Goal: Task Accomplishment & Management: Manage account settings

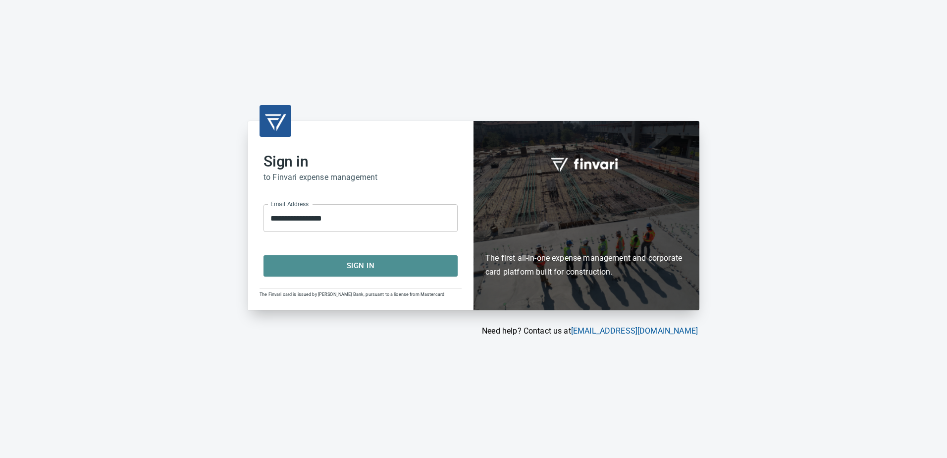
click at [334, 266] on span "Sign In" at bounding box center [360, 265] width 172 height 13
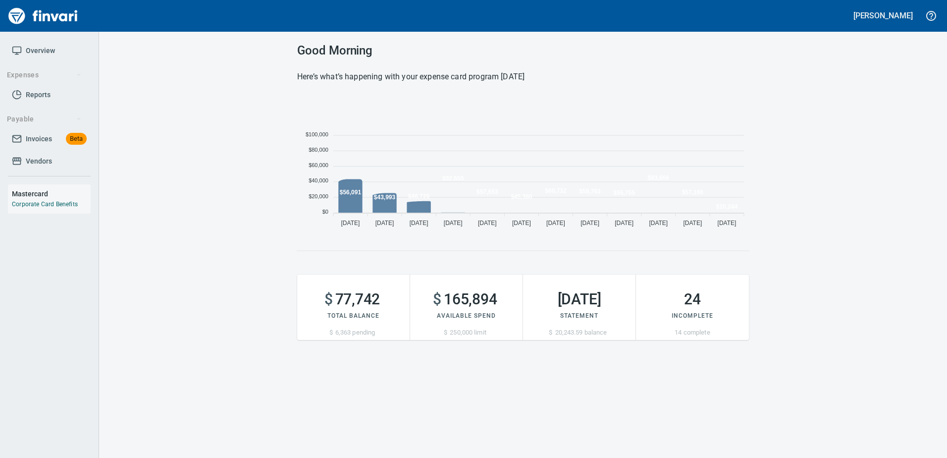
scroll to position [136, 444]
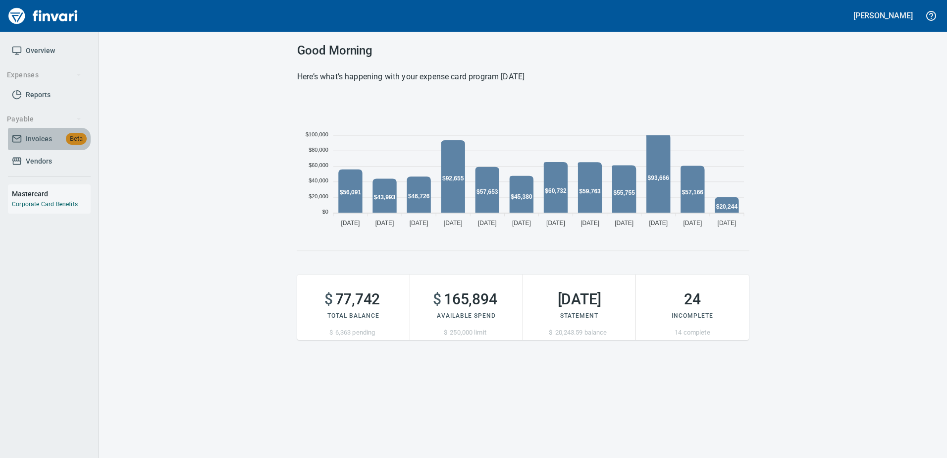
click at [45, 140] on span "Invoices" at bounding box center [39, 139] width 26 height 12
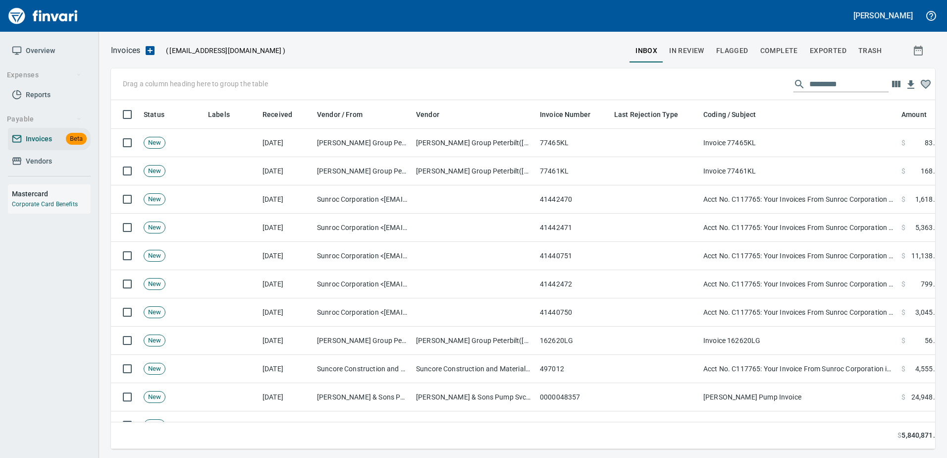
scroll to position [334, 809]
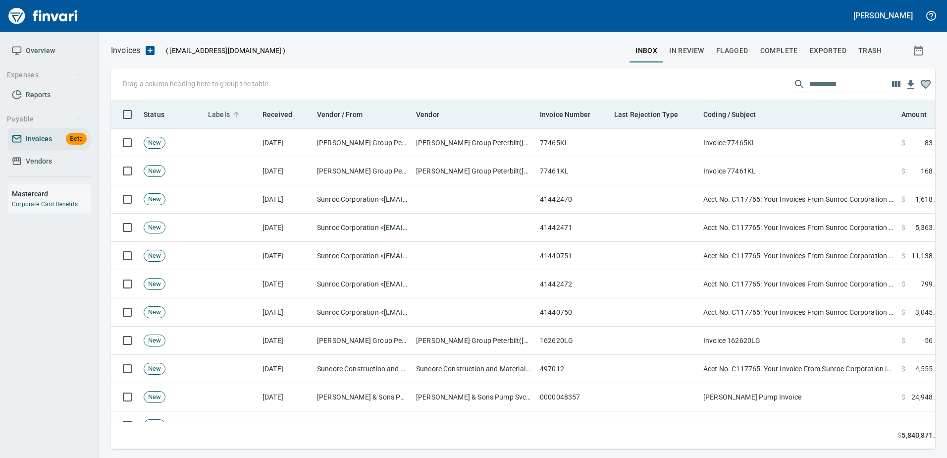
click at [217, 116] on span "Labels" at bounding box center [219, 114] width 22 height 12
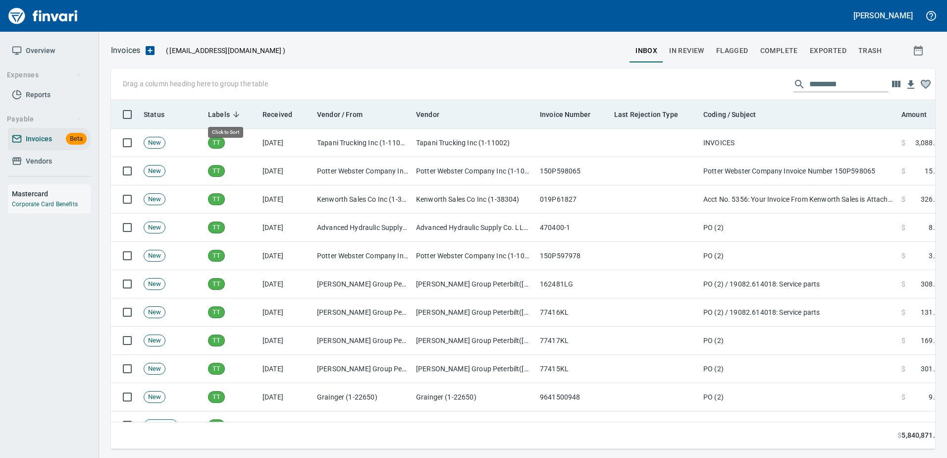
click at [217, 116] on span "Labels" at bounding box center [219, 114] width 22 height 12
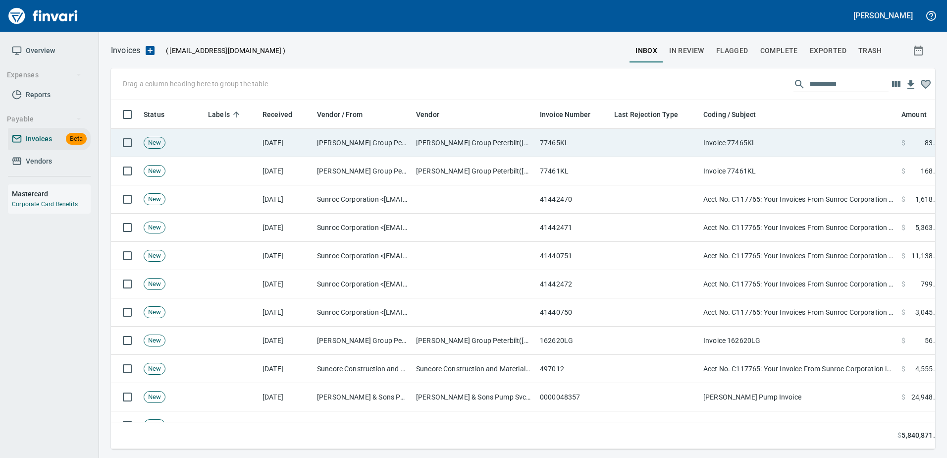
click at [389, 153] on td "Jackson Group Peterbilt(IBS) (1-38196)" at bounding box center [362, 143] width 99 height 28
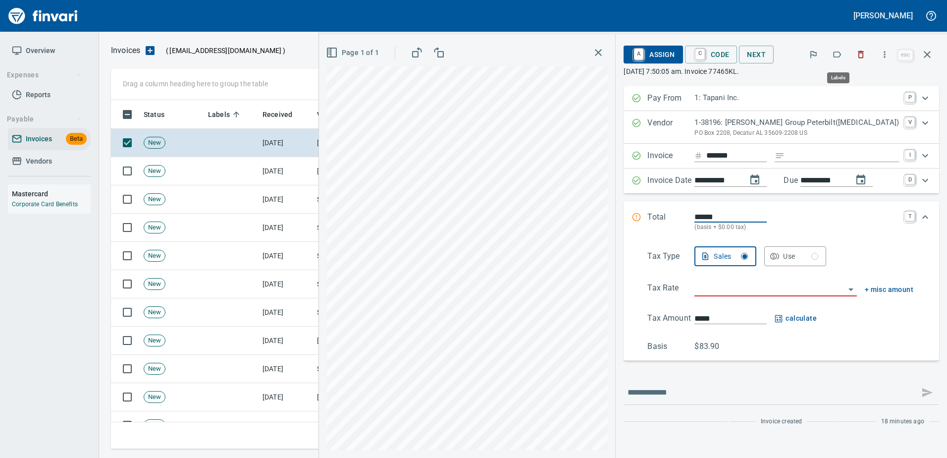
click at [842, 54] on icon "button" at bounding box center [837, 55] width 10 height 10
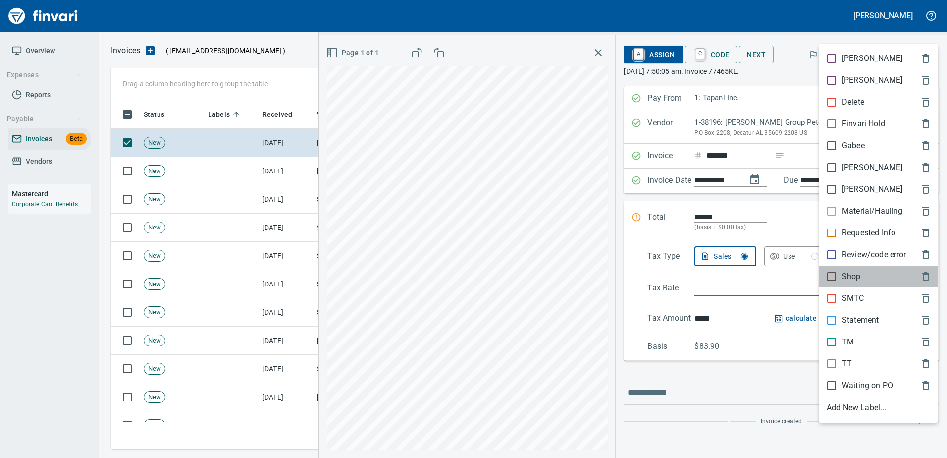
click at [842, 279] on p "Shop" at bounding box center [851, 276] width 19 height 12
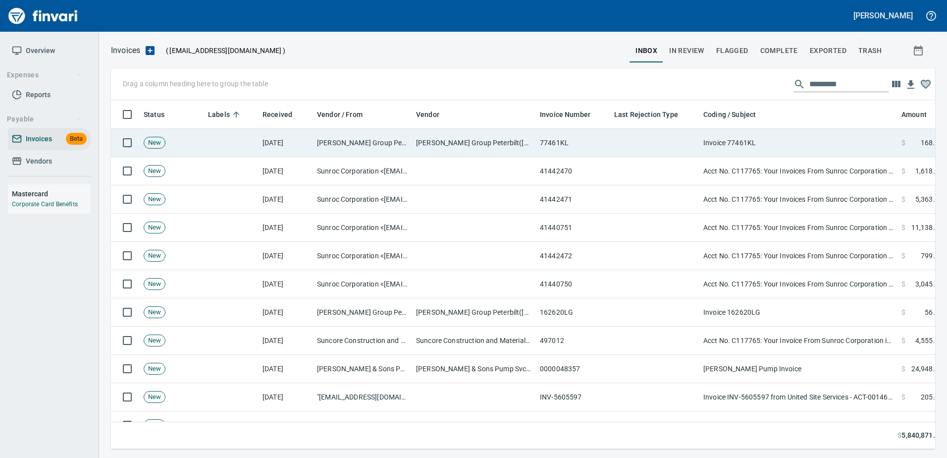
click at [805, 147] on td "Invoice 77461KL" at bounding box center [798, 143] width 198 height 28
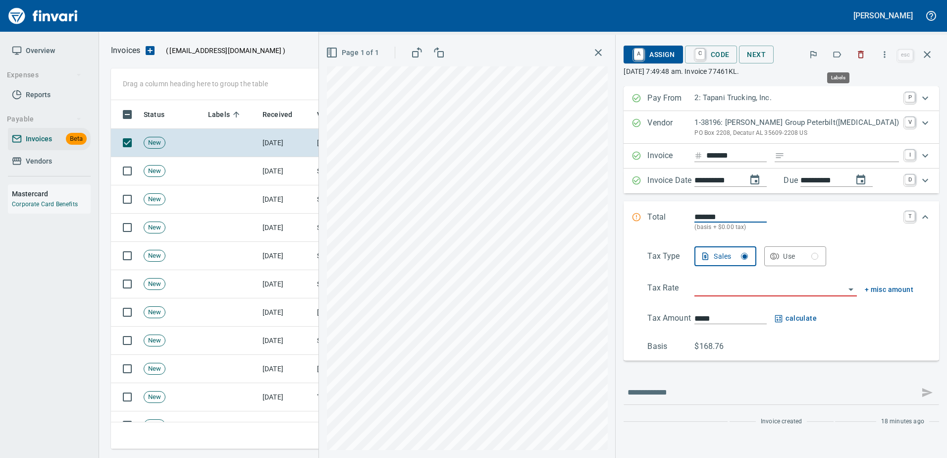
click at [842, 54] on icon "button" at bounding box center [837, 55] width 10 height 10
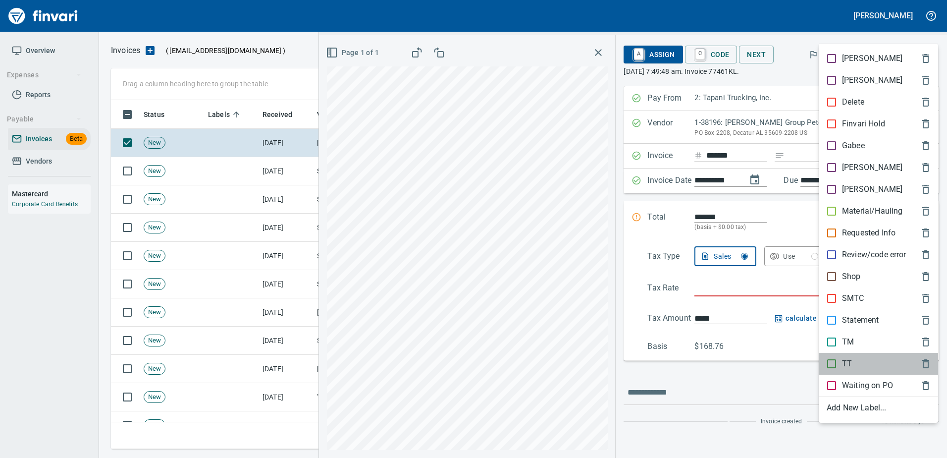
click at [844, 369] on p "TT" at bounding box center [847, 364] width 10 height 12
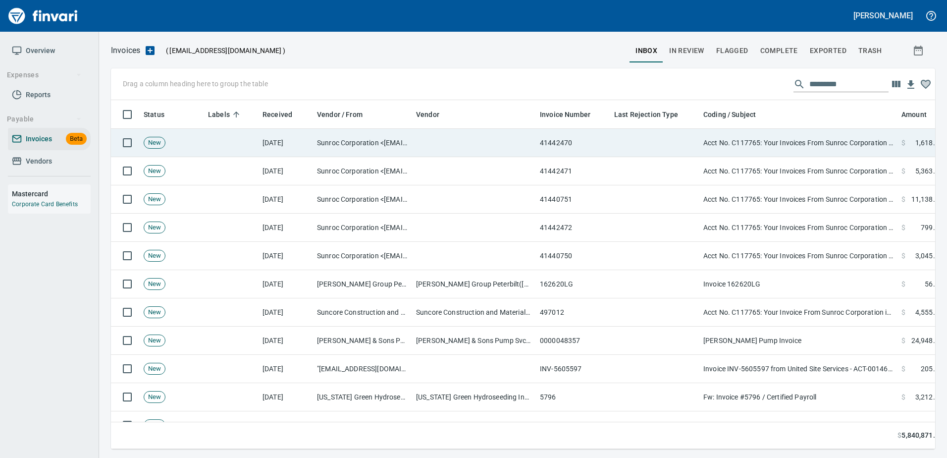
click at [767, 146] on td "Acct No. C117765: Your Invoices From Sunroc Corporation are Attached" at bounding box center [798, 143] width 198 height 28
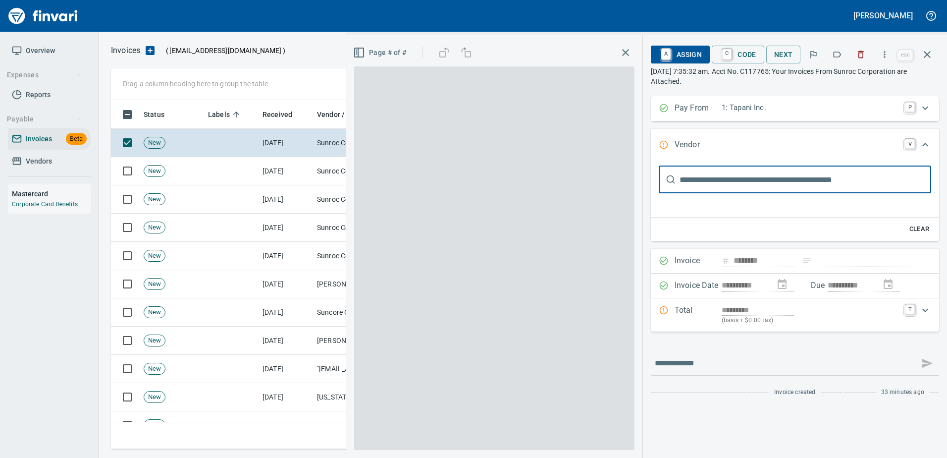
click at [839, 52] on icon "button" at bounding box center [837, 55] width 10 height 10
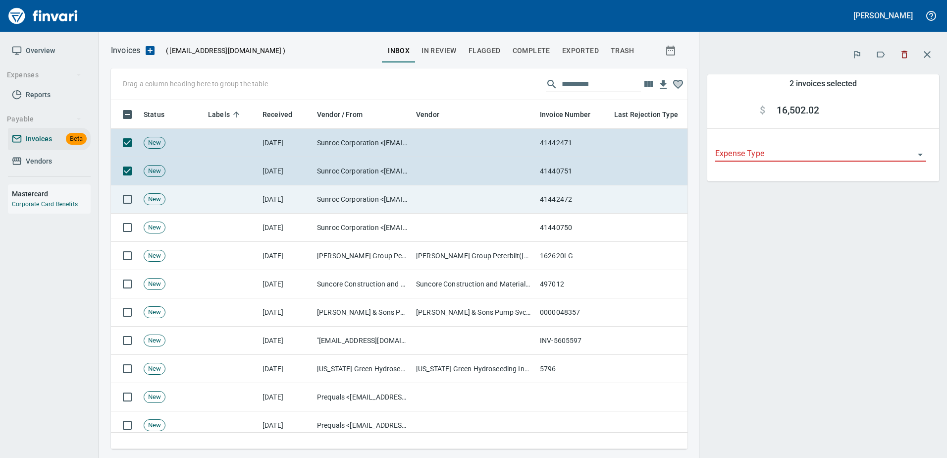
scroll to position [334, 562]
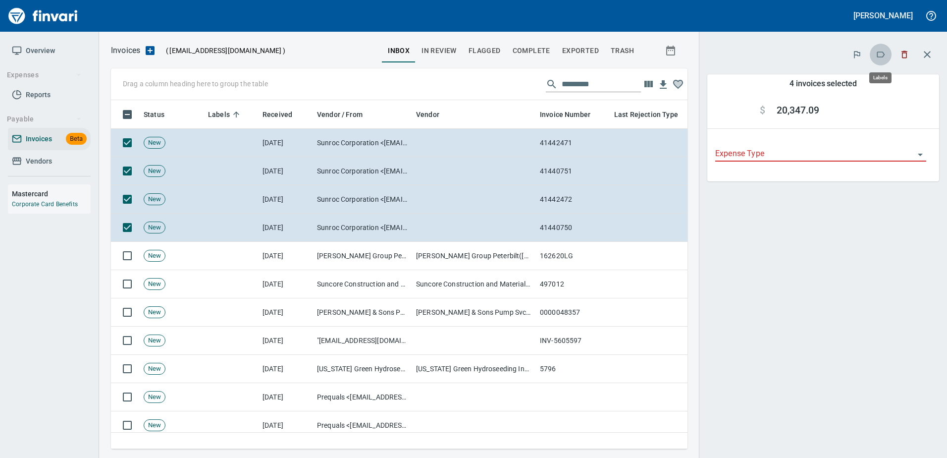
click at [877, 59] on button "button" at bounding box center [881, 55] width 22 height 22
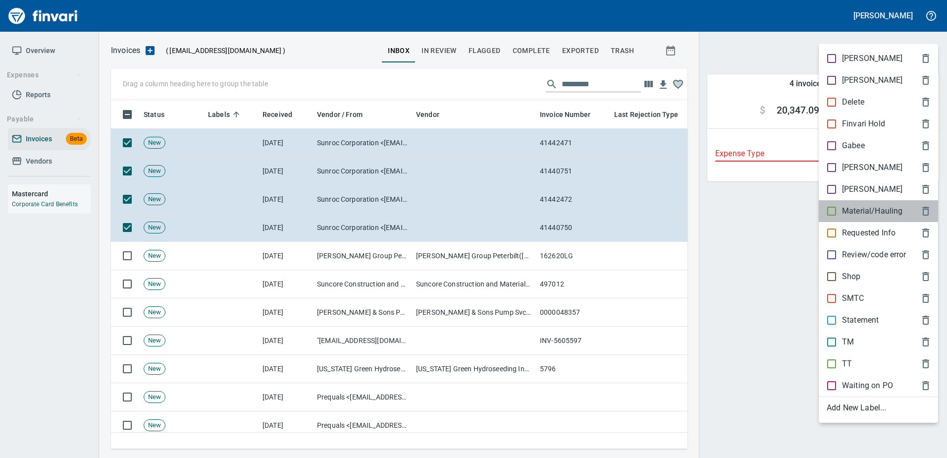
click at [855, 205] on p "Material/Hauling" at bounding box center [872, 211] width 60 height 12
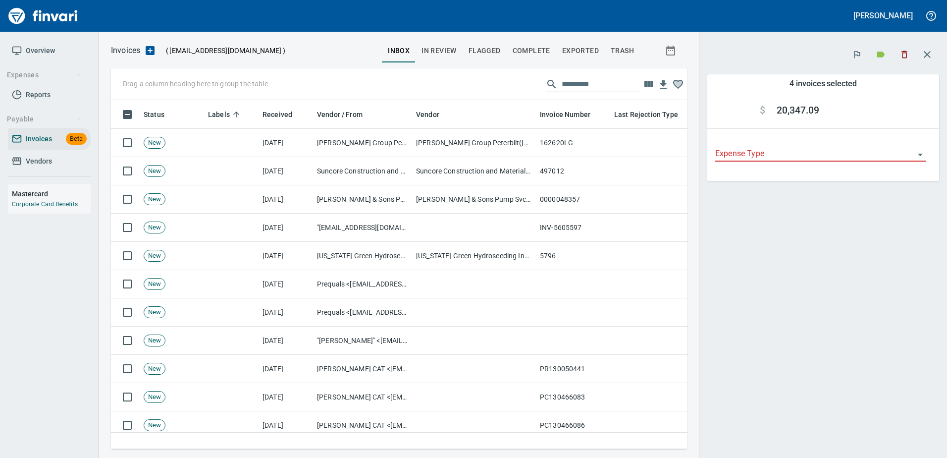
click at [926, 53] on icon "button" at bounding box center [927, 55] width 12 height 12
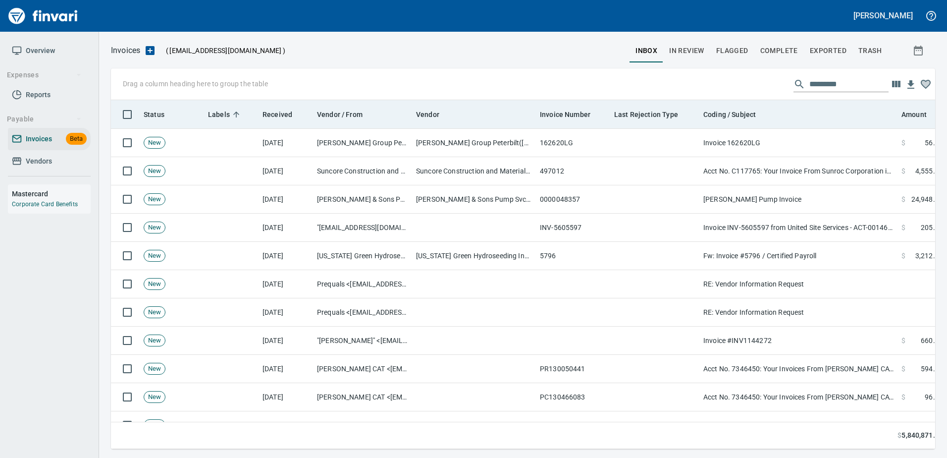
scroll to position [334, 808]
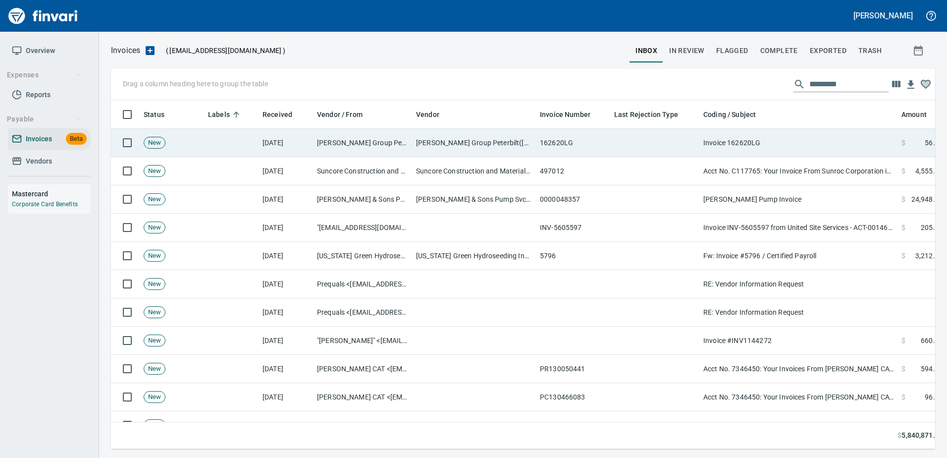
click at [848, 129] on td "Invoice 162620LG" at bounding box center [798, 143] width 198 height 28
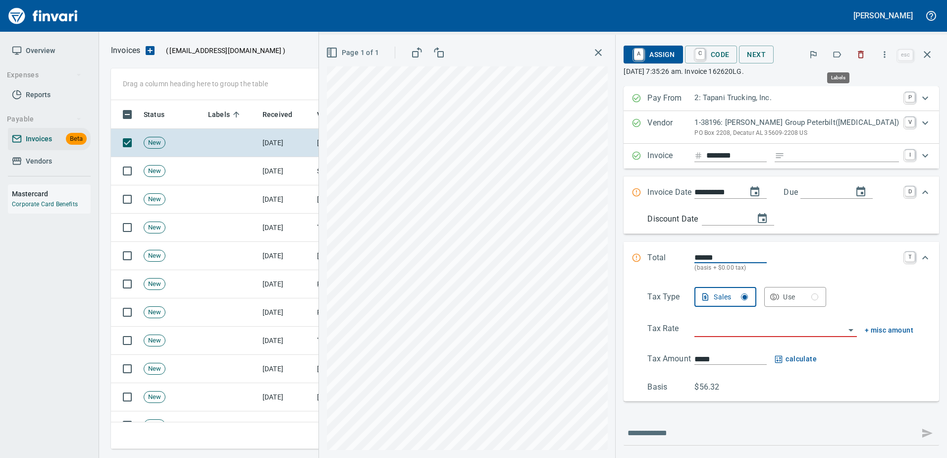
click at [832, 54] on button "button" at bounding box center [837, 55] width 22 height 22
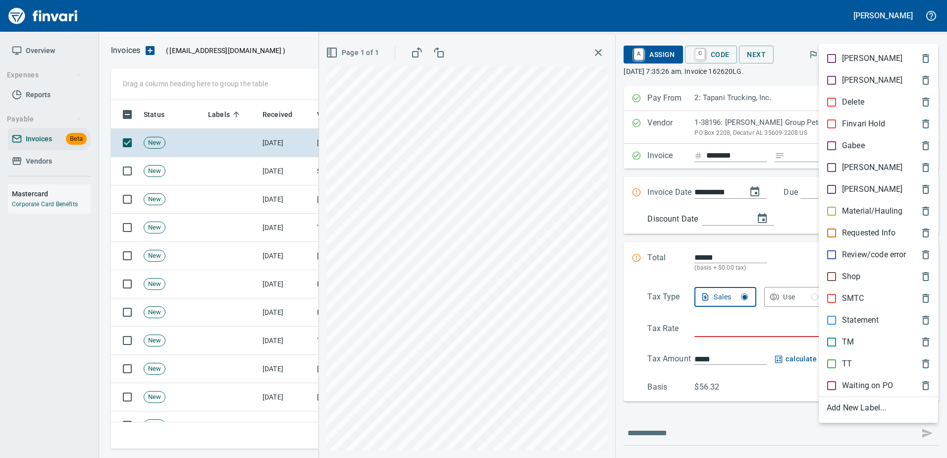
scroll to position [334, 809]
click at [850, 359] on p "TT" at bounding box center [847, 364] width 10 height 12
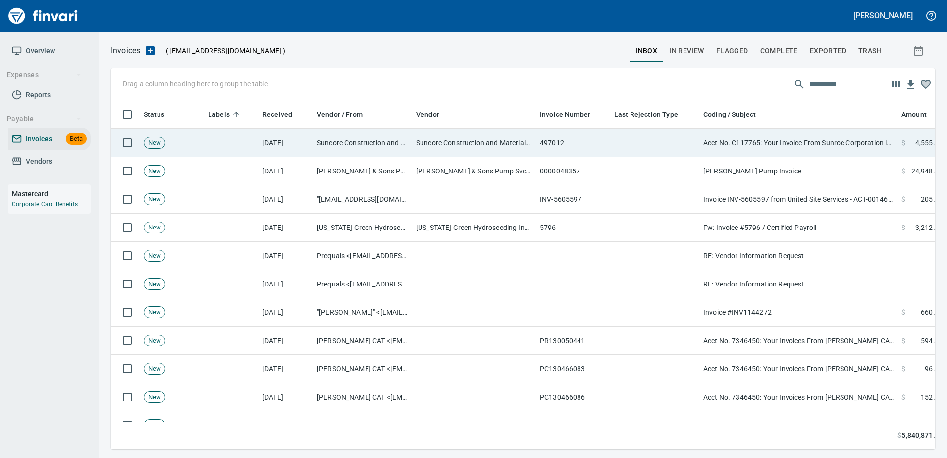
click at [806, 138] on td "Acct No. C117765: Your Invoice From Sunroc Corporation is Attached" at bounding box center [798, 143] width 198 height 28
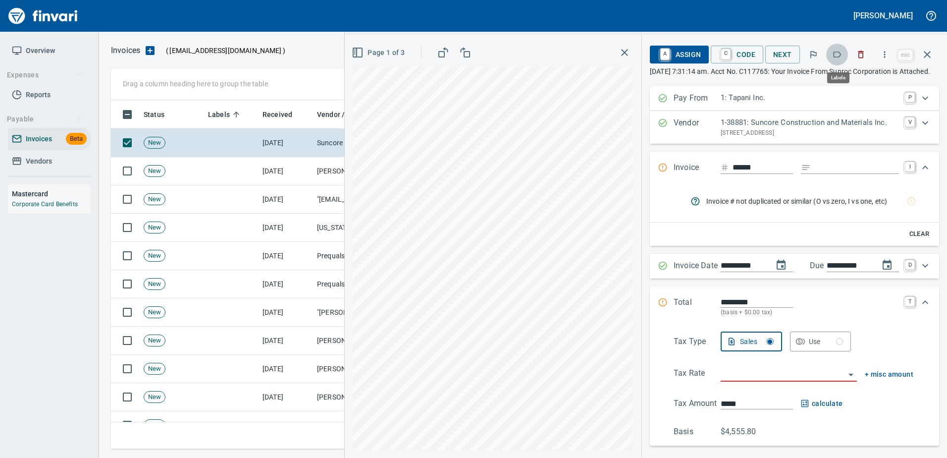
click at [834, 52] on icon "button" at bounding box center [837, 55] width 10 height 10
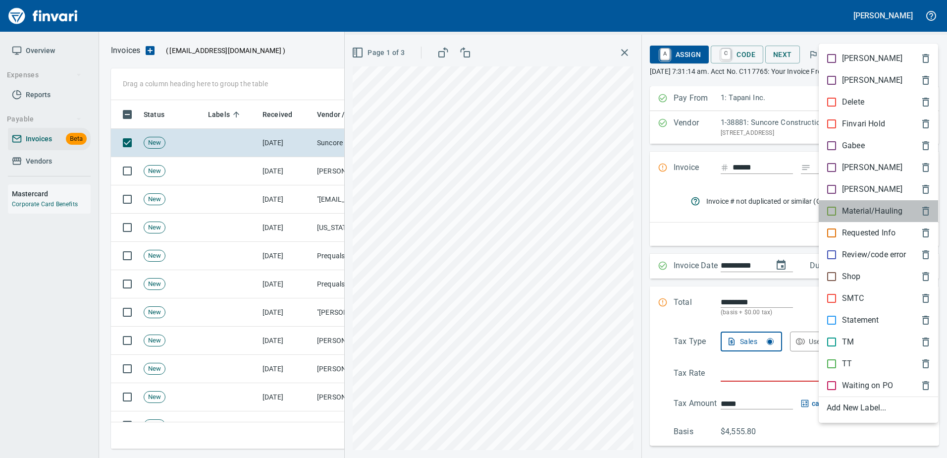
click at [848, 210] on p "Material/Hauling" at bounding box center [872, 211] width 60 height 12
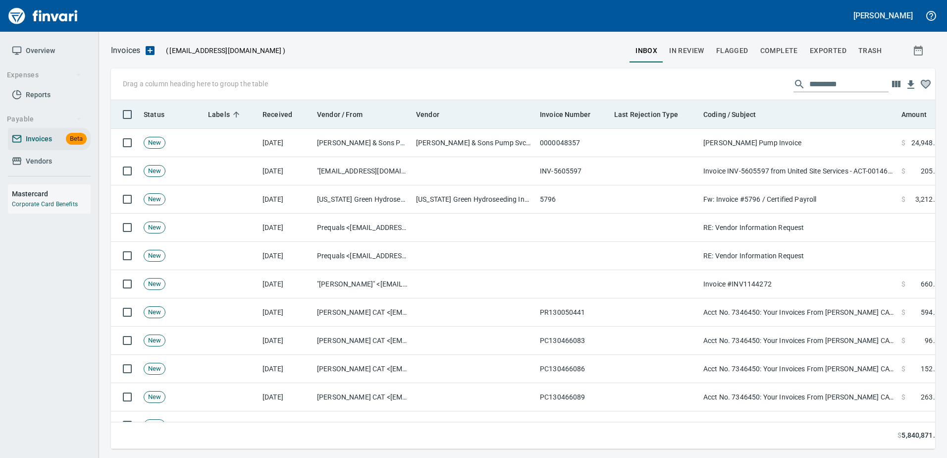
click at [771, 125] on th "Coding / Subject" at bounding box center [798, 114] width 198 height 29
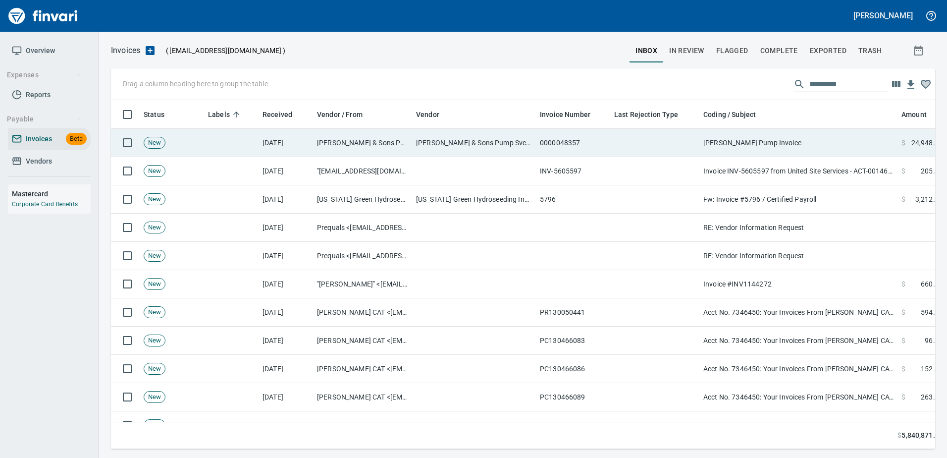
click at [761, 143] on td "[PERSON_NAME] Pump Invoice" at bounding box center [798, 143] width 198 height 28
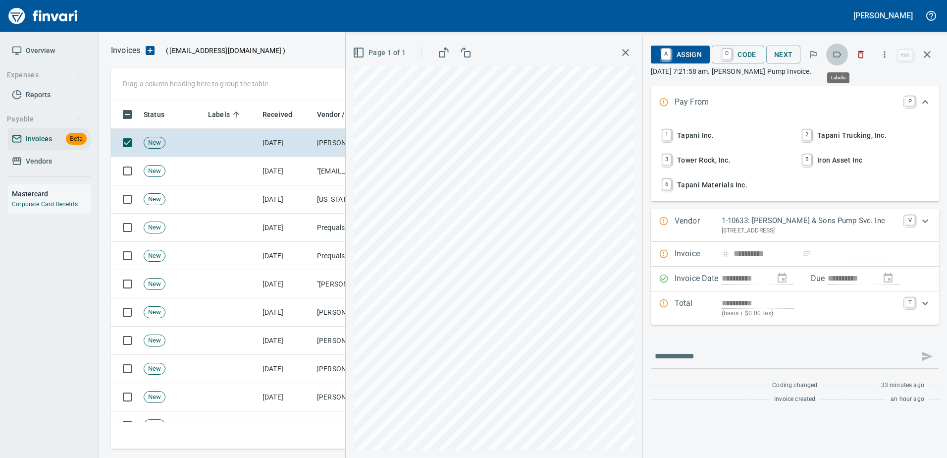
click at [835, 51] on icon "button" at bounding box center [837, 55] width 10 height 10
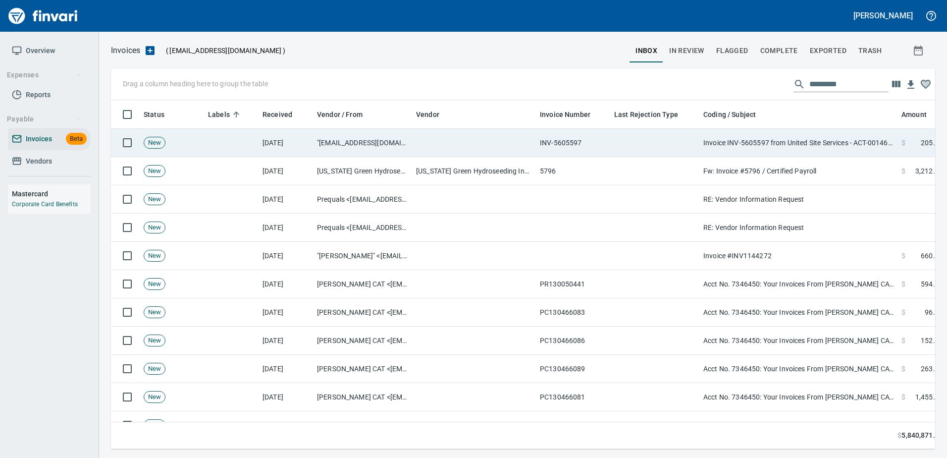
click at [823, 147] on td "Invoice INV-5605597 from United Site Services - ACT-00146211 - 2025-09-16" at bounding box center [798, 143] width 198 height 28
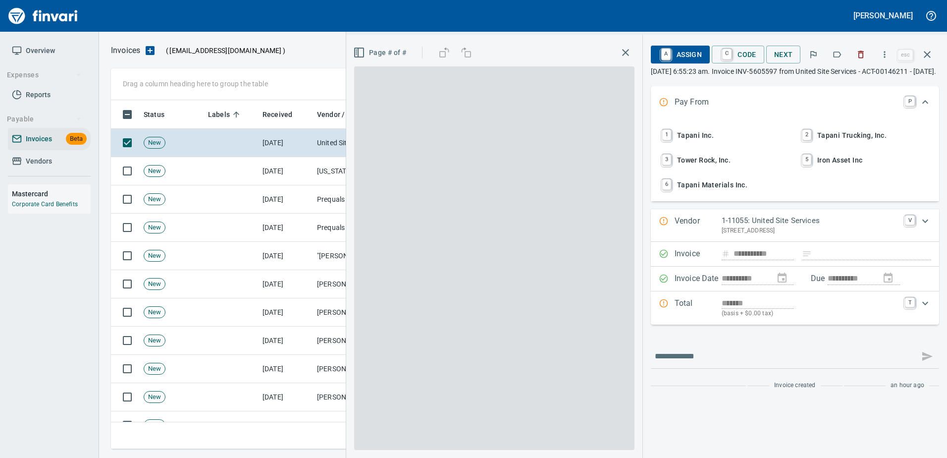
type input "**********"
click at [842, 51] on icon "button" at bounding box center [837, 55] width 10 height 10
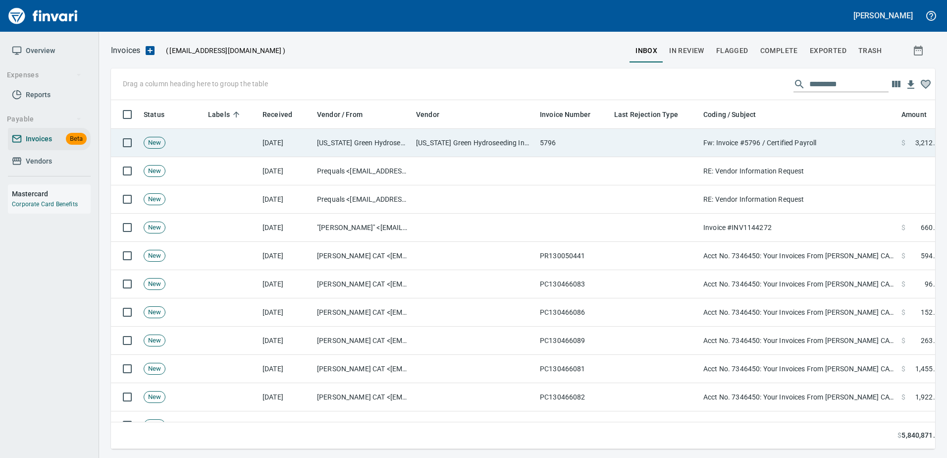
click at [804, 146] on td "Fw: Invoice #5796 / Certified Payroll" at bounding box center [798, 143] width 198 height 28
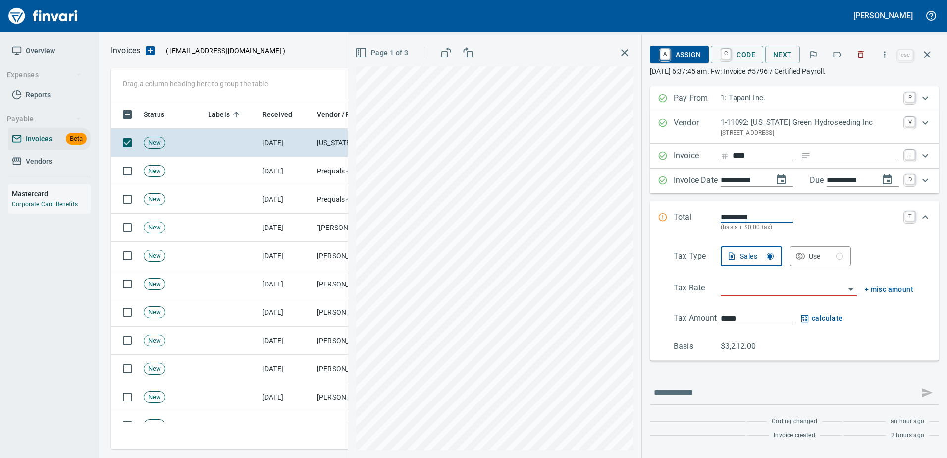
scroll to position [334, 809]
click at [927, 52] on icon "button" at bounding box center [927, 55] width 12 height 12
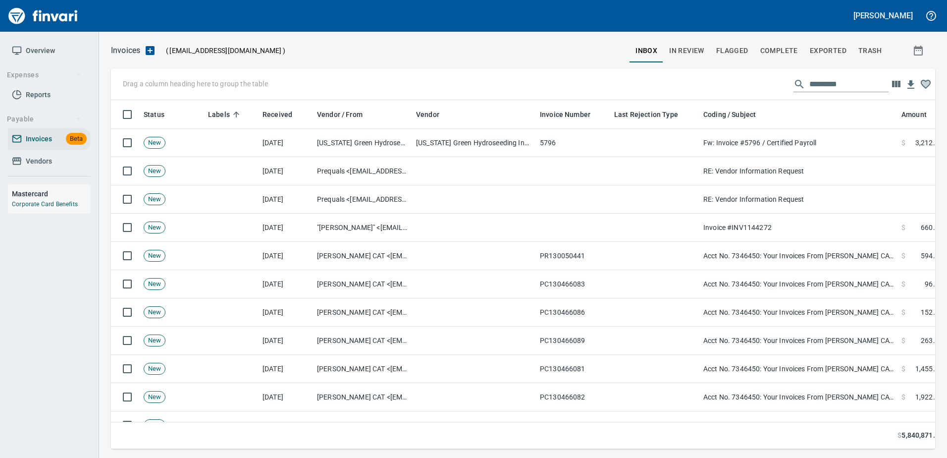
scroll to position [334, 809]
click at [831, 83] on input "text" at bounding box center [848, 84] width 79 height 16
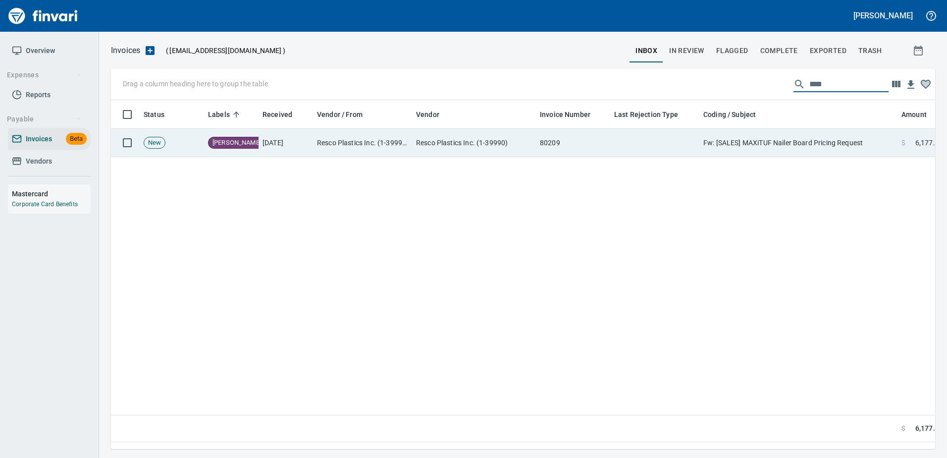
type input "****"
click at [704, 141] on td "Fw: [SALES] MAXiTUF Nailer Board Pricing Request" at bounding box center [798, 143] width 198 height 28
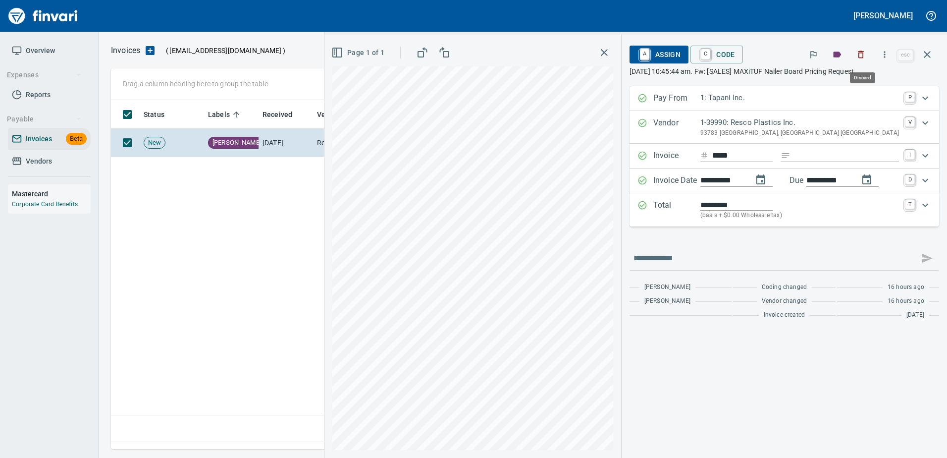
click at [862, 53] on icon "button" at bounding box center [861, 54] width 6 height 7
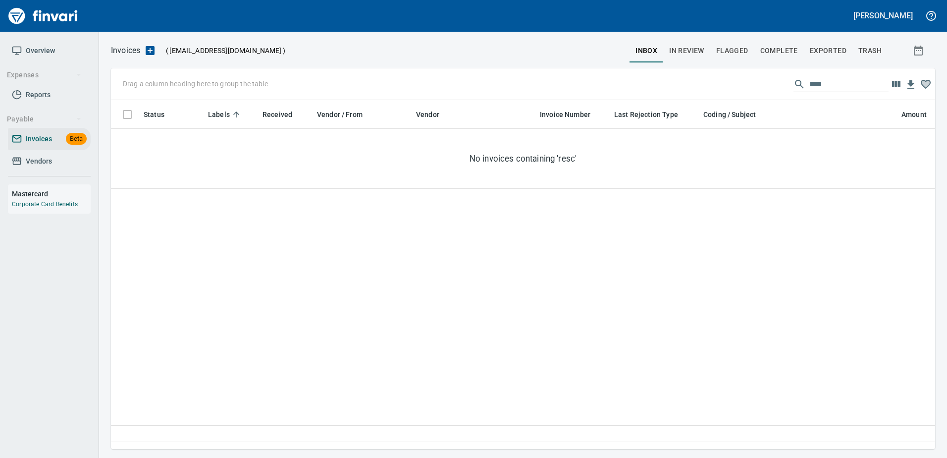
click at [684, 51] on span "In Review" at bounding box center [686, 51] width 35 height 12
click at [736, 52] on span "Flagged" at bounding box center [732, 51] width 32 height 12
click at [787, 45] on span "Complete" at bounding box center [779, 51] width 38 height 12
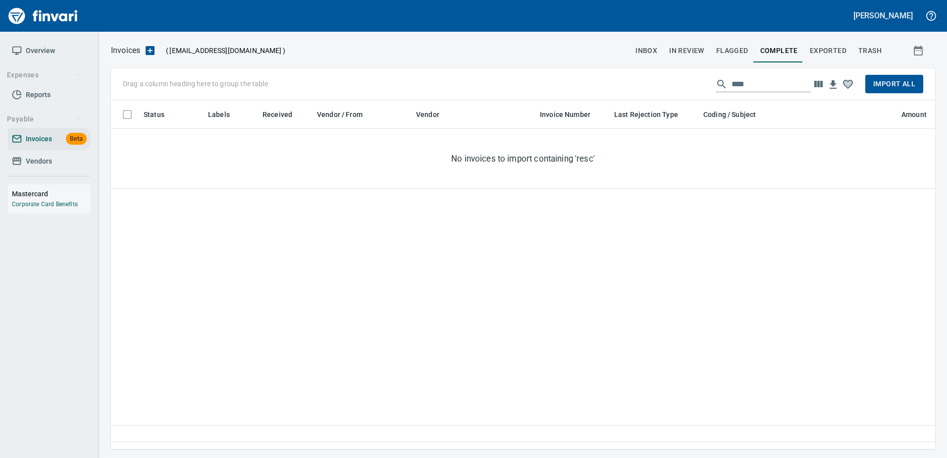
scroll to position [334, 817]
click at [836, 49] on span "Exported" at bounding box center [828, 51] width 37 height 12
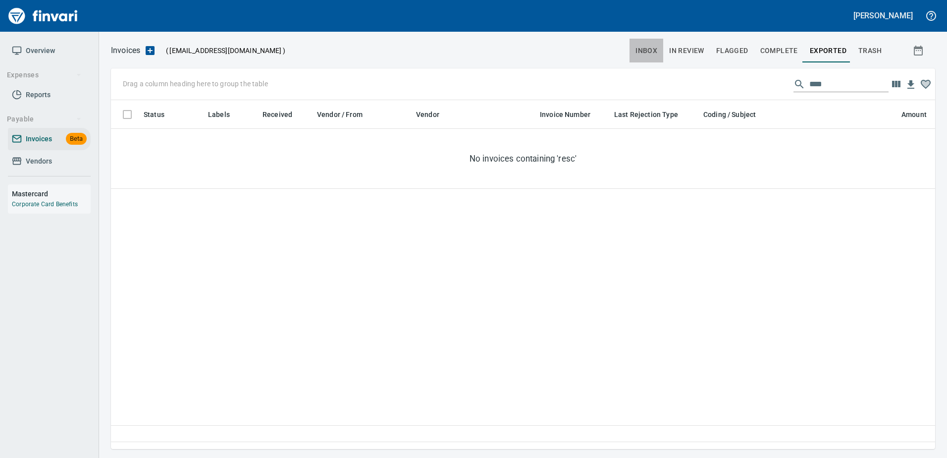
click at [651, 53] on span "inbox" at bounding box center [647, 51] width 22 height 12
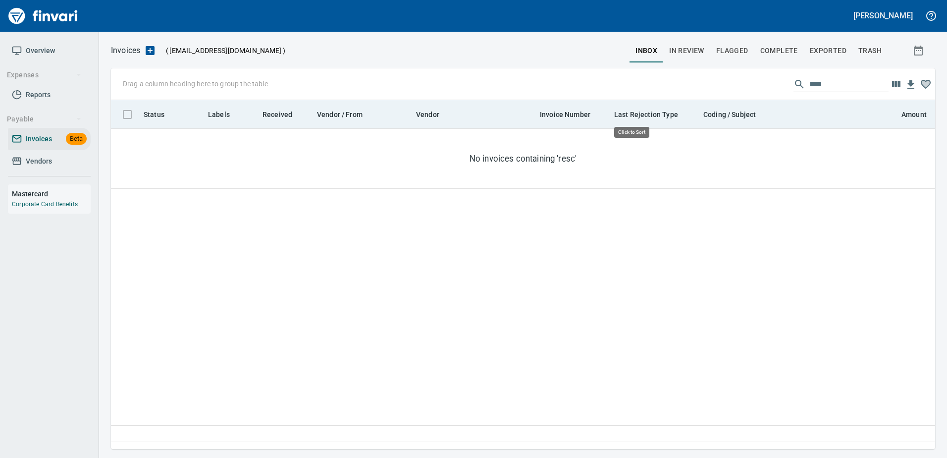
scroll to position [334, 817]
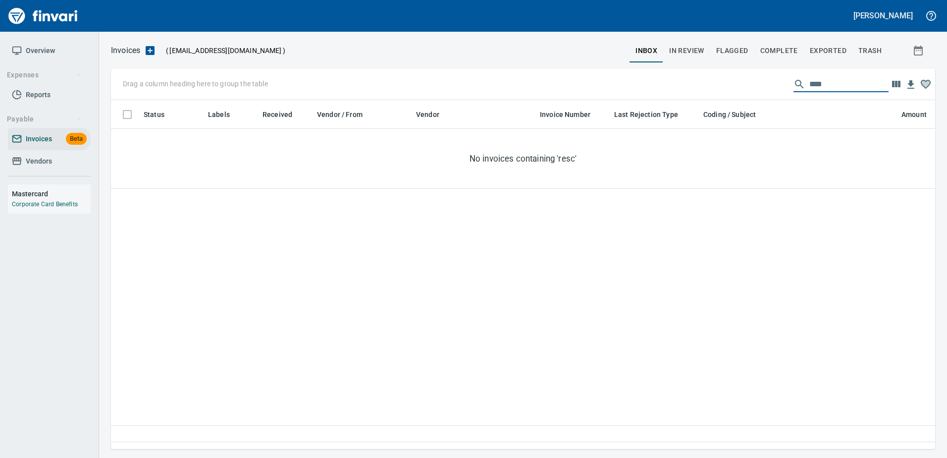
drag, startPoint x: 831, startPoint y: 84, endPoint x: 650, endPoint y: 89, distance: 180.9
click at [652, 89] on div "Drag a column heading here to group the table ****" at bounding box center [523, 84] width 824 height 32
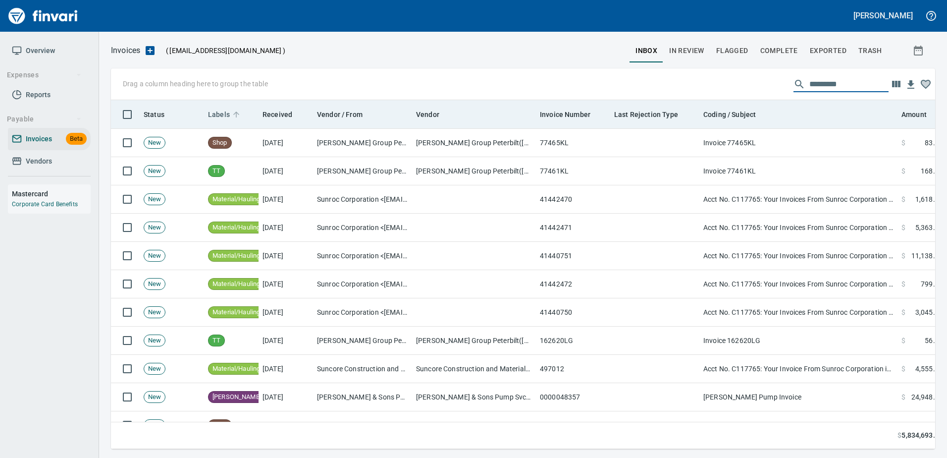
click at [214, 112] on span "Labels" at bounding box center [219, 114] width 22 height 12
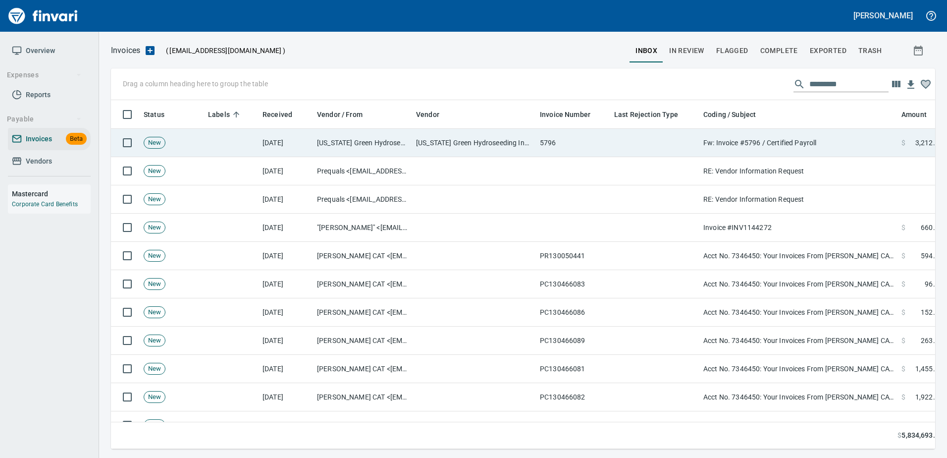
click at [717, 138] on td "Fw: Invoice #5796 / Certified Payroll" at bounding box center [798, 143] width 198 height 28
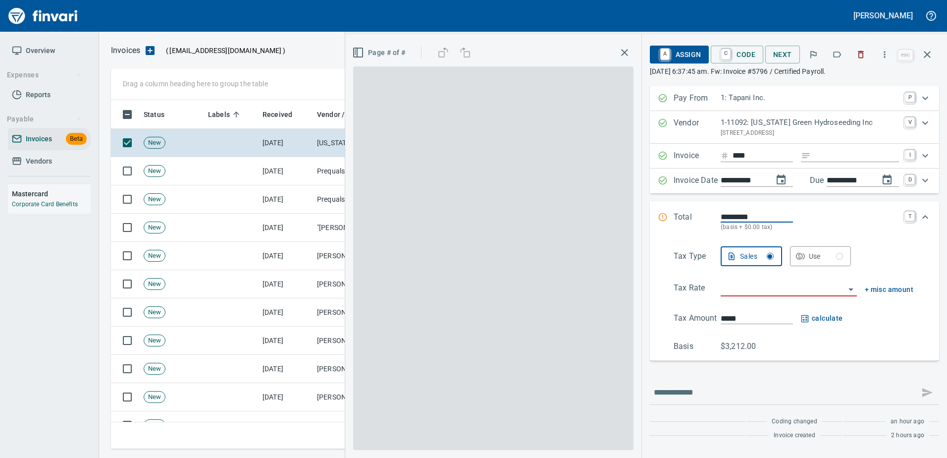
scroll to position [334, 809]
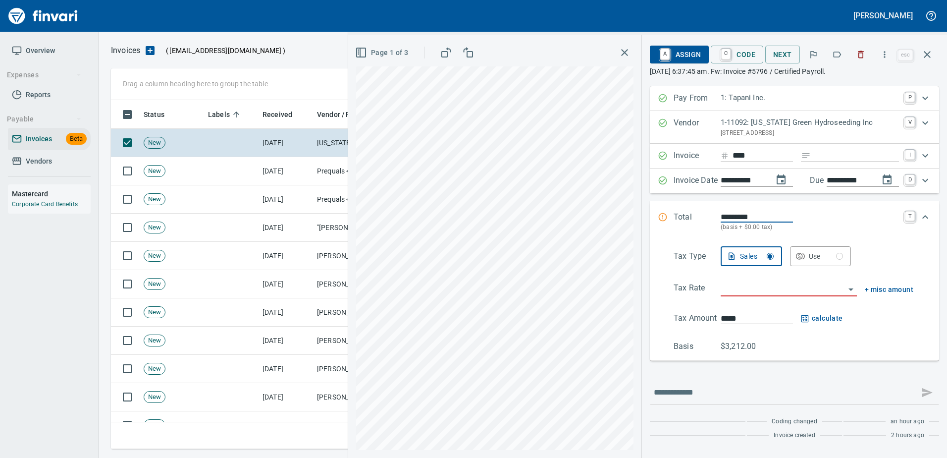
click at [836, 152] on input "Expand" at bounding box center [857, 156] width 84 height 12
click at [852, 181] on input "**********" at bounding box center [849, 180] width 45 height 12
type input "**********"
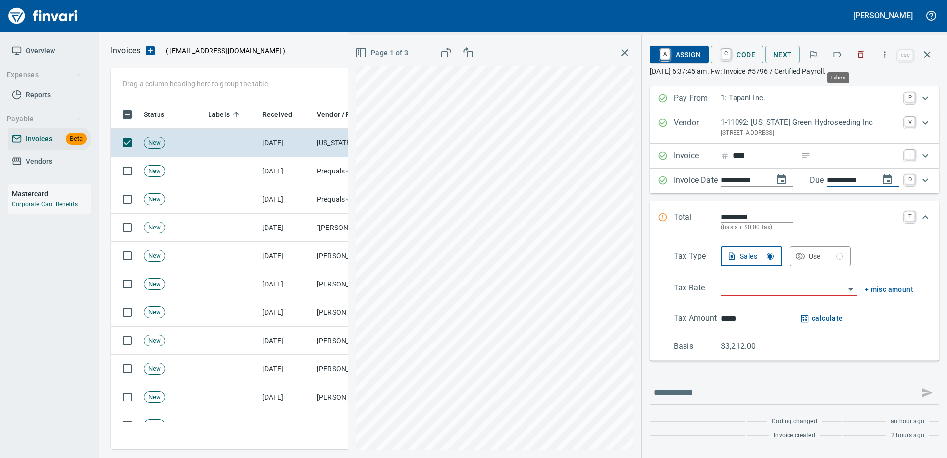
click at [842, 58] on icon "button" at bounding box center [837, 55] width 10 height 10
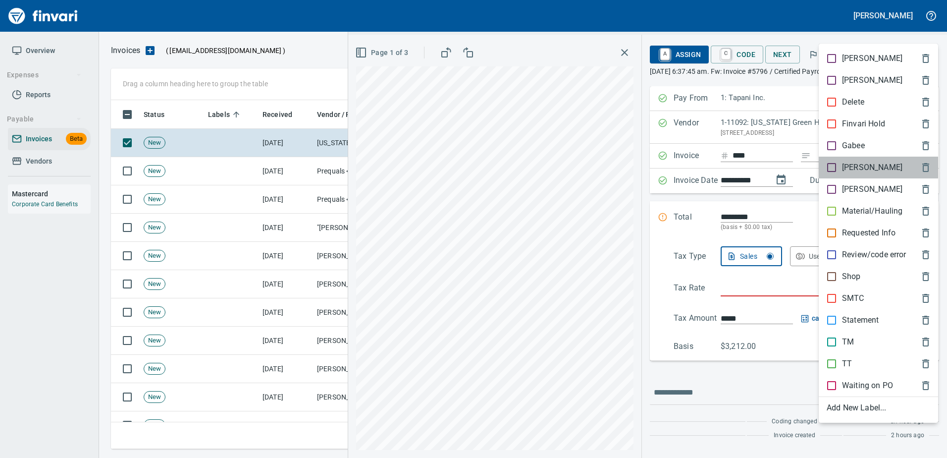
click at [844, 173] on div "[PERSON_NAME]" at bounding box center [878, 168] width 119 height 22
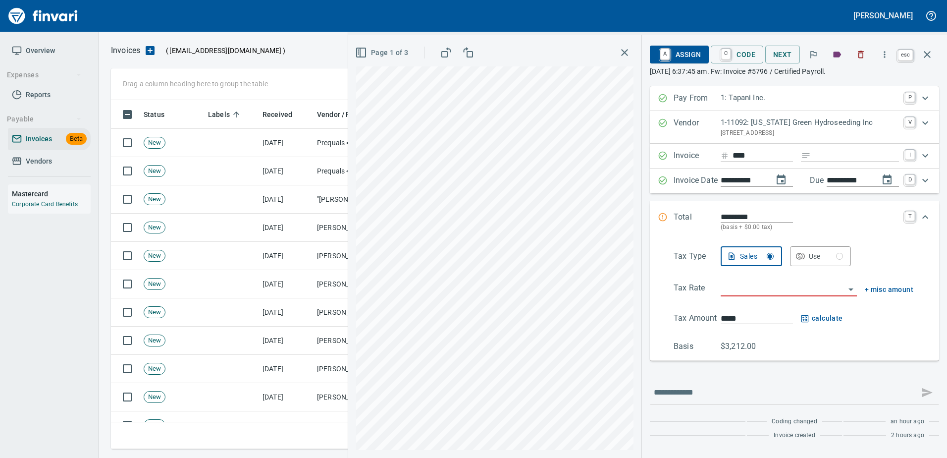
click at [925, 53] on icon "button" at bounding box center [927, 54] width 7 height 7
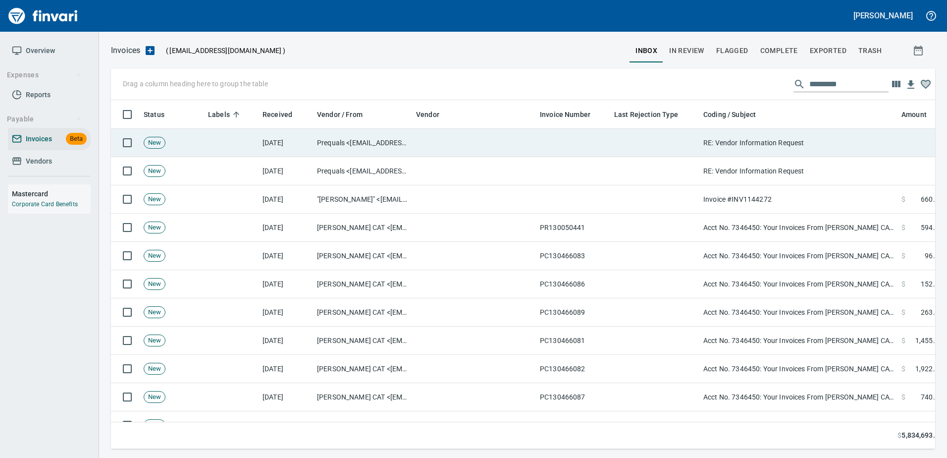
scroll to position [334, 809]
click at [672, 143] on td at bounding box center [654, 143] width 89 height 28
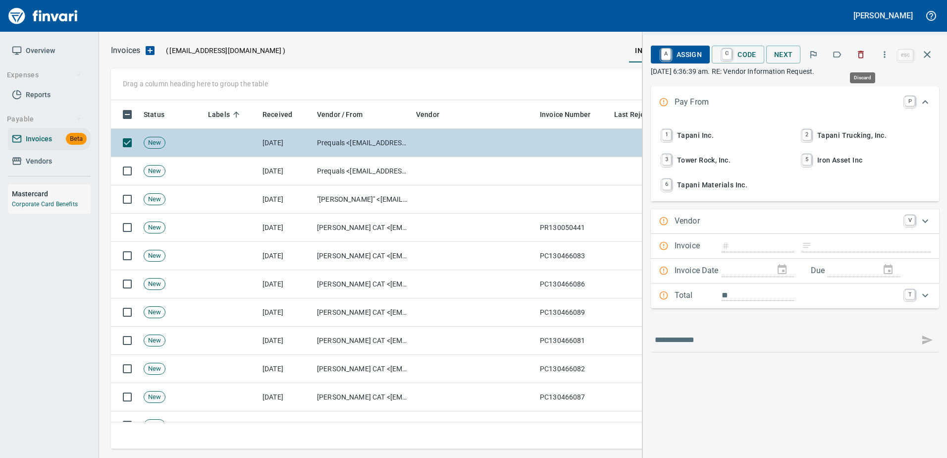
scroll to position [334, 809]
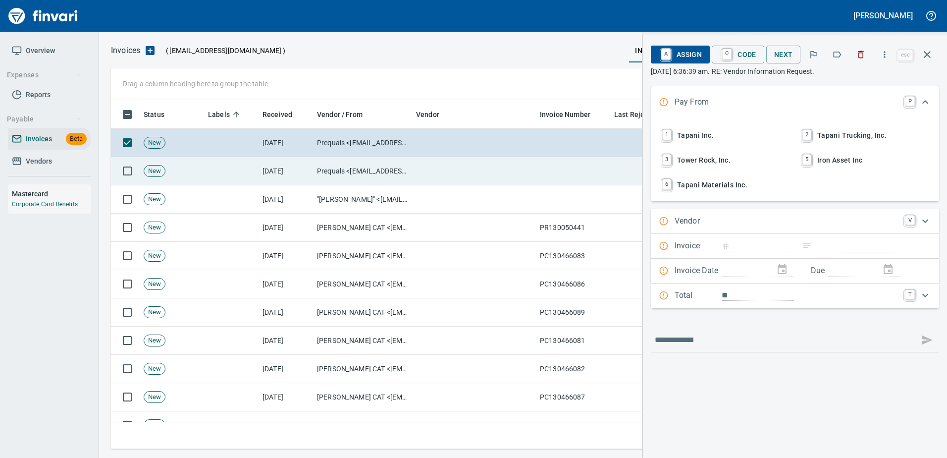
click at [375, 174] on td "Prequals <prequals@H2IGroup.com>" at bounding box center [362, 171] width 99 height 28
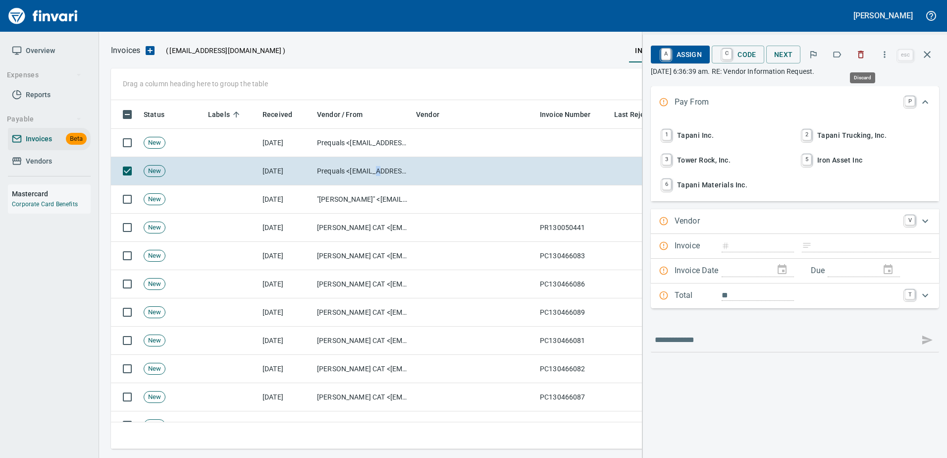
click at [861, 53] on icon "button" at bounding box center [861, 54] width 6 height 7
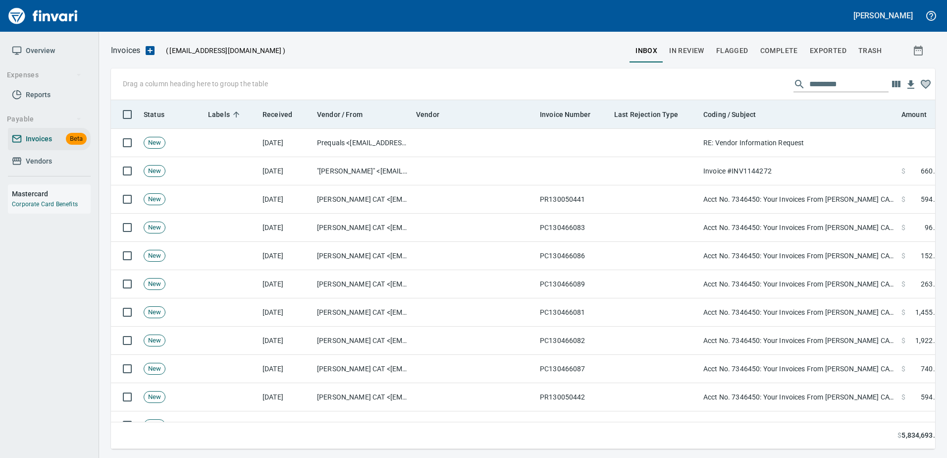
scroll to position [334, 809]
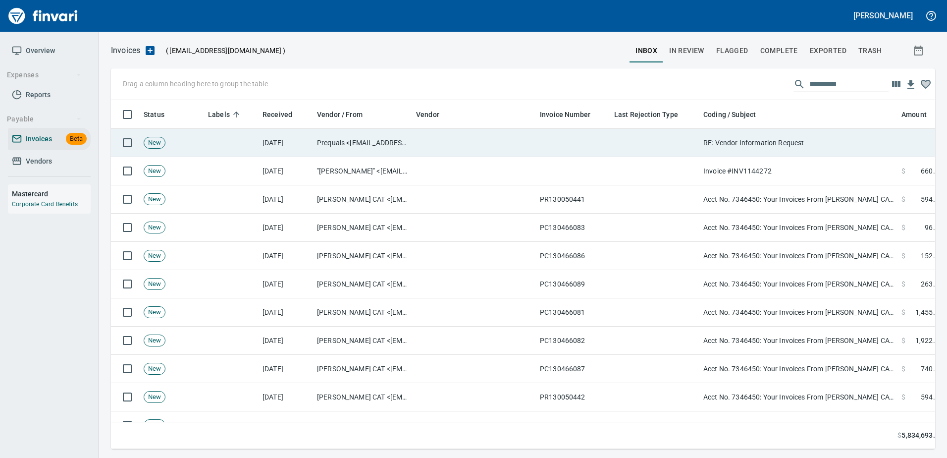
click at [812, 139] on td "RE: Vendor Information Request" at bounding box center [798, 143] width 198 height 28
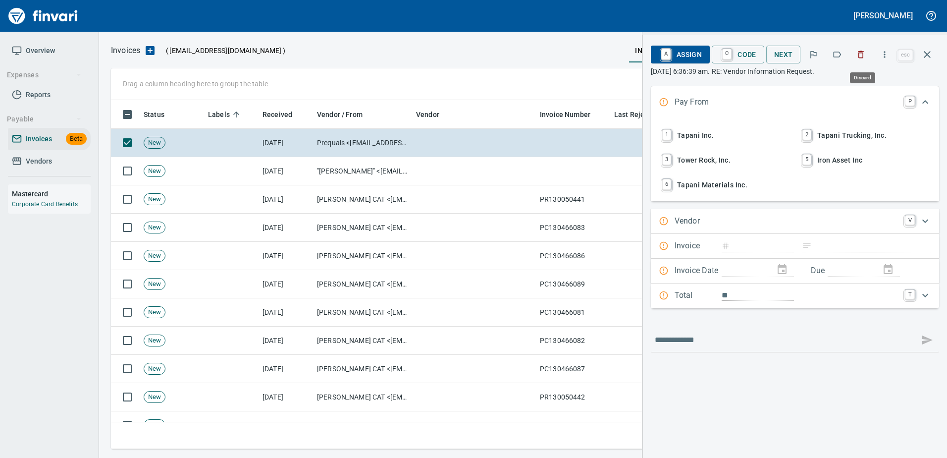
click at [861, 61] on button "button" at bounding box center [861, 55] width 22 height 22
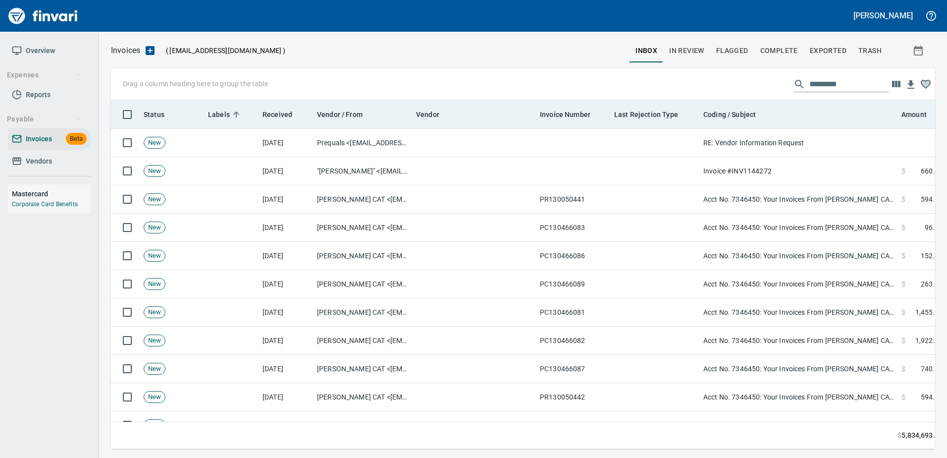
scroll to position [334, 809]
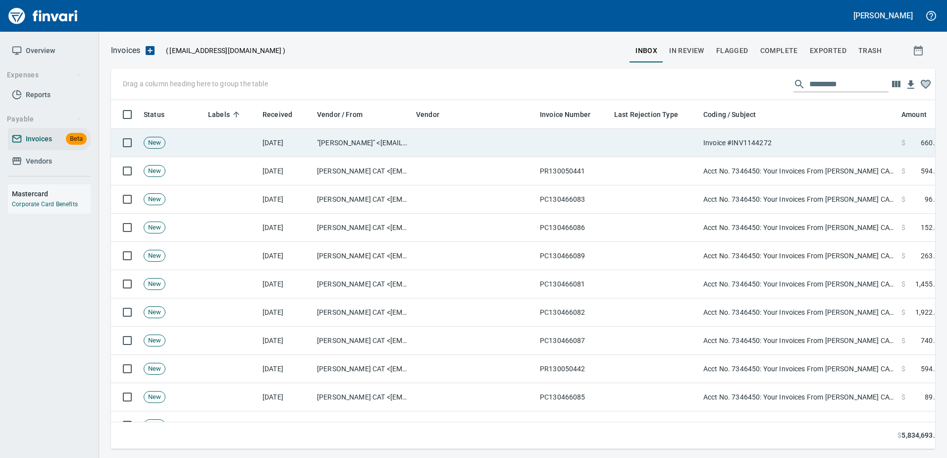
click at [811, 145] on td "Invoice #INV1144272" at bounding box center [798, 143] width 198 height 28
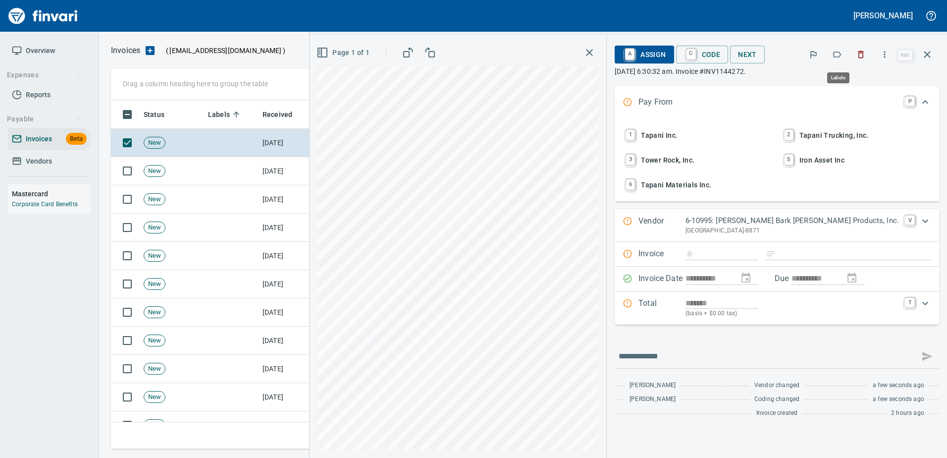
click at [832, 54] on button "button" at bounding box center [837, 55] width 22 height 22
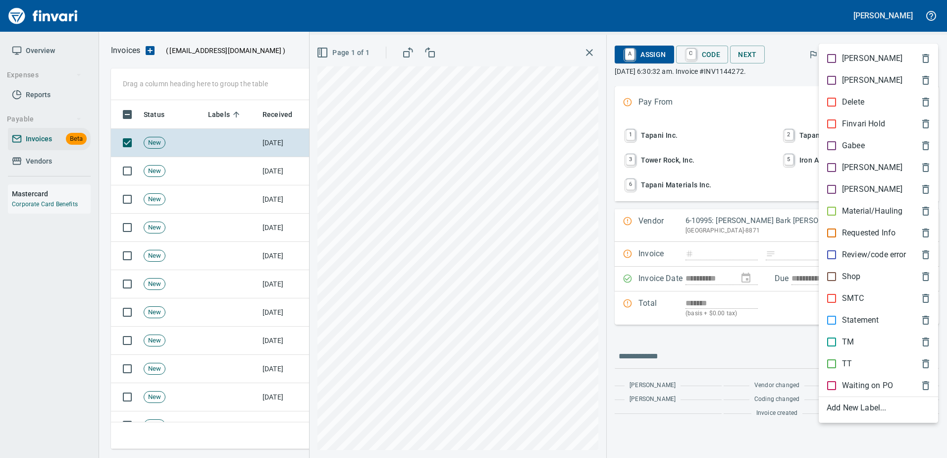
scroll to position [334, 809]
click at [847, 338] on p "TM" at bounding box center [848, 342] width 12 height 12
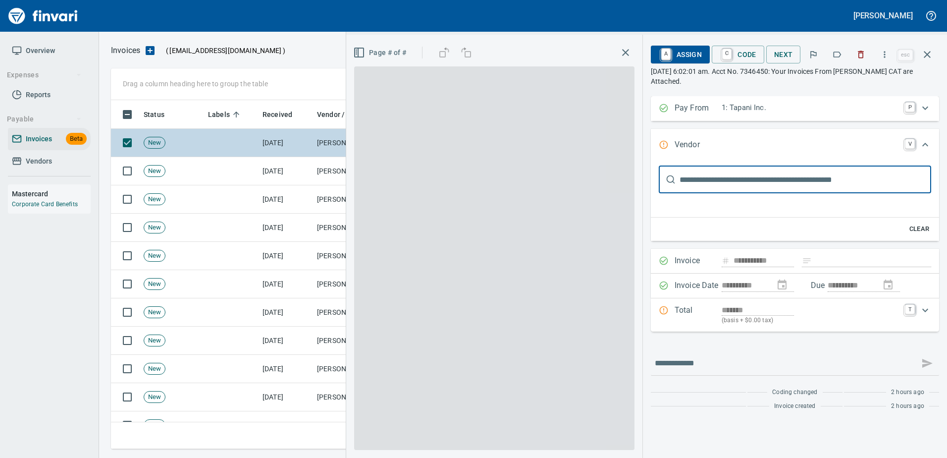
scroll to position [1, 0]
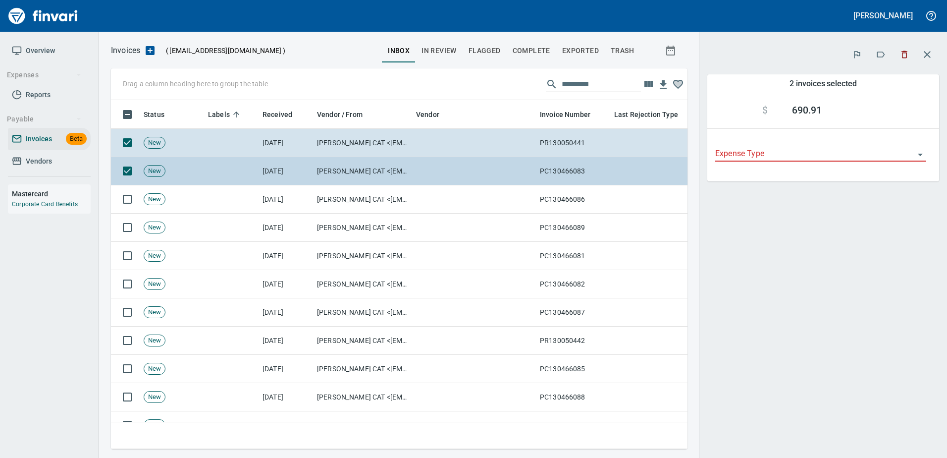
scroll to position [334, 562]
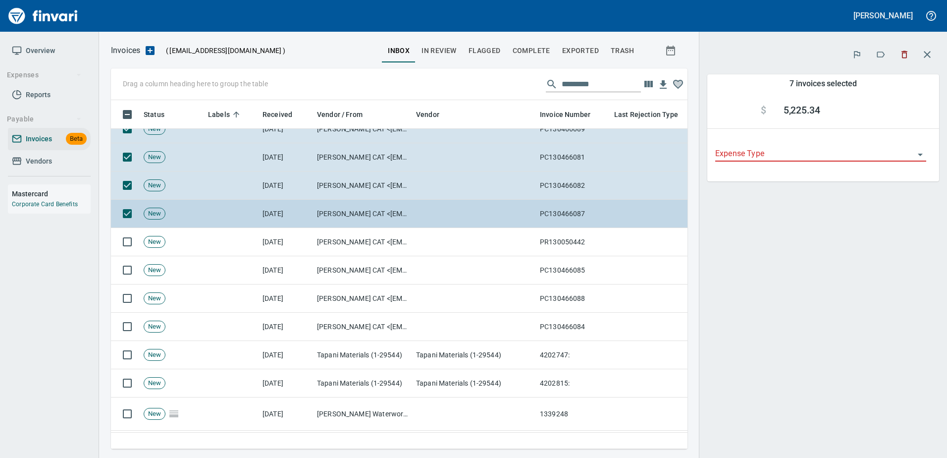
scroll to position [149, 0]
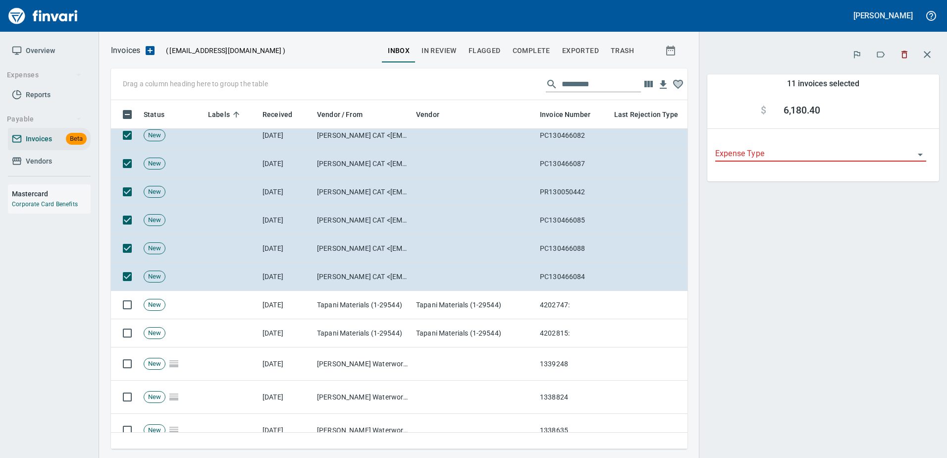
scroll to position [334, 562]
click at [880, 52] on icon "button" at bounding box center [881, 55] width 10 height 10
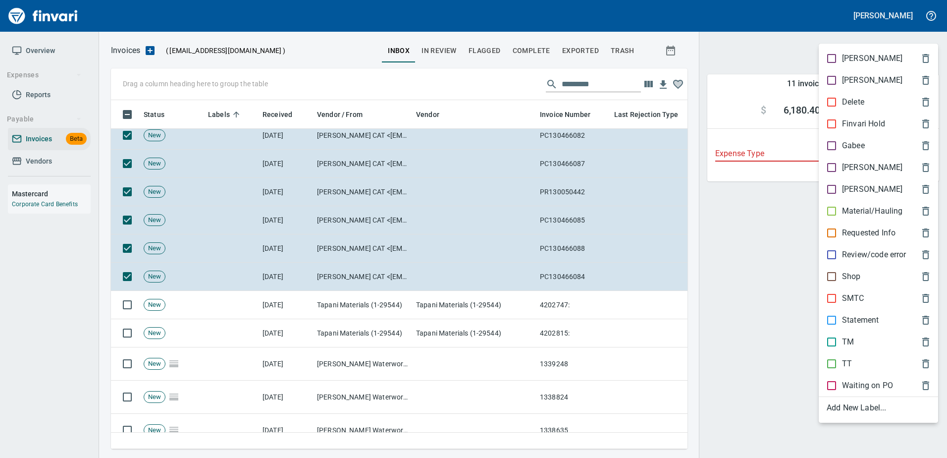
click at [853, 270] on p "Shop" at bounding box center [851, 276] width 19 height 12
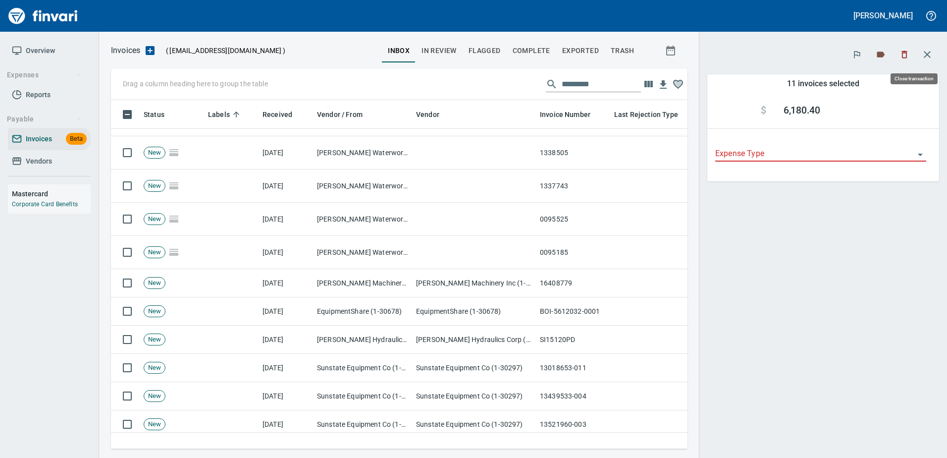
click at [927, 59] on icon "button" at bounding box center [927, 55] width 12 height 12
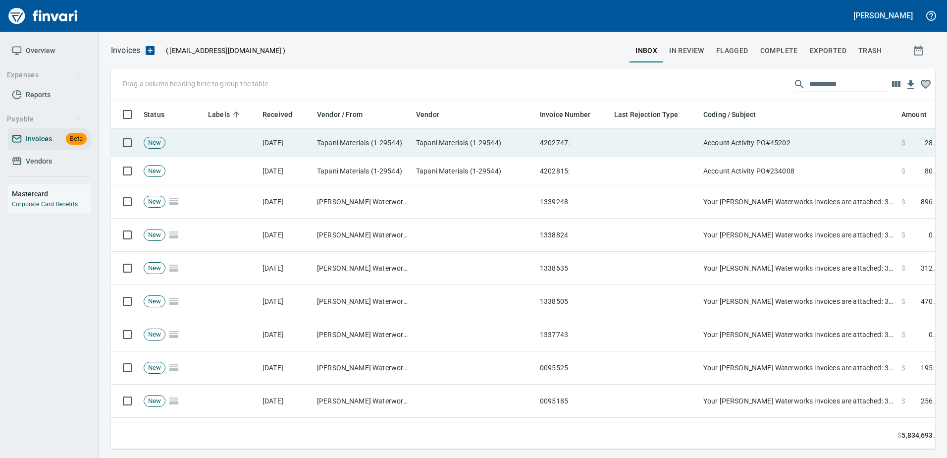
click at [743, 149] on td "Account Activity PO#45202" at bounding box center [798, 143] width 198 height 28
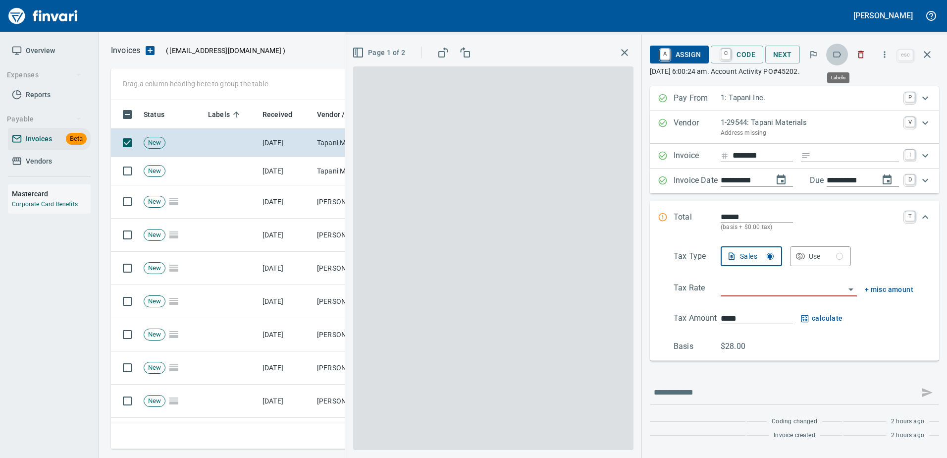
click at [842, 60] on button "button" at bounding box center [837, 55] width 22 height 22
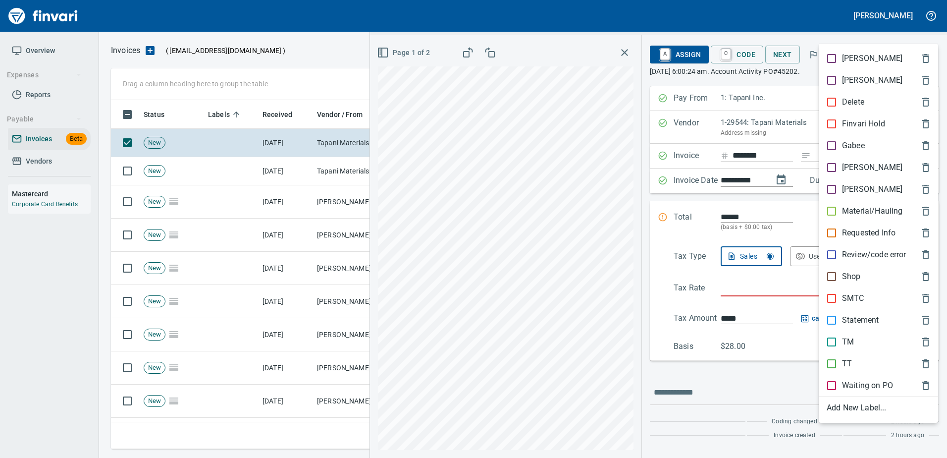
click at [845, 164] on p "[PERSON_NAME]" at bounding box center [872, 167] width 60 height 12
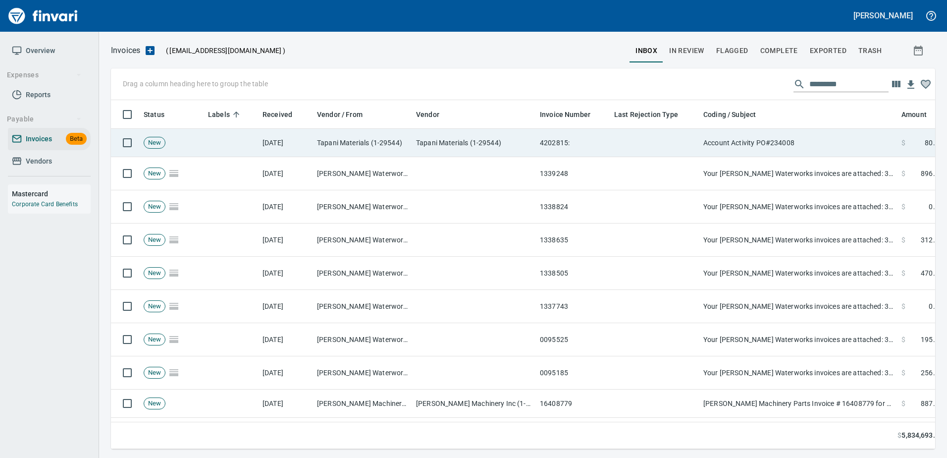
click at [821, 144] on td "Account Activity PO#234008" at bounding box center [798, 143] width 198 height 28
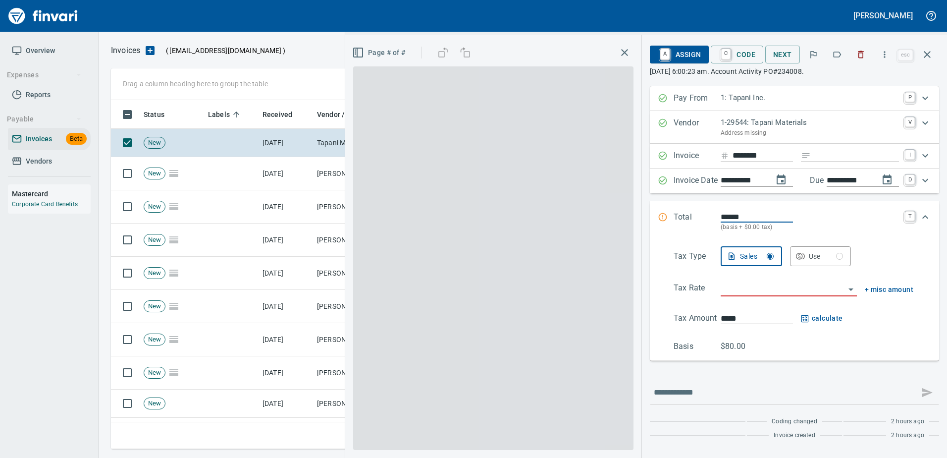
click at [842, 54] on icon "button" at bounding box center [838, 55] width 8 height 6
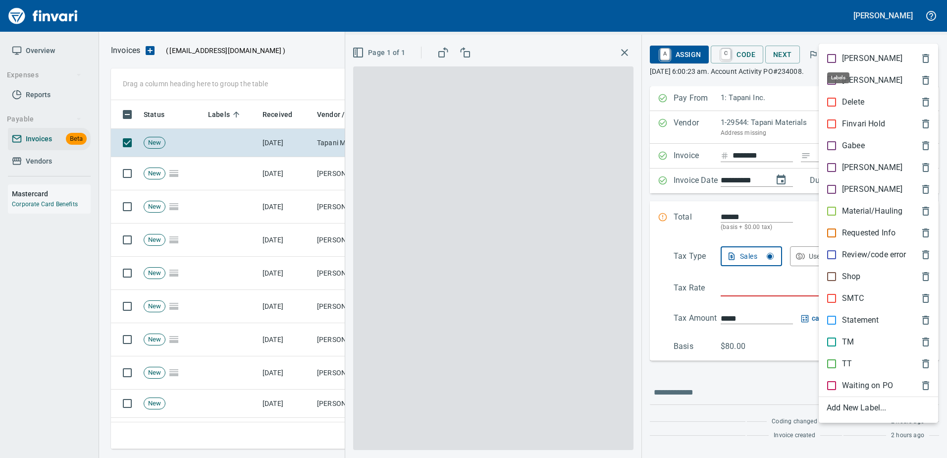
scroll to position [334, 809]
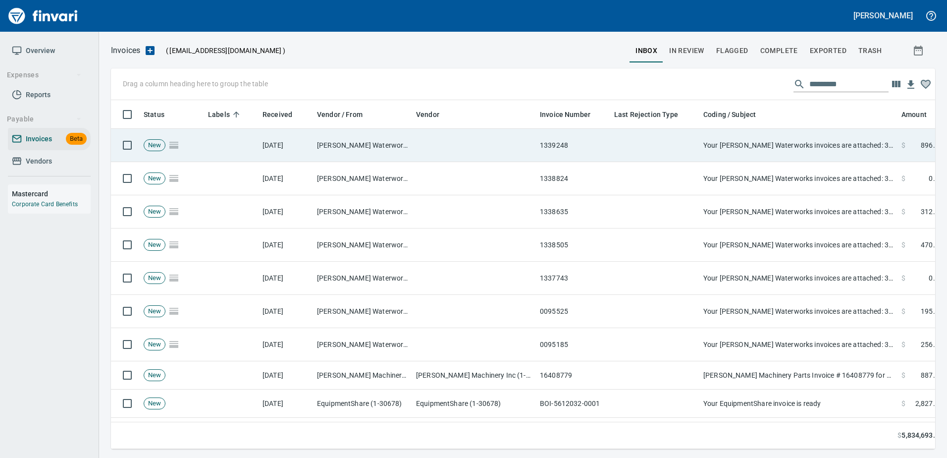
click at [822, 147] on td "Your [PERSON_NAME] Waterworks invoices are attached: 3011B 1339248" at bounding box center [798, 145] width 198 height 33
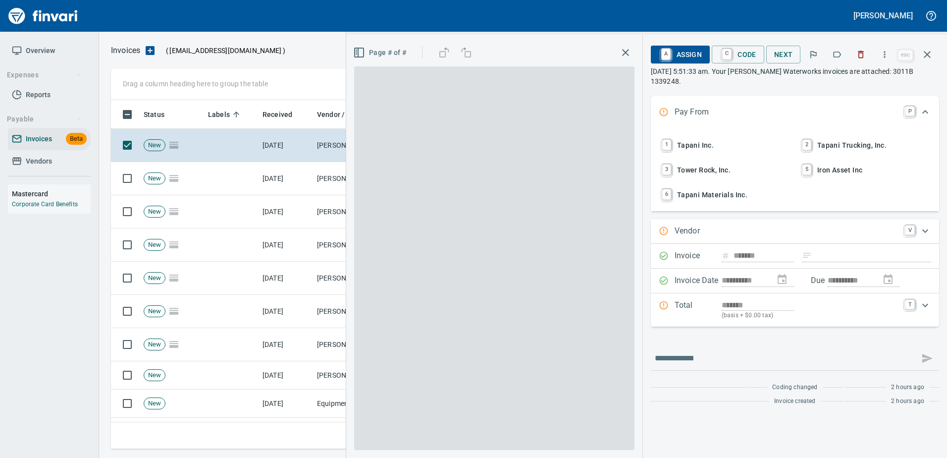
click at [835, 55] on icon "button" at bounding box center [838, 55] width 8 height 6
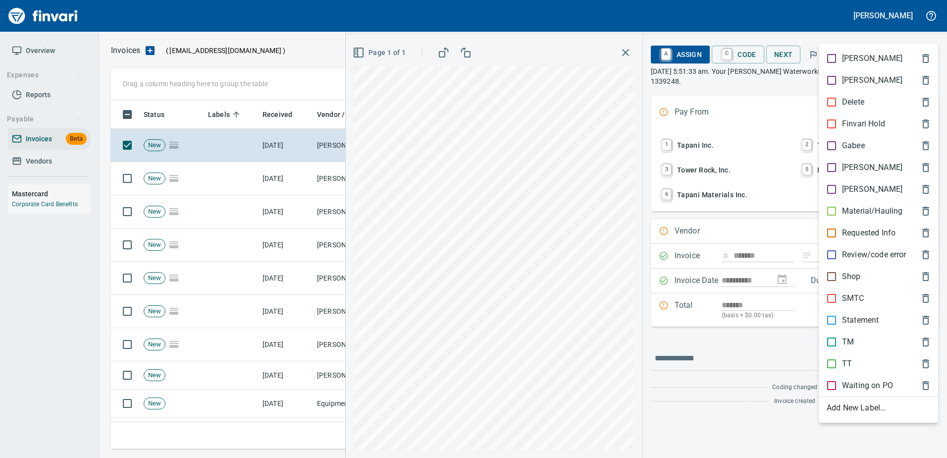
click at [845, 167] on p "[PERSON_NAME]" at bounding box center [872, 167] width 60 height 12
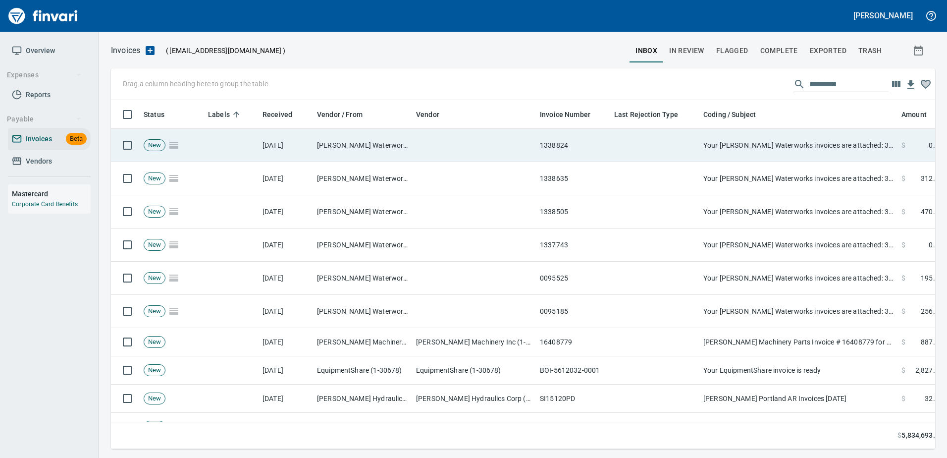
click at [841, 142] on td "Your [PERSON_NAME] Waterworks invoices are attached: 3011B 1339248" at bounding box center [798, 145] width 198 height 33
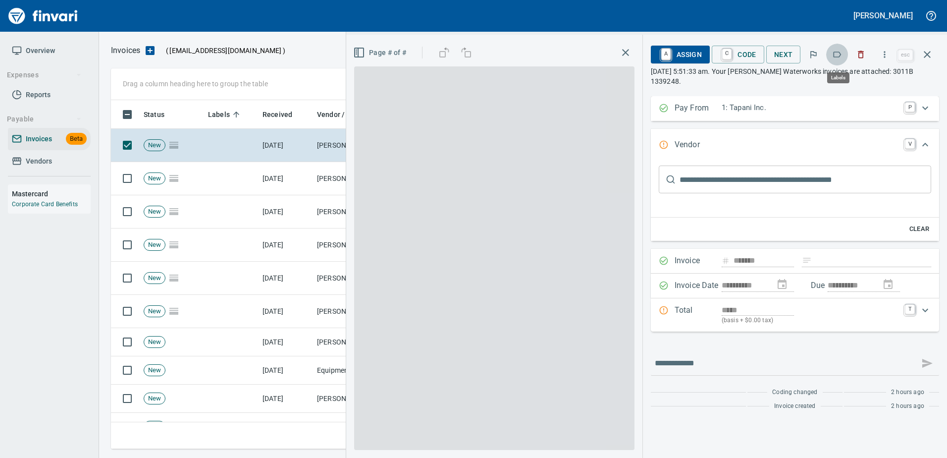
click at [840, 65] on button "button" at bounding box center [837, 55] width 22 height 22
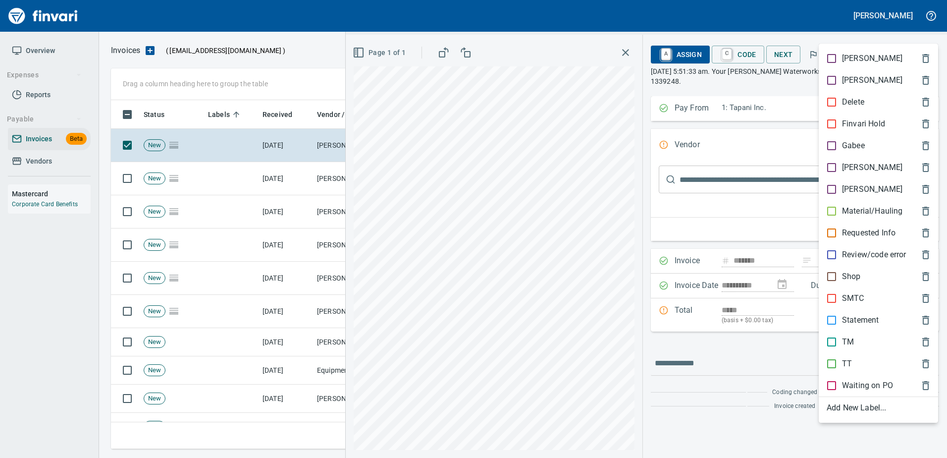
click at [829, 161] on div "[PERSON_NAME]" at bounding box center [878, 168] width 119 height 22
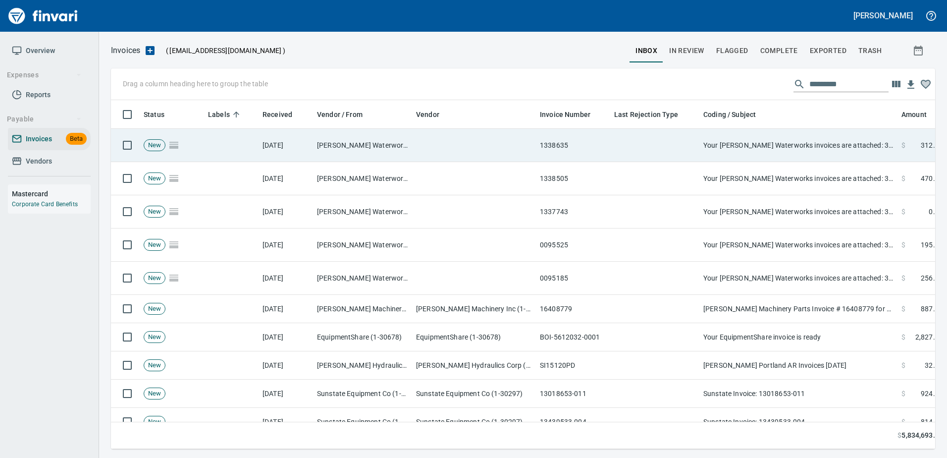
click at [828, 159] on td "Your [PERSON_NAME] Waterworks invoices are attached: 3011B 1339248" at bounding box center [798, 145] width 198 height 33
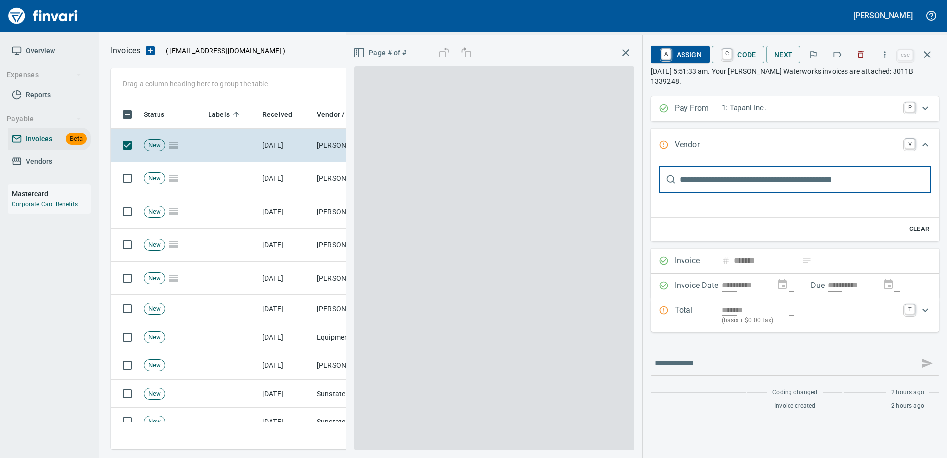
click at [839, 54] on icon "button" at bounding box center [837, 55] width 10 height 10
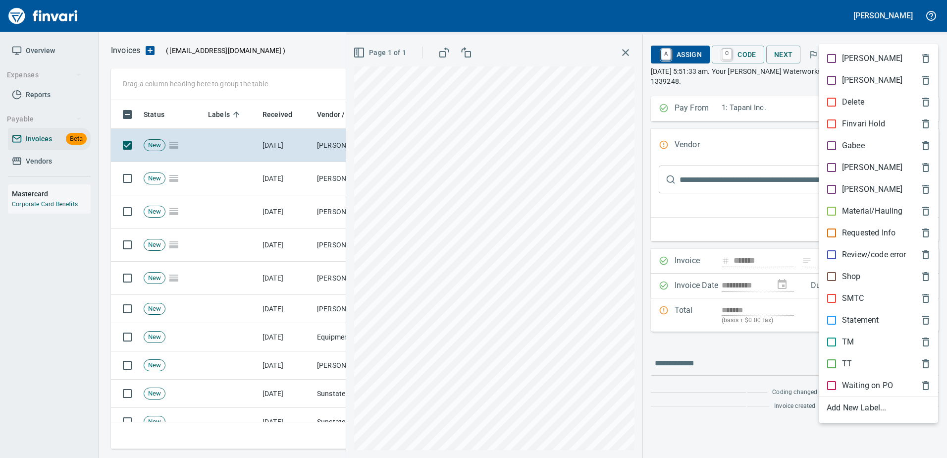
scroll to position [334, 809]
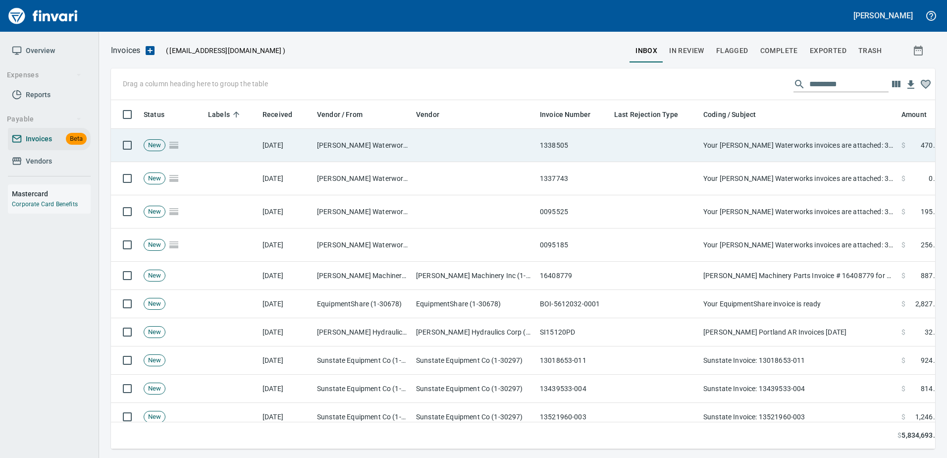
click at [825, 143] on td "Your [PERSON_NAME] Waterworks invoices are attached: 3011B 1339248" at bounding box center [798, 145] width 198 height 33
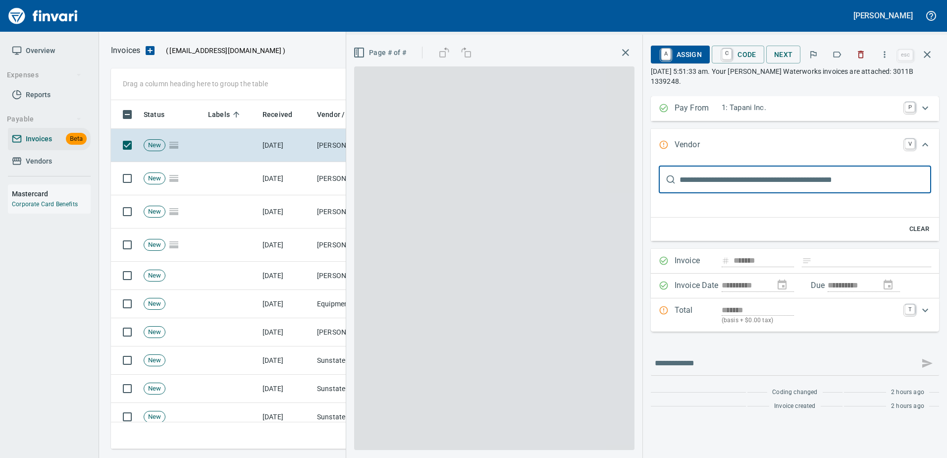
scroll to position [334, 809]
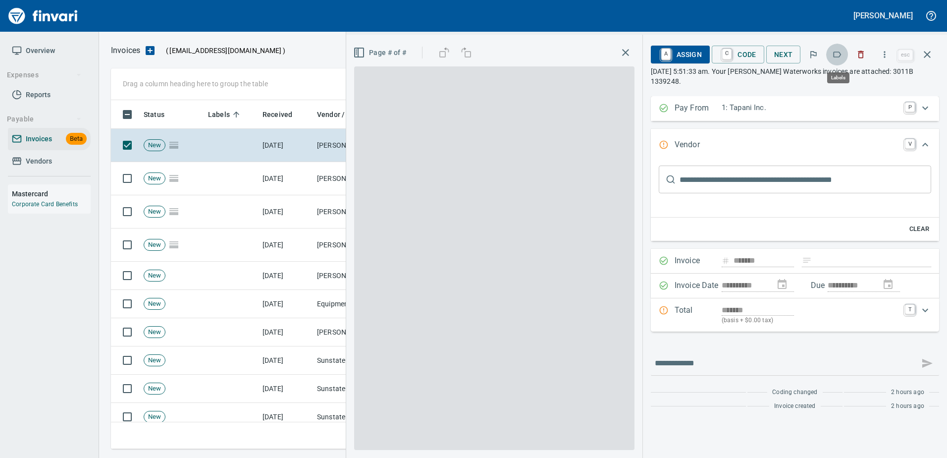
click at [834, 56] on icon "button" at bounding box center [837, 55] width 10 height 10
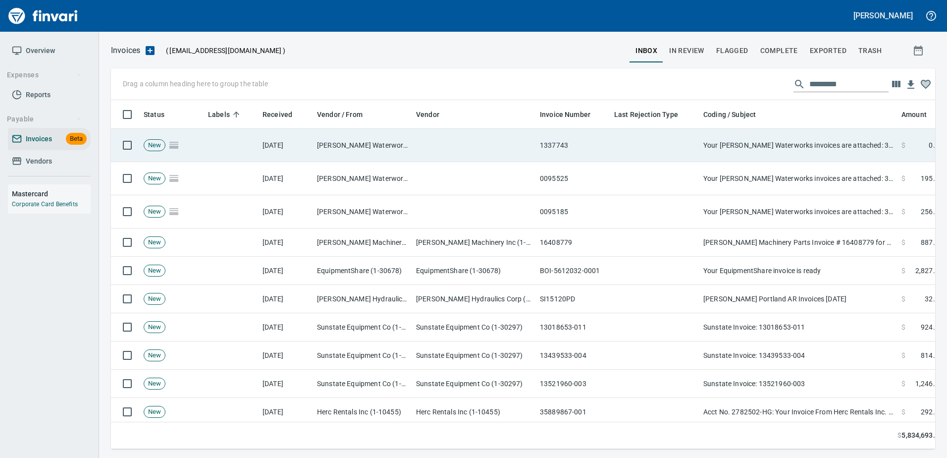
click at [819, 151] on td "Your [PERSON_NAME] Waterworks invoices are attached: 3011B 1339248" at bounding box center [798, 145] width 198 height 33
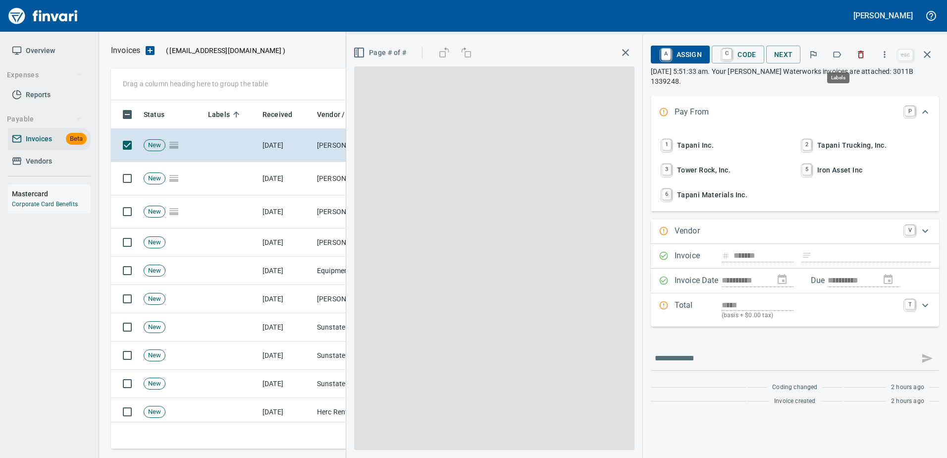
click at [840, 52] on icon "button" at bounding box center [837, 55] width 10 height 10
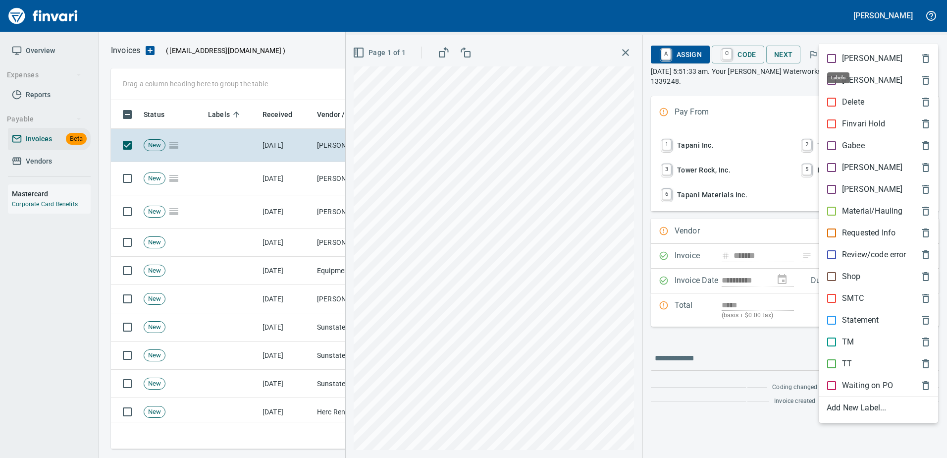
scroll to position [334, 809]
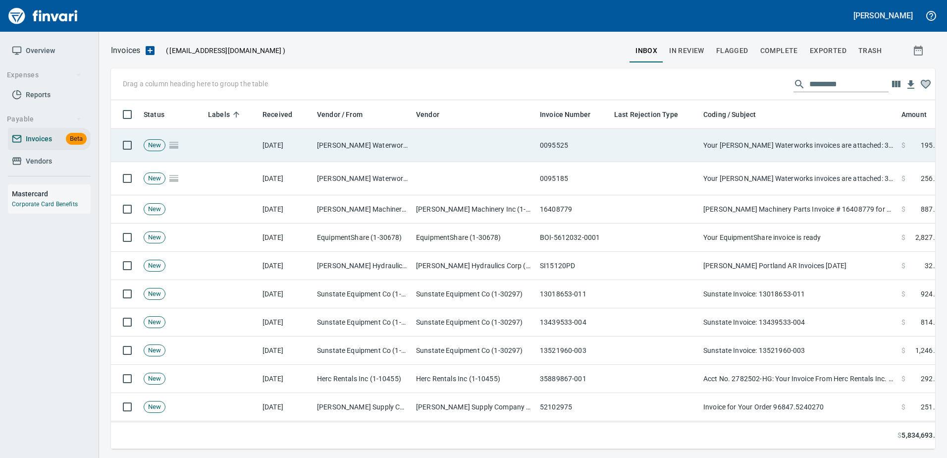
click at [799, 149] on td "Your [PERSON_NAME] Waterworks invoices are attached: 3011B 1339248" at bounding box center [798, 145] width 198 height 33
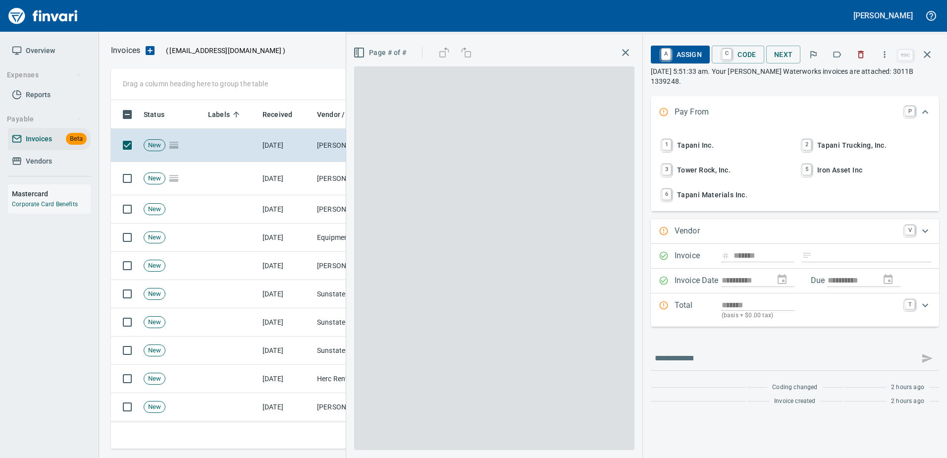
click at [832, 53] on button "button" at bounding box center [837, 55] width 22 height 22
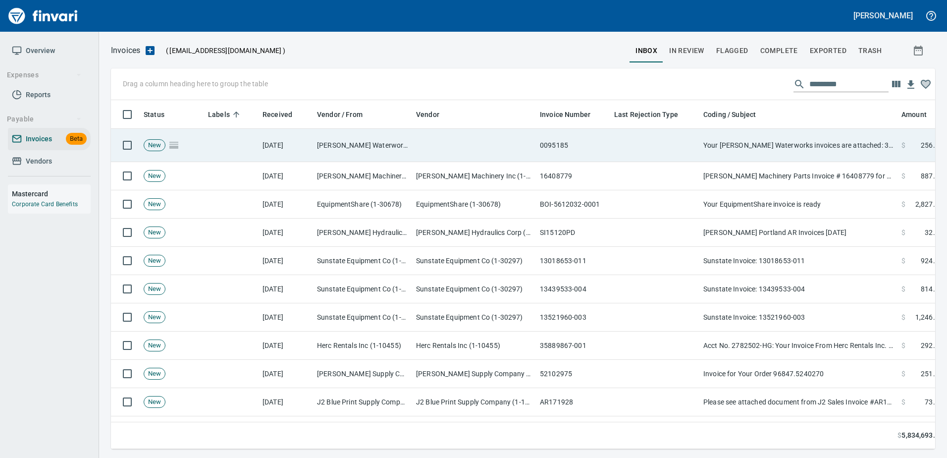
click at [821, 146] on td "Your [PERSON_NAME] Waterworks invoices are attached: 3011B 1339248" at bounding box center [798, 145] width 198 height 33
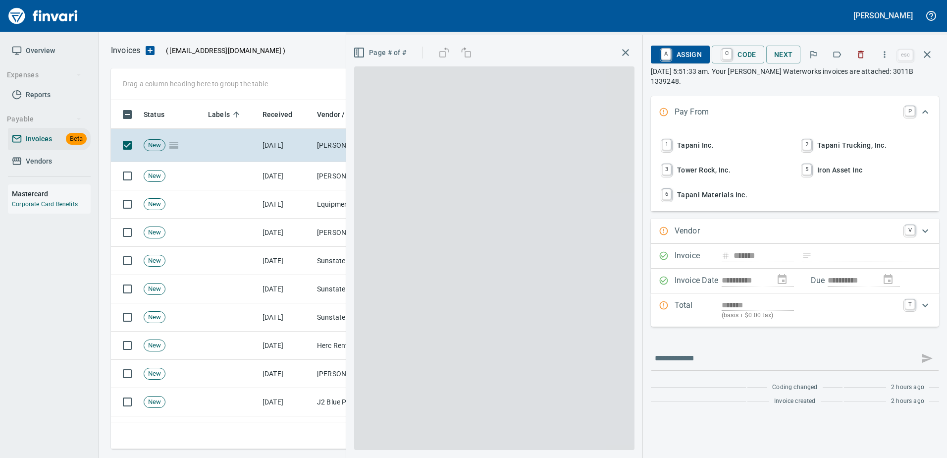
click at [833, 53] on button "button" at bounding box center [837, 55] width 22 height 22
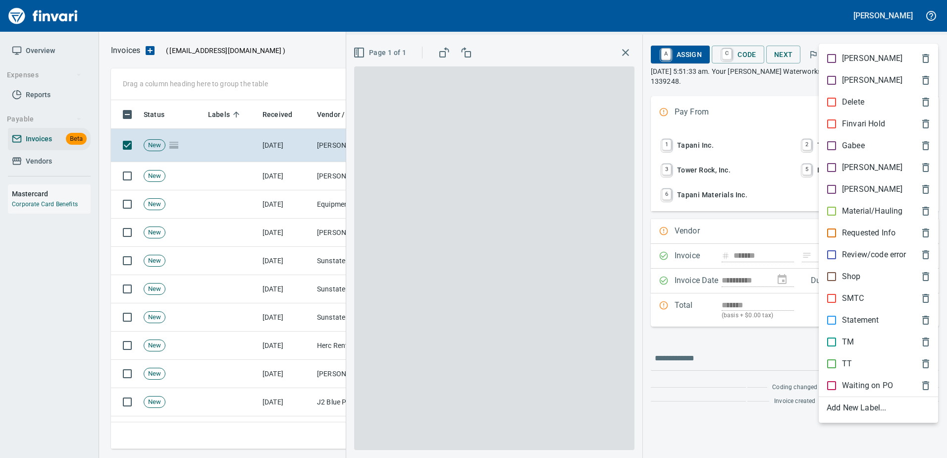
scroll to position [334, 809]
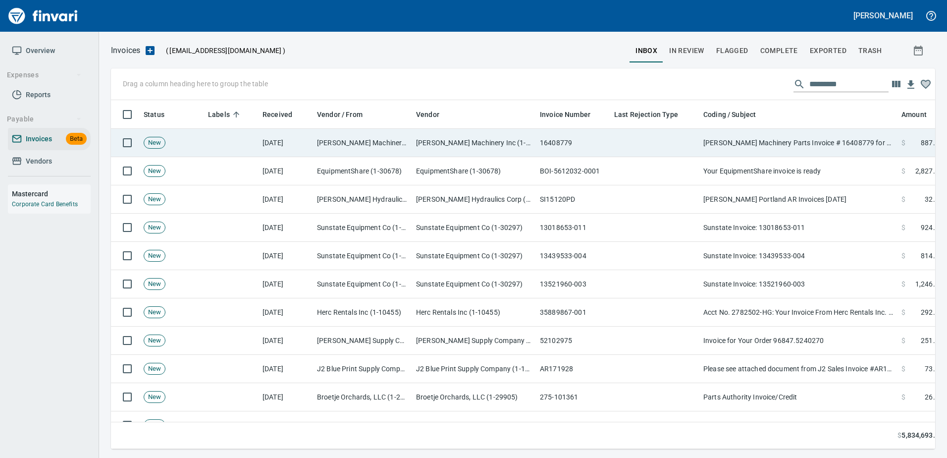
click at [830, 146] on td "Papé Machinery Parts Invoice # 16408779 for Customer # 100925 (09/16/2025) PO# …" at bounding box center [798, 143] width 198 height 28
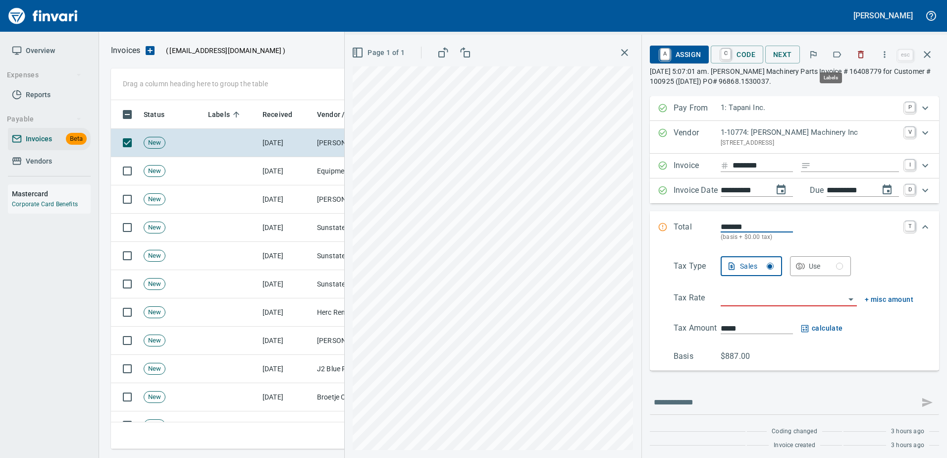
click at [835, 54] on icon "button" at bounding box center [837, 55] width 10 height 10
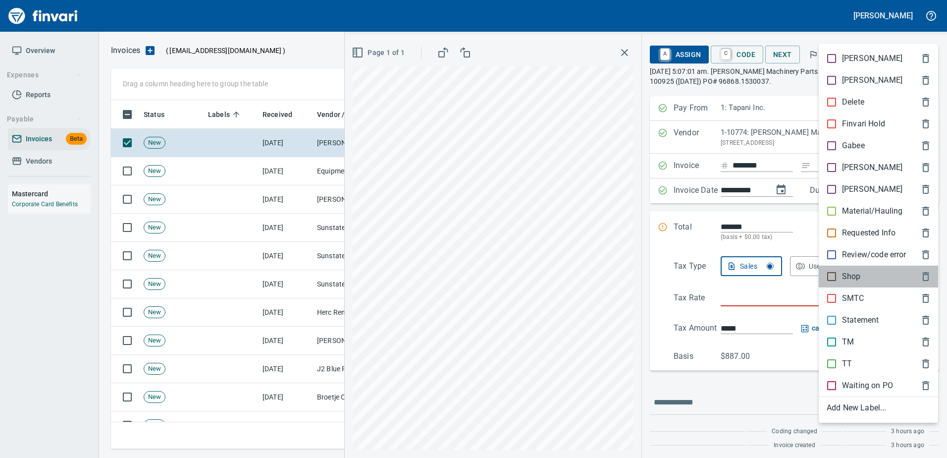
click at [843, 274] on p "Shop" at bounding box center [851, 276] width 19 height 12
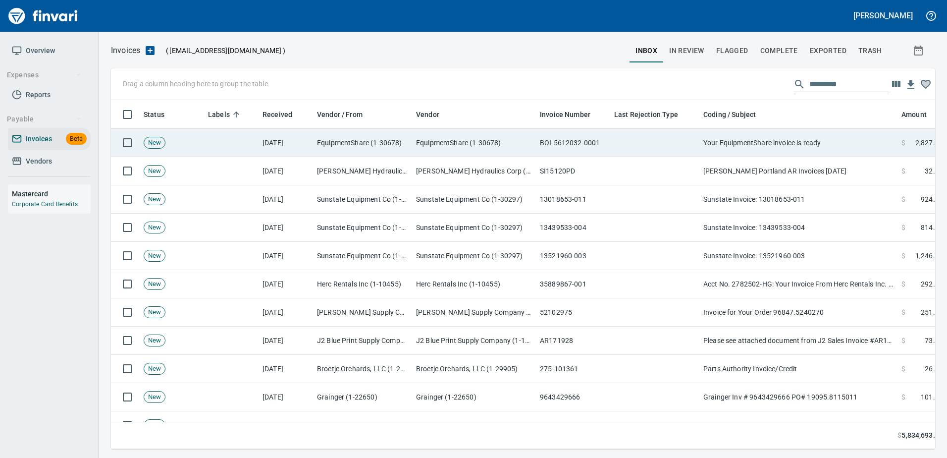
click at [818, 129] on td "Your EquipmentShare invoice is ready" at bounding box center [798, 143] width 198 height 28
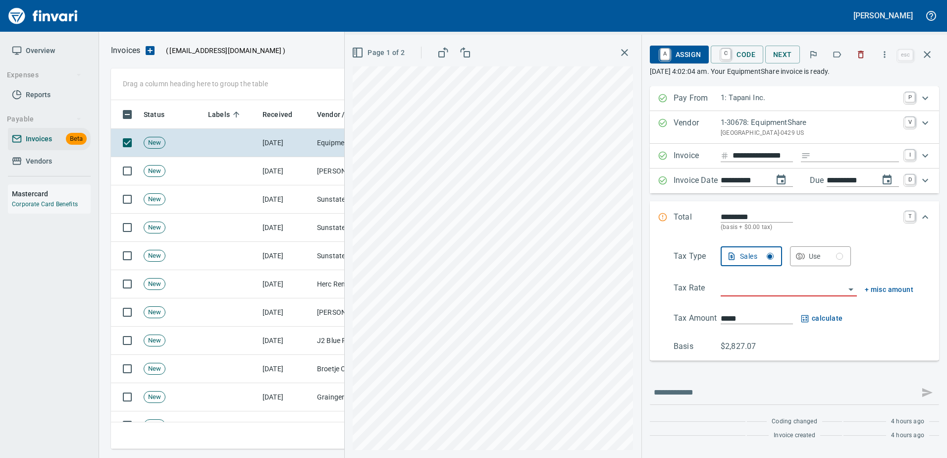
click at [851, 54] on div at bounding box center [837, 55] width 69 height 22
click at [841, 56] on icon "button" at bounding box center [838, 55] width 8 height 6
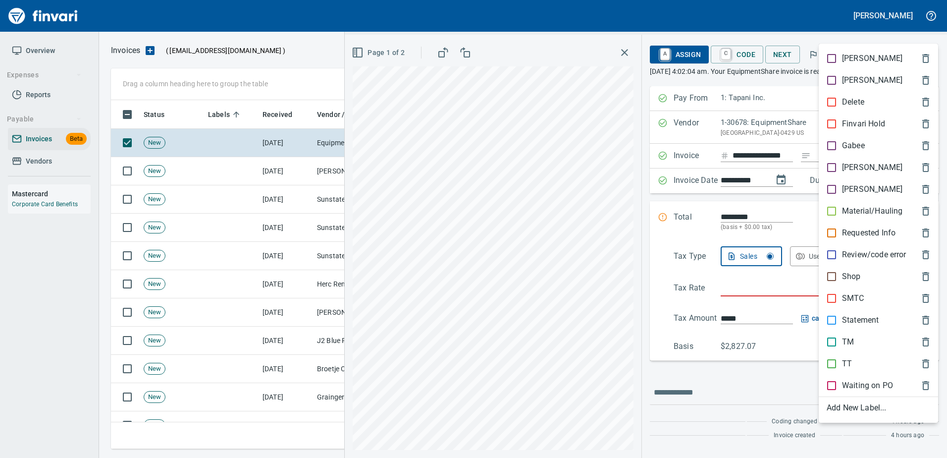
click at [847, 273] on p "Shop" at bounding box center [851, 276] width 19 height 12
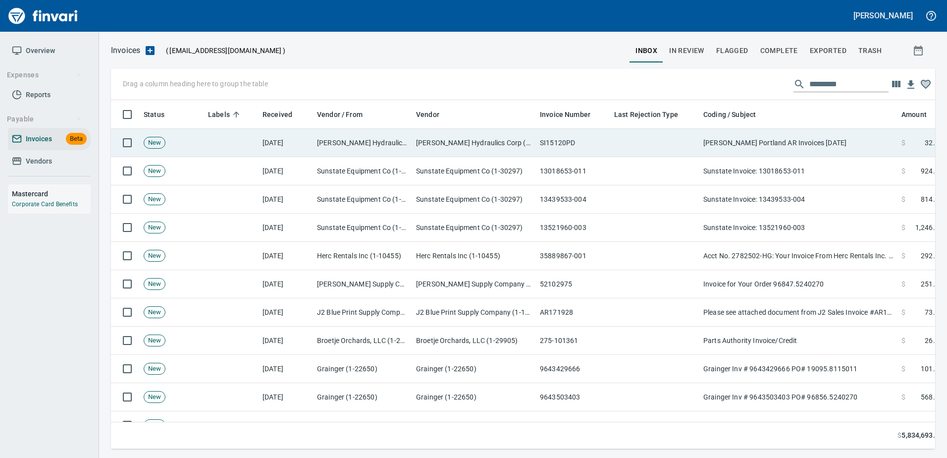
click at [780, 145] on td "Morse Portland AR Invoices 09/16/2025" at bounding box center [798, 143] width 198 height 28
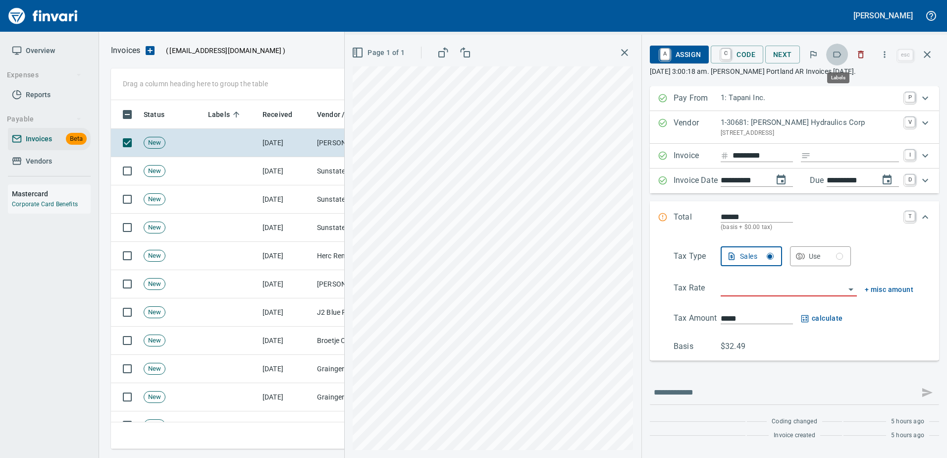
click at [839, 54] on icon "button" at bounding box center [837, 55] width 10 height 10
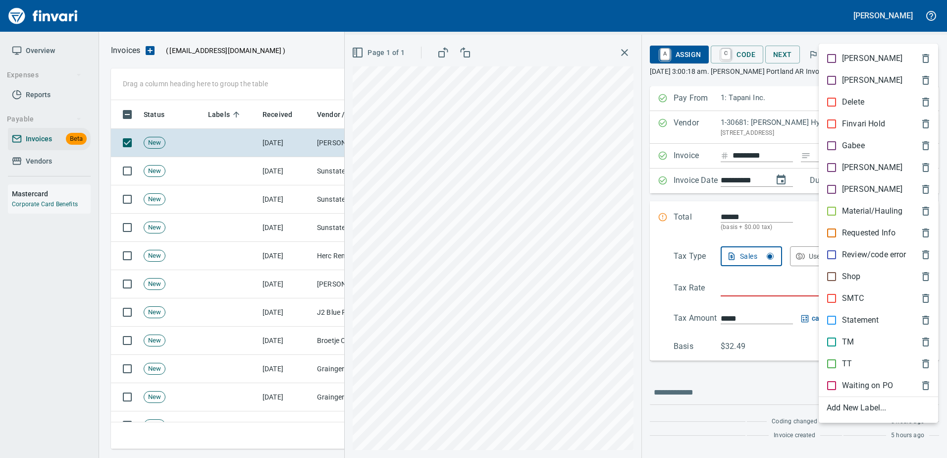
click at [843, 269] on div "Shop" at bounding box center [878, 277] width 119 height 22
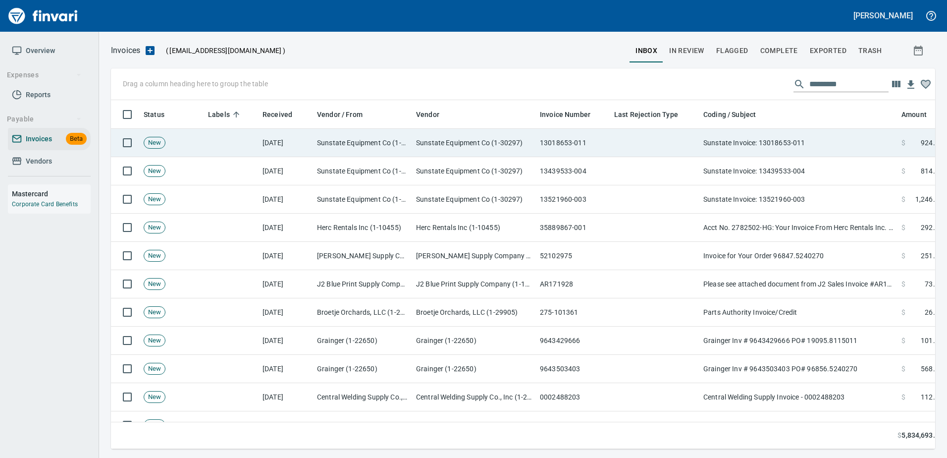
click at [782, 140] on td "Sunstate Invoice: 13018653-011" at bounding box center [798, 143] width 198 height 28
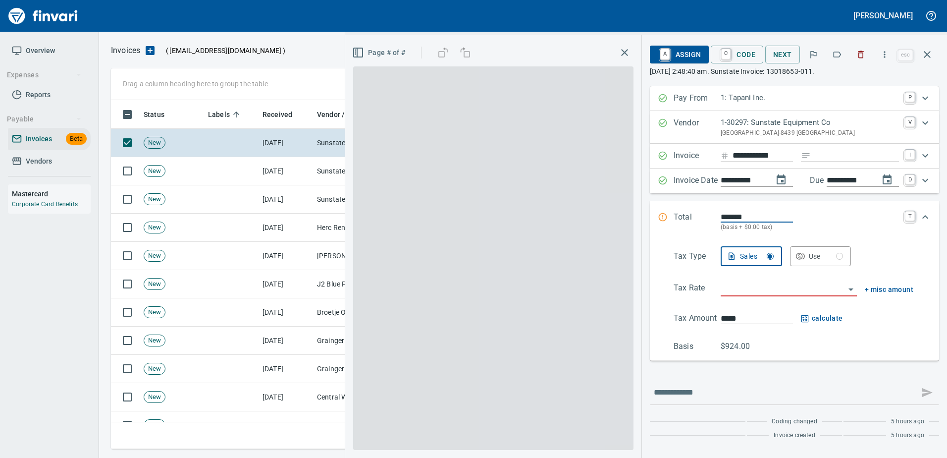
click at [837, 59] on icon "button" at bounding box center [837, 55] width 10 height 10
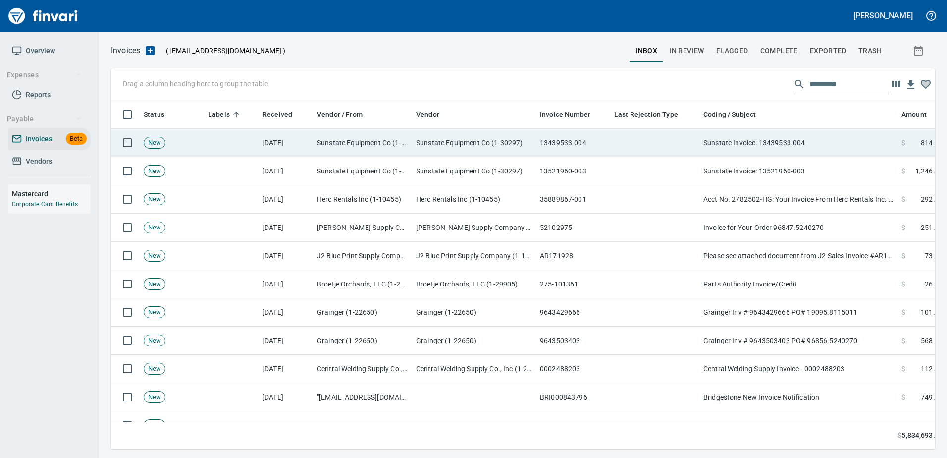
click at [780, 144] on td "Sunstate Invoice: 13439533-004" at bounding box center [798, 143] width 198 height 28
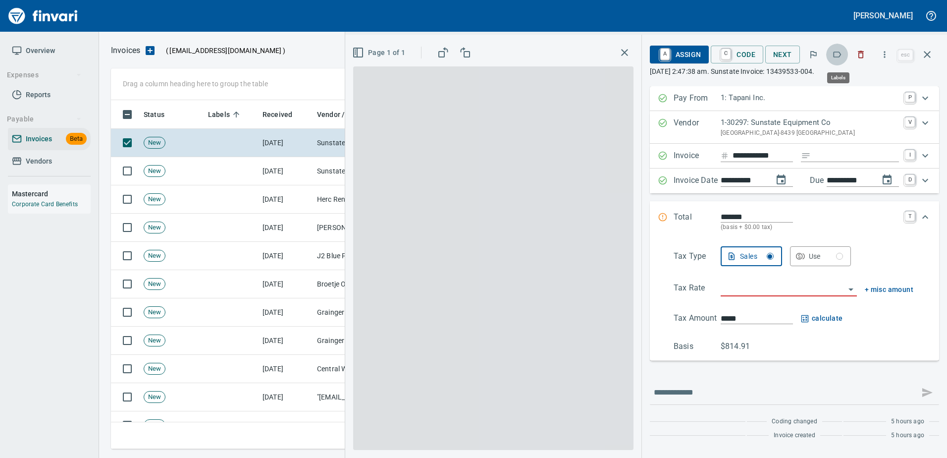
click at [838, 56] on icon "button" at bounding box center [837, 55] width 10 height 10
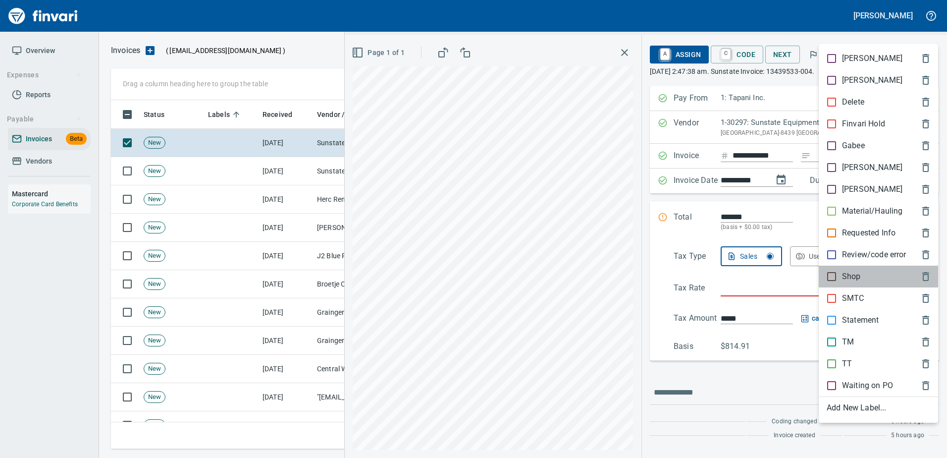
click at [842, 278] on p "Shop" at bounding box center [851, 276] width 19 height 12
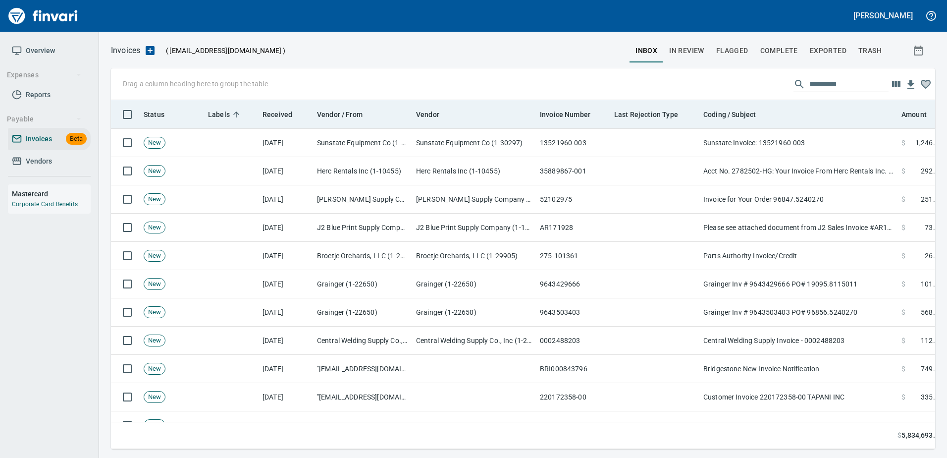
click at [783, 121] on th "Coding / Subject" at bounding box center [798, 114] width 198 height 29
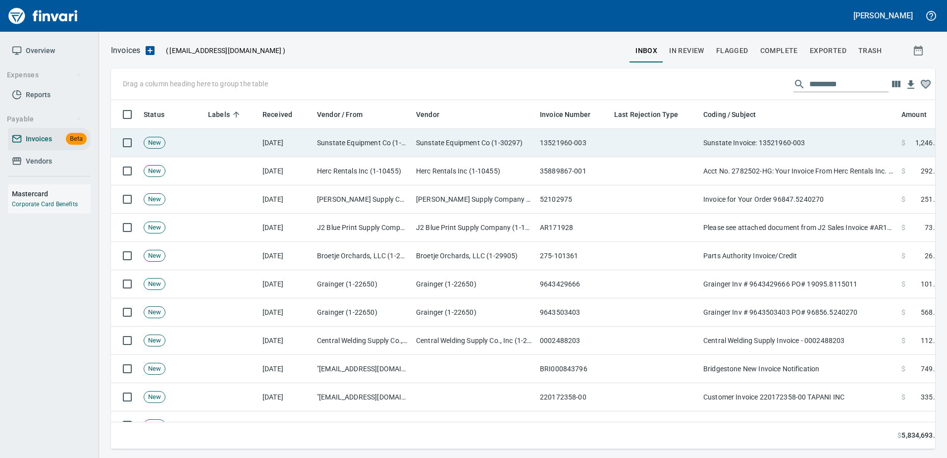
click at [778, 140] on td "Sunstate Invoice: 13521960-003" at bounding box center [798, 143] width 198 height 28
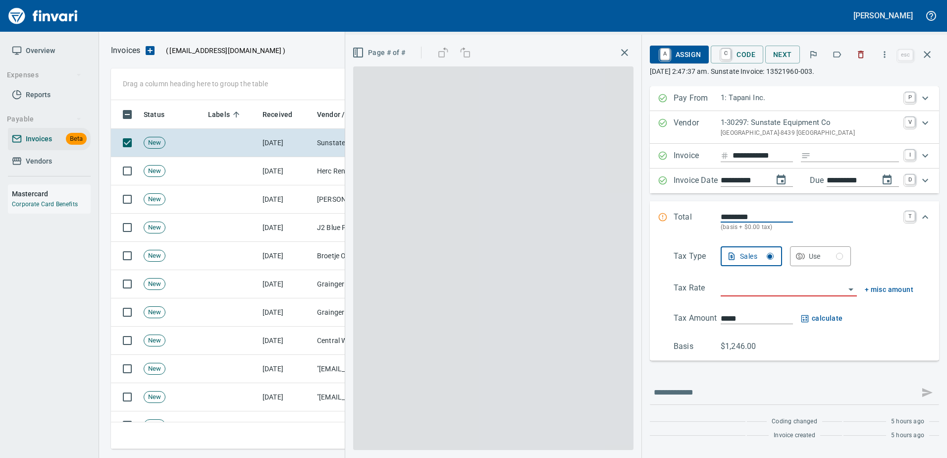
click at [841, 53] on icon "button" at bounding box center [838, 55] width 8 height 6
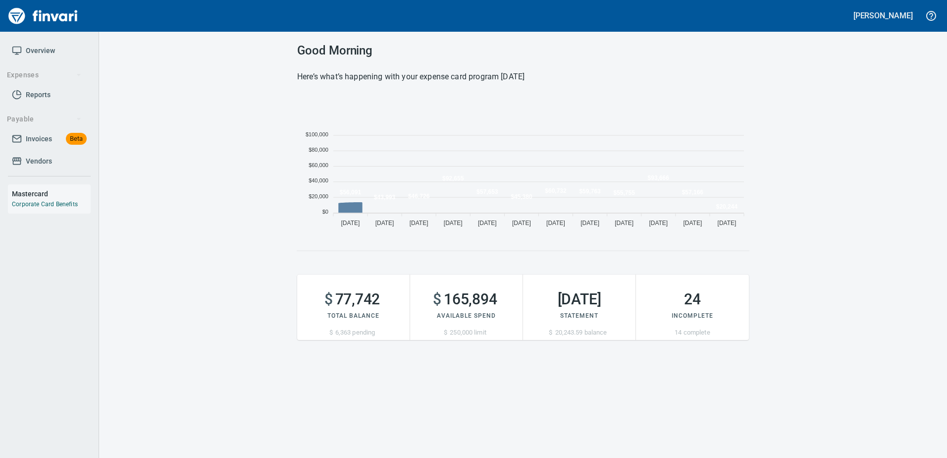
scroll to position [136, 444]
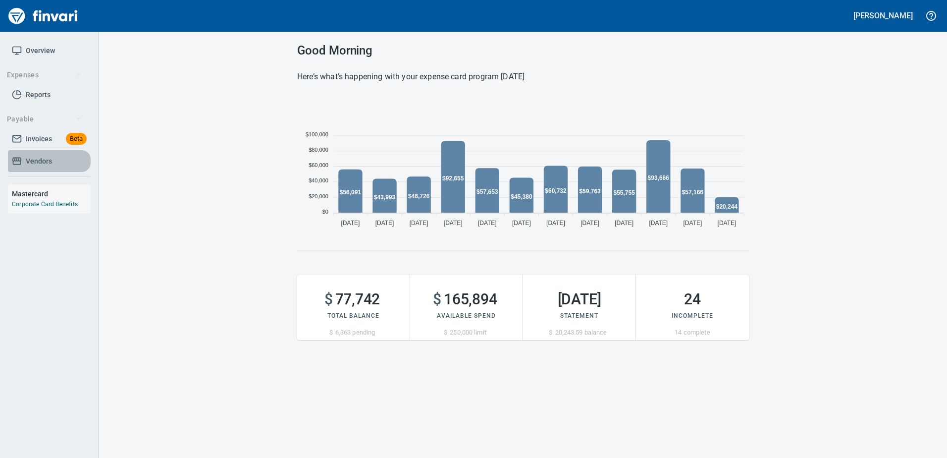
click at [27, 154] on link "Vendors" at bounding box center [49, 161] width 83 height 22
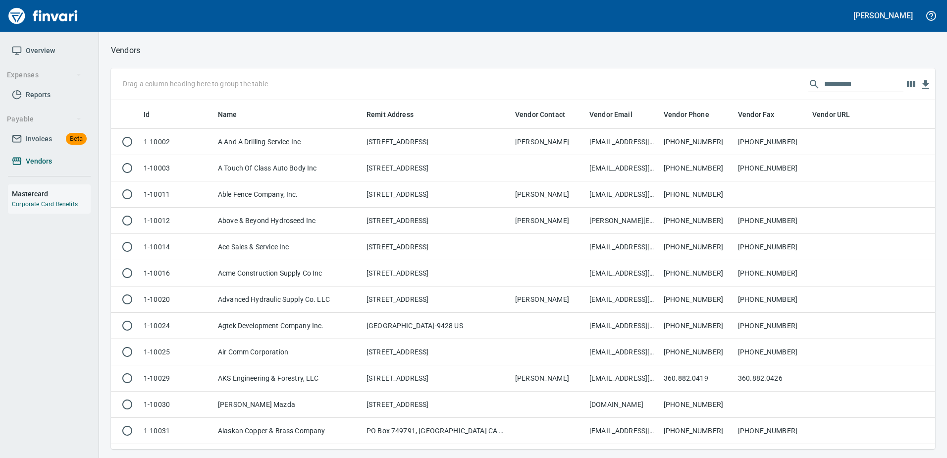
scroll to position [341, 809]
click at [36, 152] on link "Vendors" at bounding box center [49, 161] width 83 height 22
click at [855, 82] on input "text" at bounding box center [863, 84] width 79 height 16
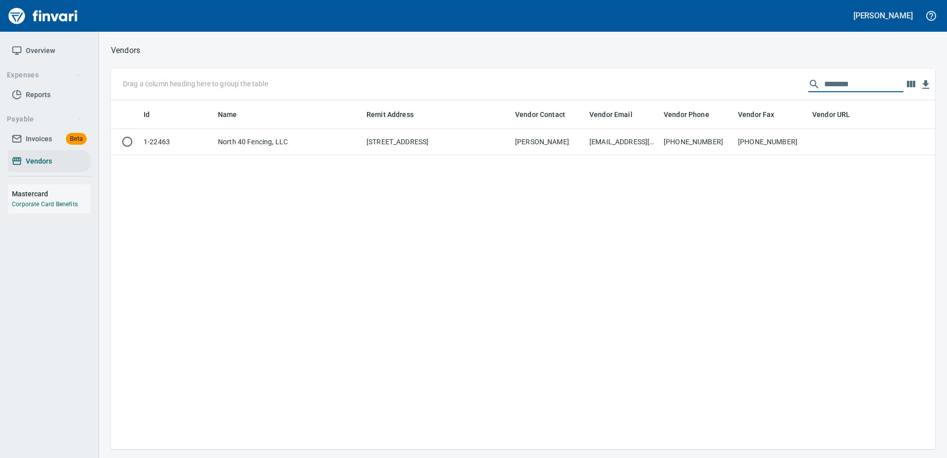
type input "********"
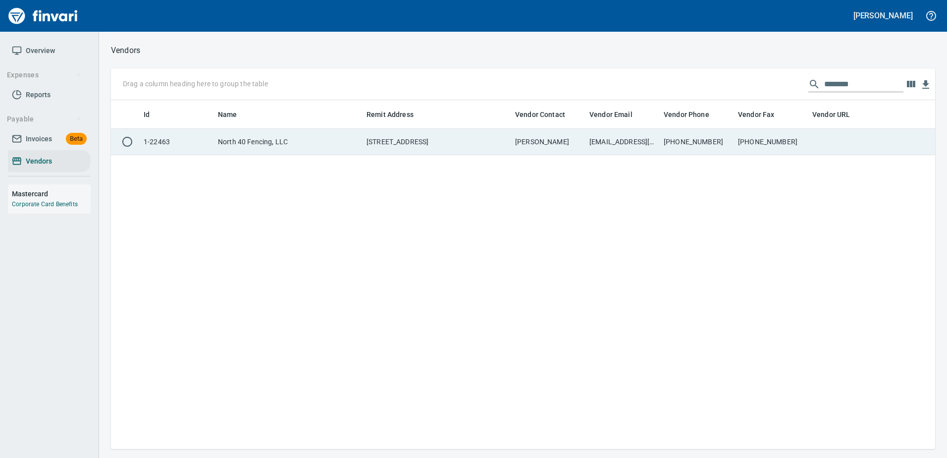
click at [796, 157] on div "Id Name Remit Address Vendor Contact Vendor Email Vendor Phone Vendor Fax Vendo…" at bounding box center [523, 274] width 824 height 349
click at [794, 150] on td "(360)-896-7272" at bounding box center [771, 142] width 74 height 26
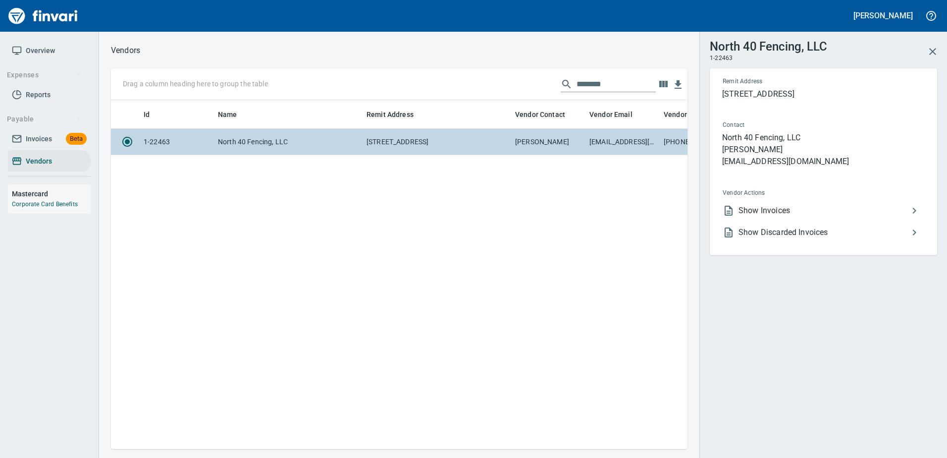
scroll to position [334, 569]
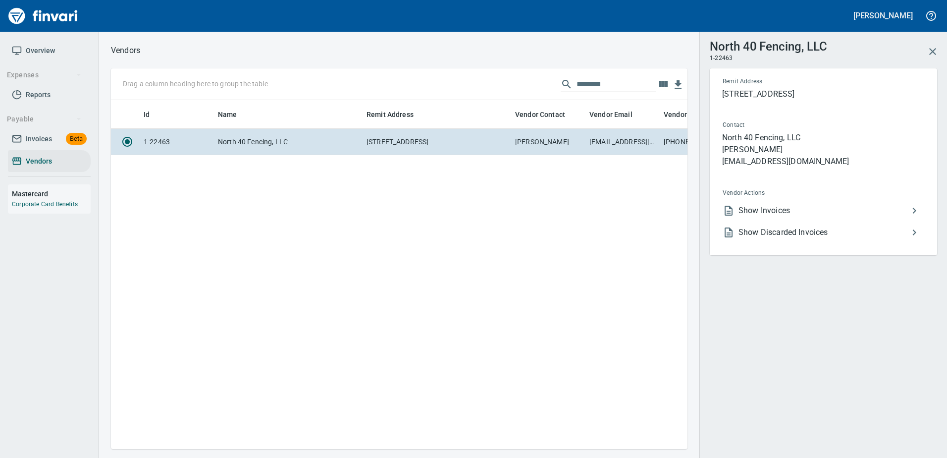
click at [745, 208] on span "Show Invoices" at bounding box center [824, 211] width 170 height 12
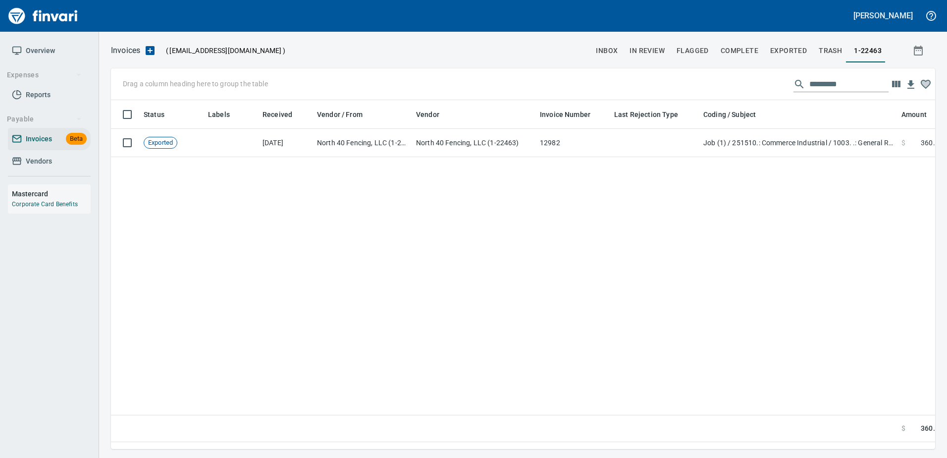
scroll to position [334, 817]
click at [842, 84] on input "text" at bounding box center [848, 84] width 79 height 16
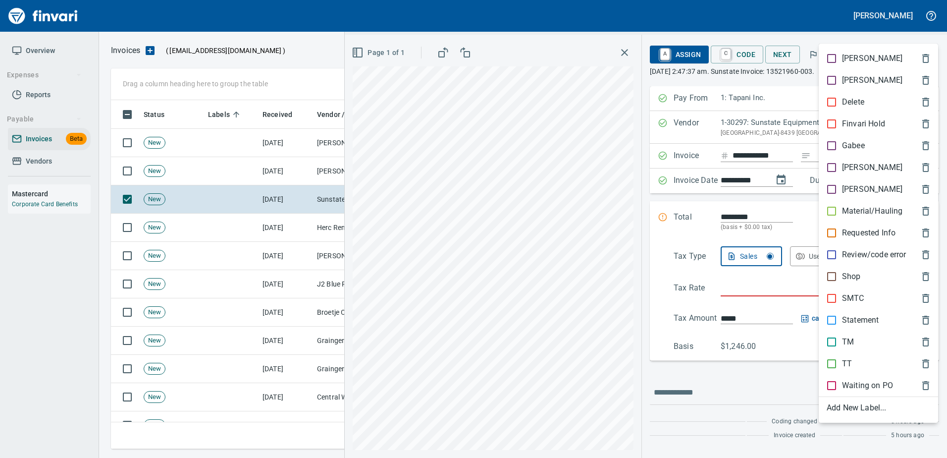
scroll to position [334, 809]
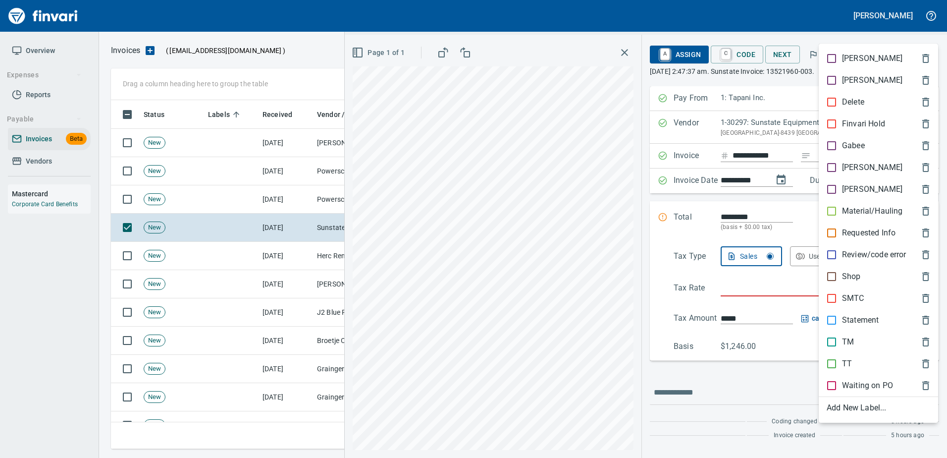
click at [848, 32] on div at bounding box center [473, 229] width 947 height 458
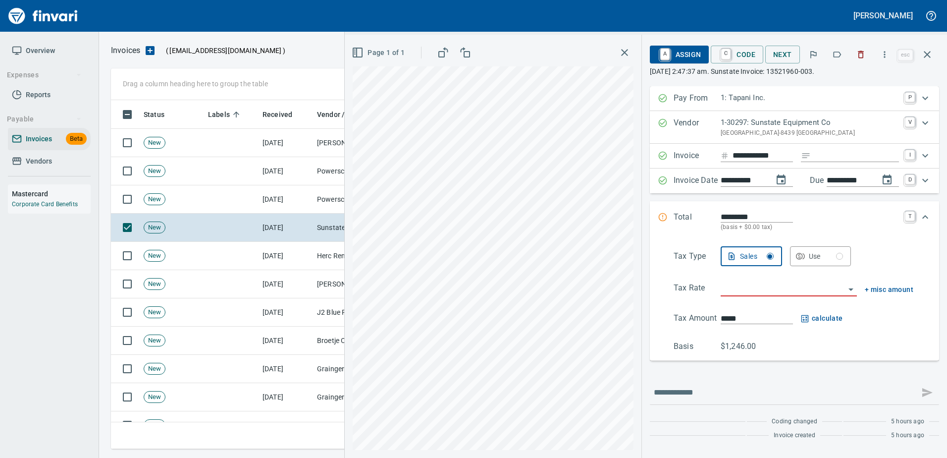
drag, startPoint x: 925, startPoint y: 54, endPoint x: 940, endPoint y: 55, distance: 15.5
click at [926, 54] on icon "button" at bounding box center [927, 55] width 12 height 12
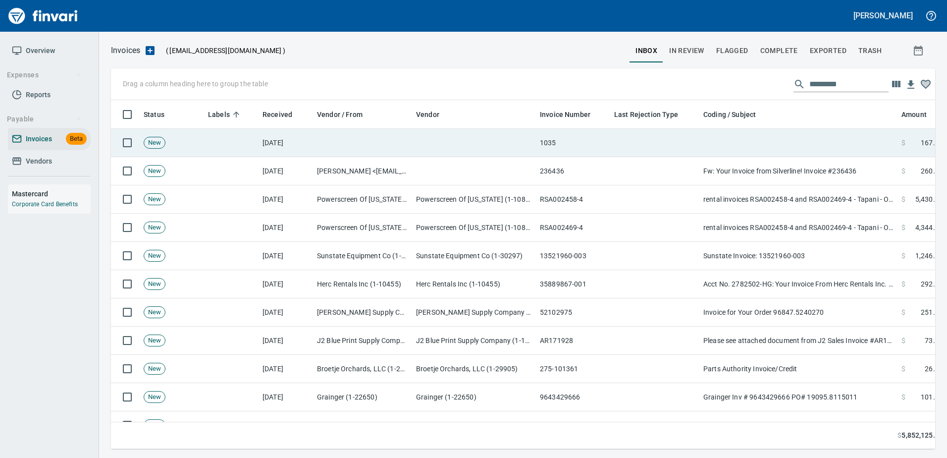
click at [674, 154] on td at bounding box center [654, 143] width 89 height 28
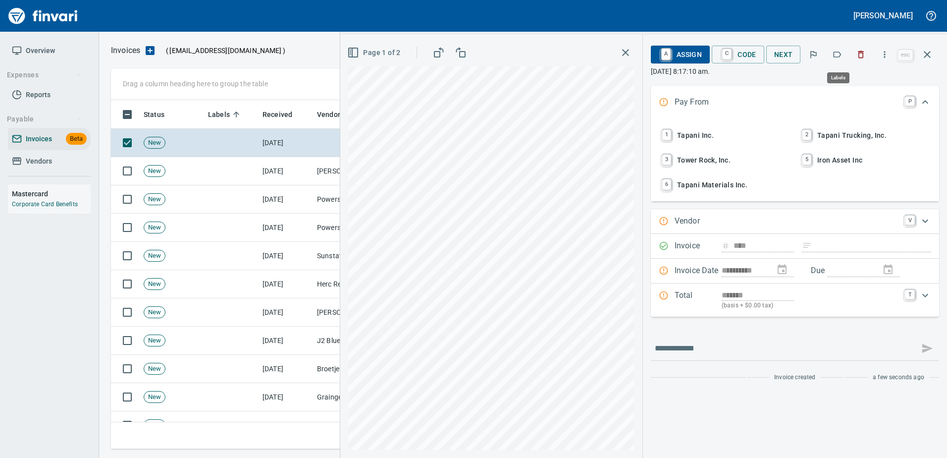
scroll to position [334, 809]
click at [839, 56] on icon "button" at bounding box center [837, 55] width 10 height 10
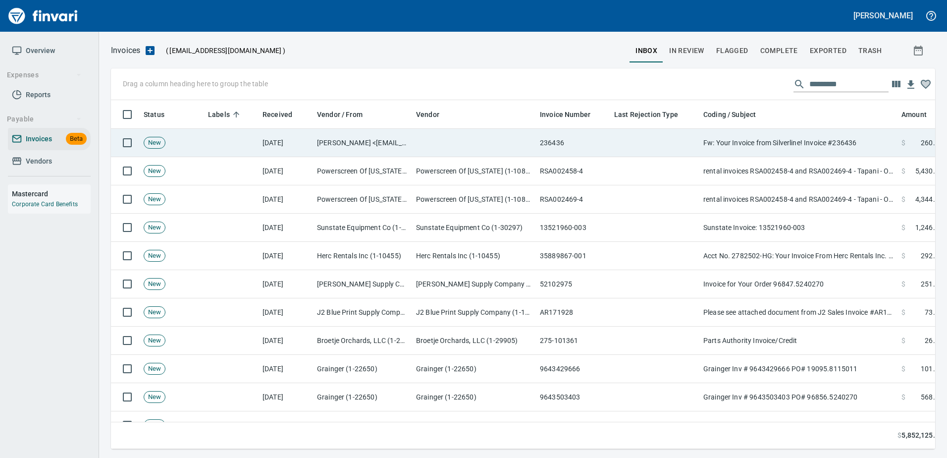
click at [792, 137] on td "Fw: Your Invoice from Silverline! Invoice #236436" at bounding box center [798, 143] width 198 height 28
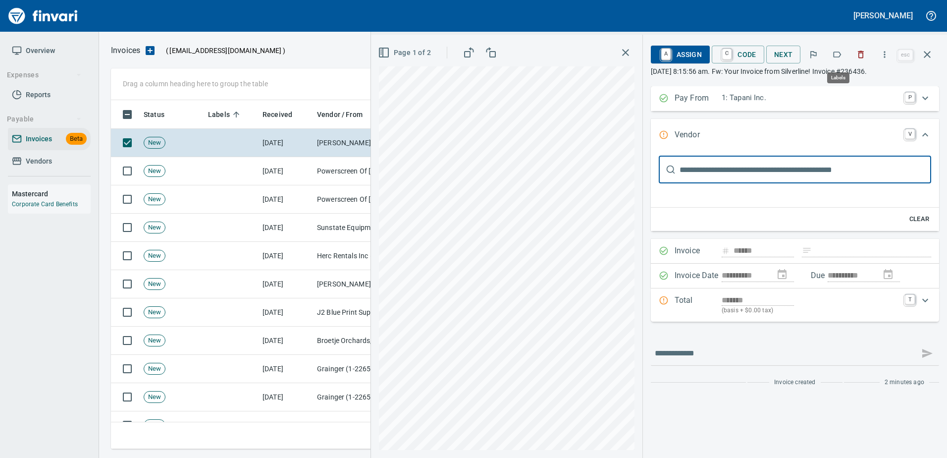
click at [837, 51] on icon "button" at bounding box center [837, 55] width 10 height 10
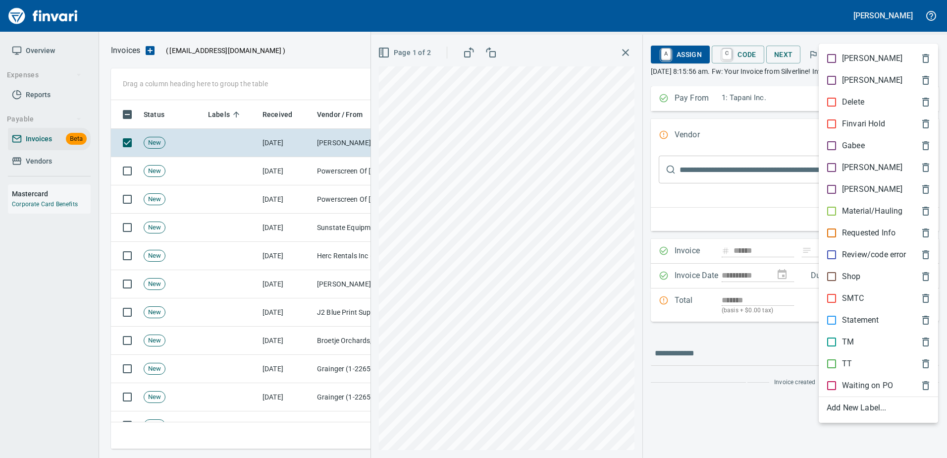
scroll to position [334, 809]
click at [790, 24] on div at bounding box center [473, 229] width 947 height 458
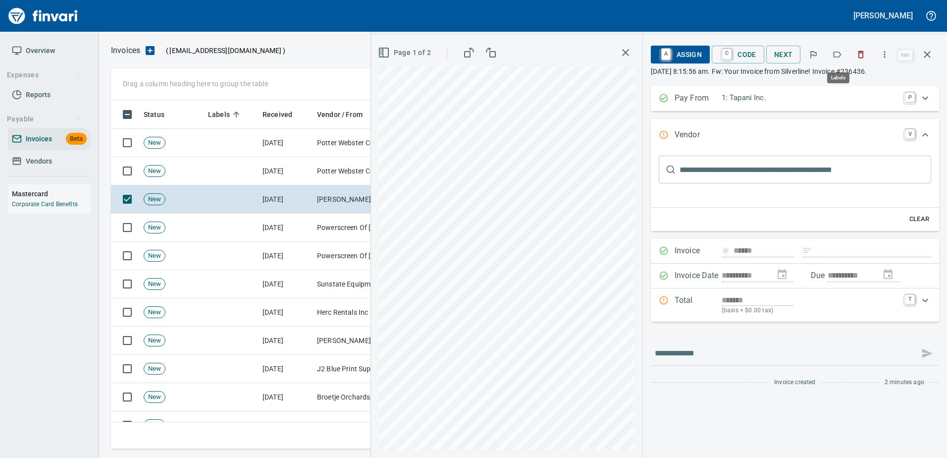
click at [840, 54] on icon "button" at bounding box center [837, 55] width 10 height 10
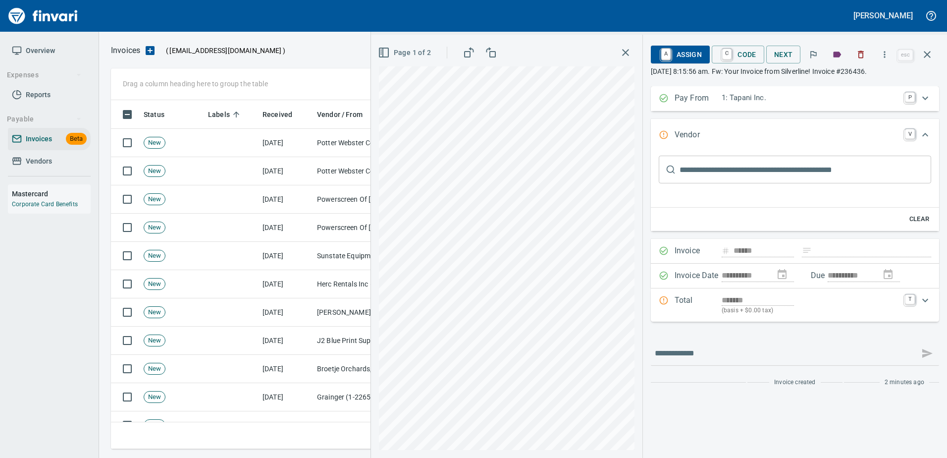
click at [737, 169] on input "text" at bounding box center [806, 170] width 252 height 28
type input "**********"
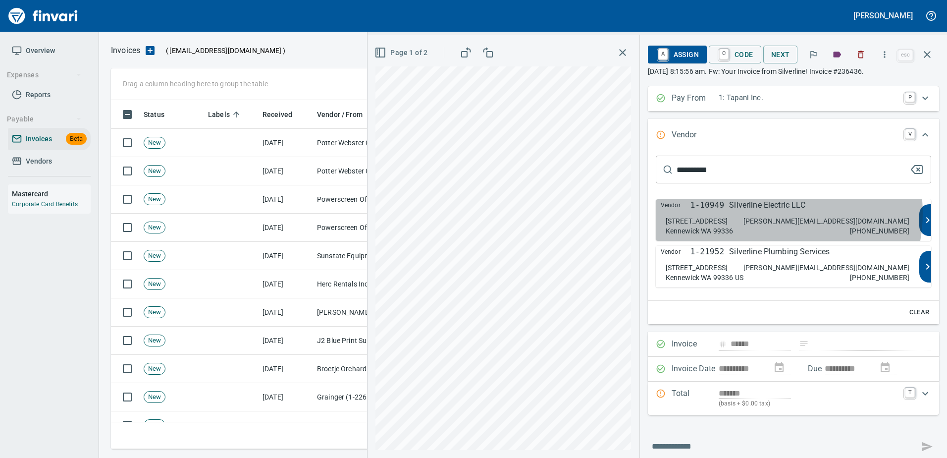
click at [769, 213] on div "Vendor 1-10949 Silverline Electric LLC 4121 W Clearwater Ave Kennewick WA 99336…" at bounding box center [788, 220] width 264 height 42
type input "**********"
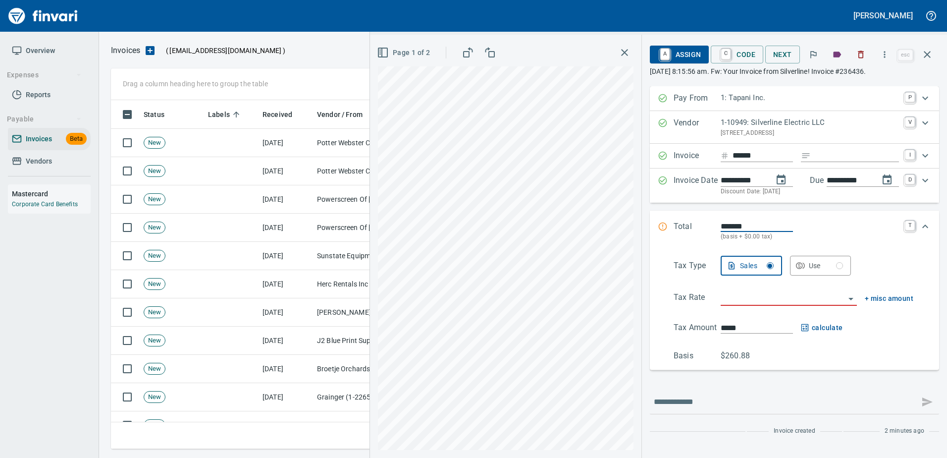
scroll to position [0, 0]
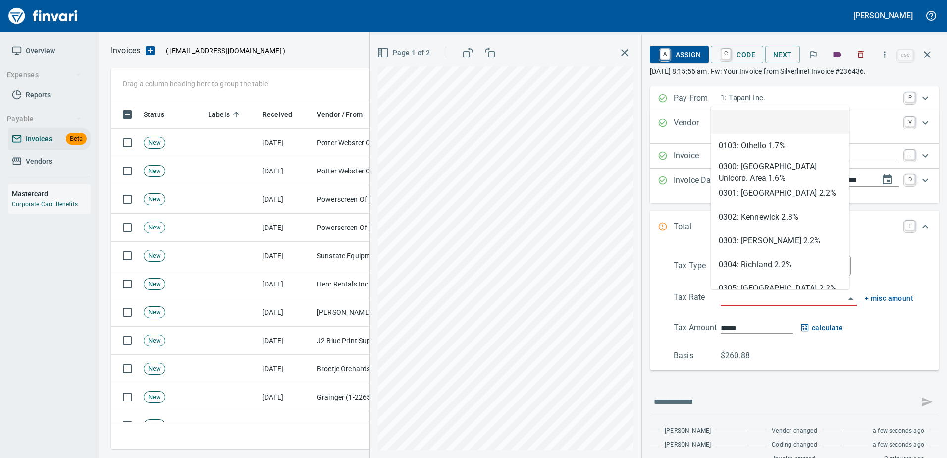
click at [737, 298] on input "search" at bounding box center [783, 298] width 124 height 14
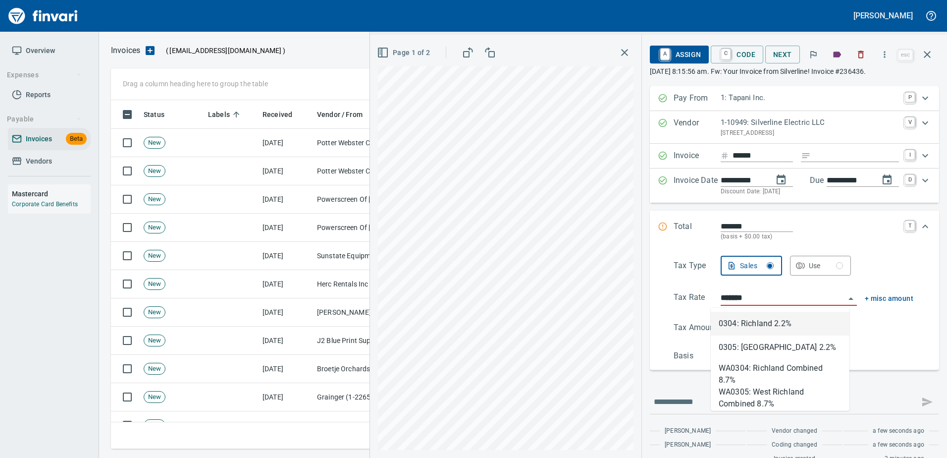
scroll to position [334, 809]
click at [727, 392] on li "WA0305: West Richland Combined 8.7%" at bounding box center [780, 395] width 139 height 24
type input "**********"
type input "******"
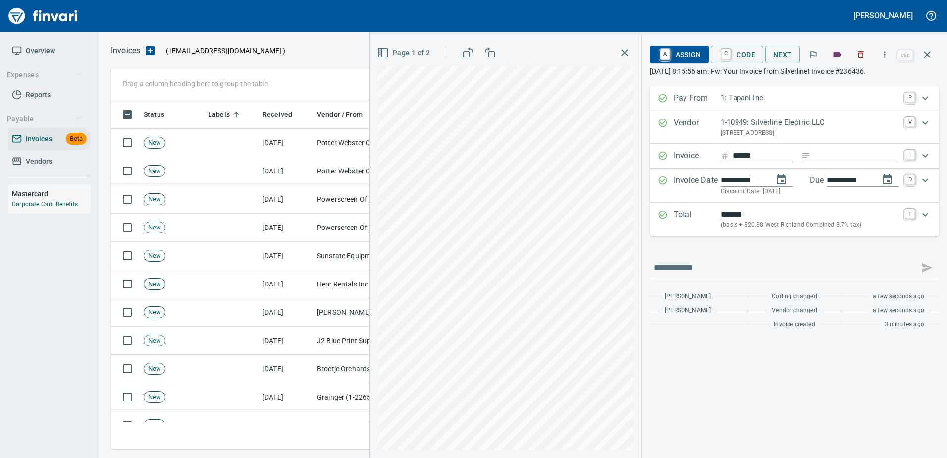
type input "**********"
click at [680, 54] on span "A Assign" at bounding box center [679, 54] width 43 height 17
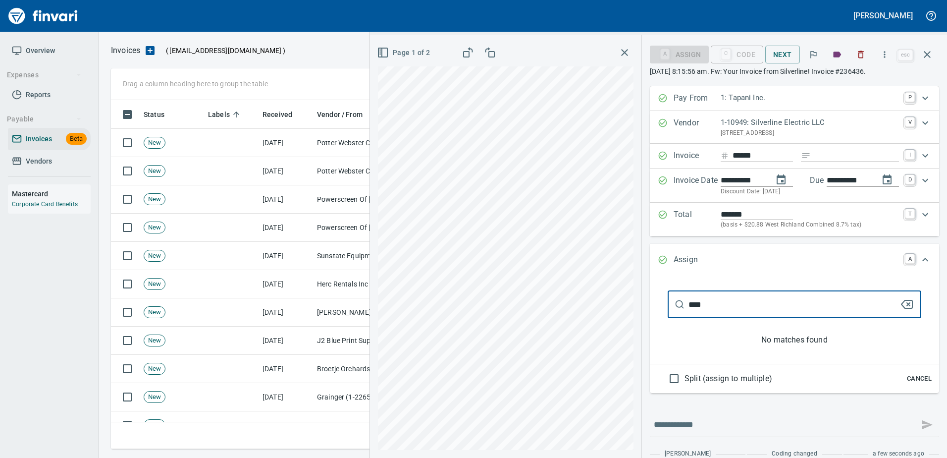
click at [521, 303] on div "**********" at bounding box center [658, 246] width 577 height 423
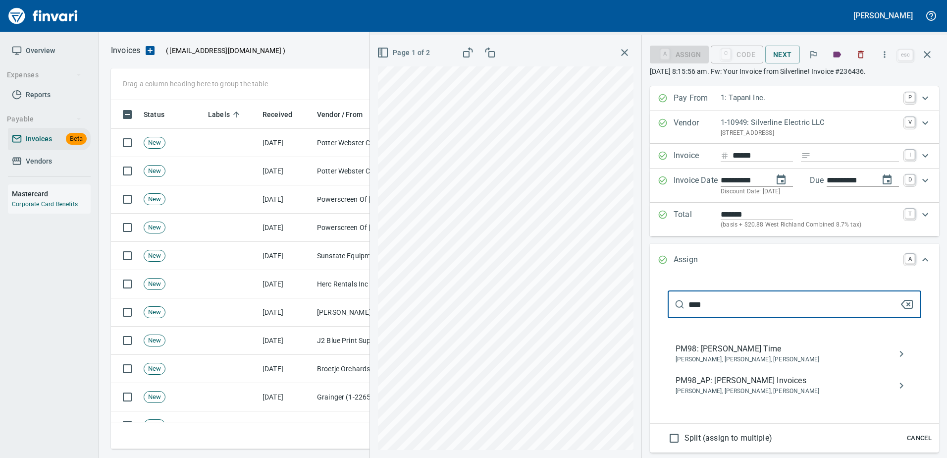
type input "****"
click at [762, 381] on span "PM98_AP: Sam Rhoades Invoices" at bounding box center [787, 381] width 222 height 12
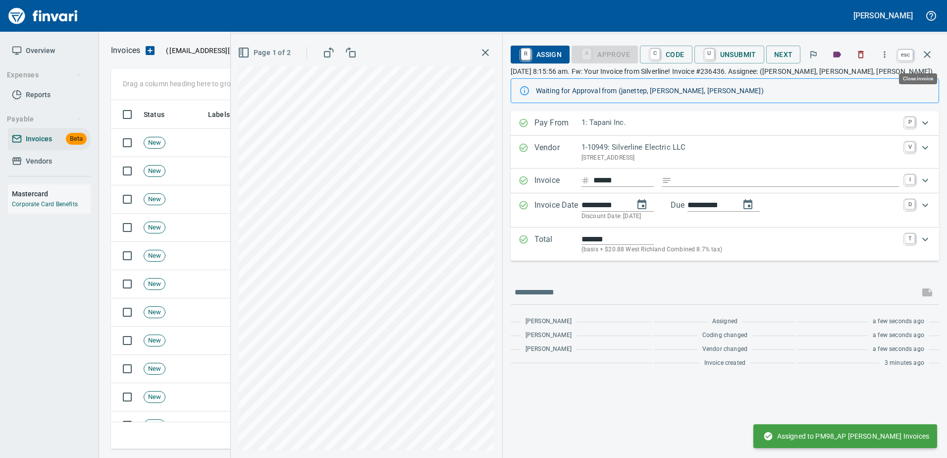
click at [926, 53] on icon "button" at bounding box center [927, 54] width 7 height 7
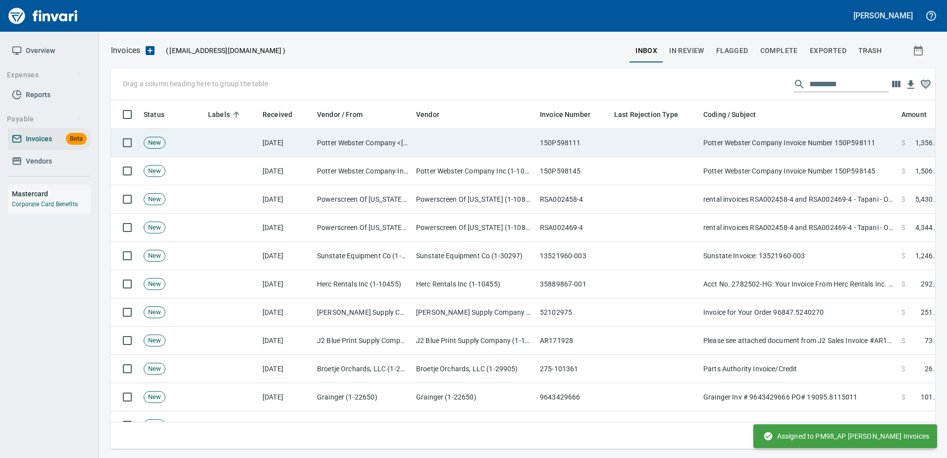
click at [769, 141] on td "Potter Webster Company Invoice Number 150P598111" at bounding box center [798, 143] width 198 height 28
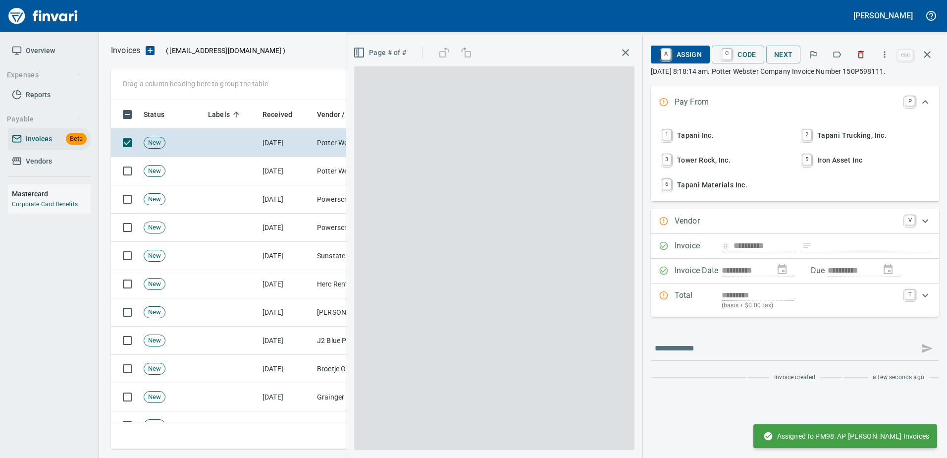
type input "**********"
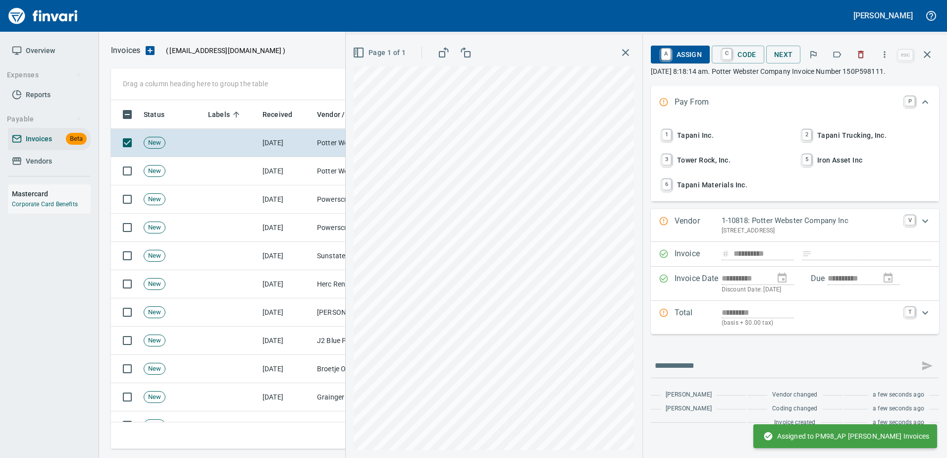
click at [831, 54] on button "button" at bounding box center [837, 55] width 22 height 22
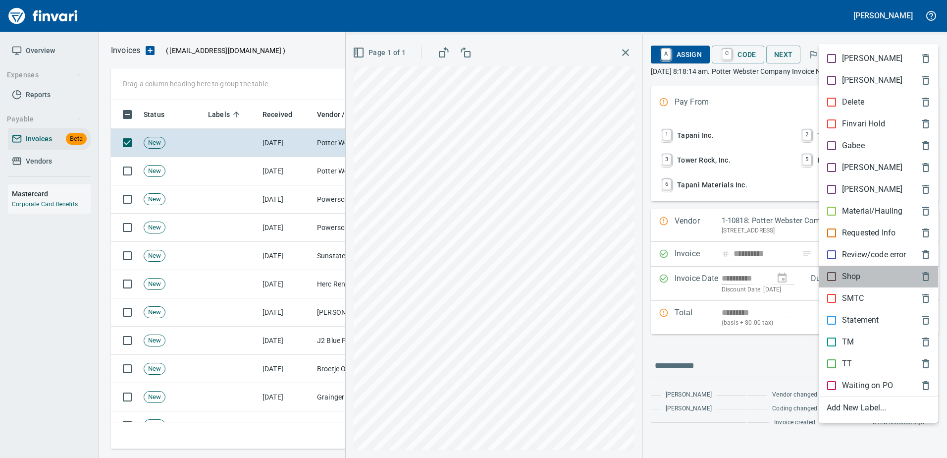
click at [845, 277] on p "Shop" at bounding box center [851, 276] width 19 height 12
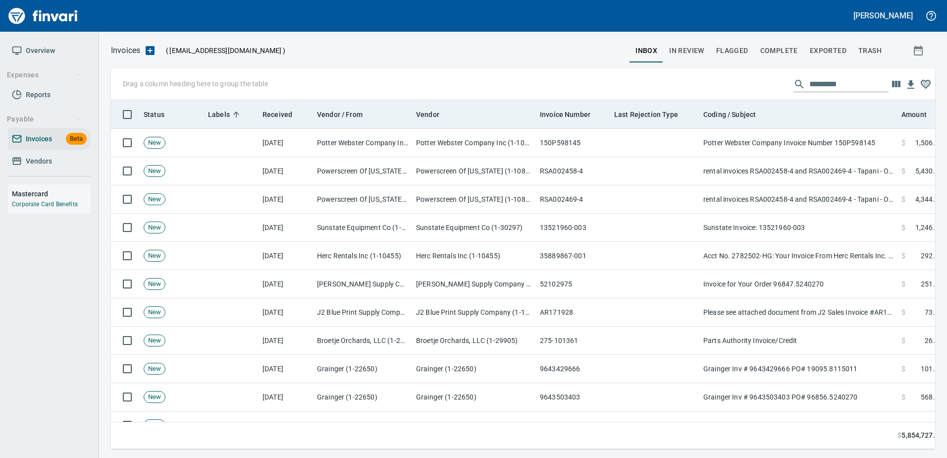
click at [830, 103] on th "Coding / Subject" at bounding box center [798, 114] width 198 height 29
click at [817, 133] on td "Potter Webster Company Invoice Number 150P598145" at bounding box center [798, 143] width 198 height 28
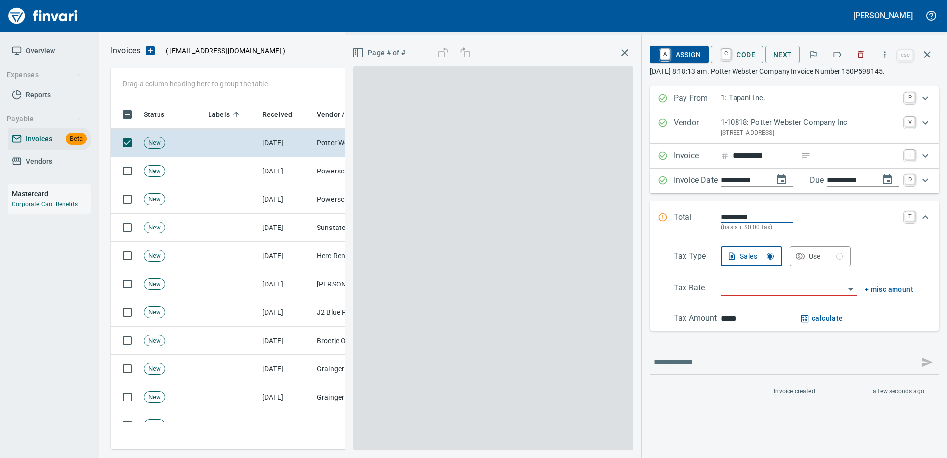
click at [836, 55] on icon "button" at bounding box center [837, 55] width 10 height 10
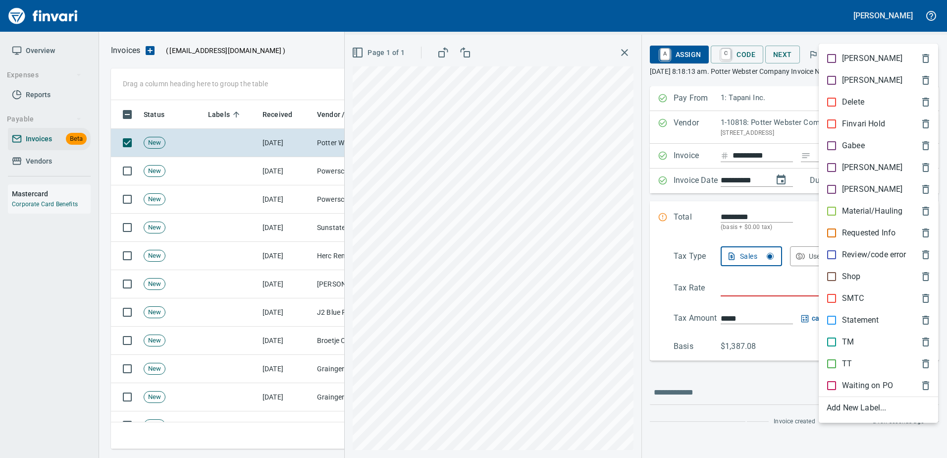
click at [842, 269] on div "Shop" at bounding box center [878, 277] width 119 height 22
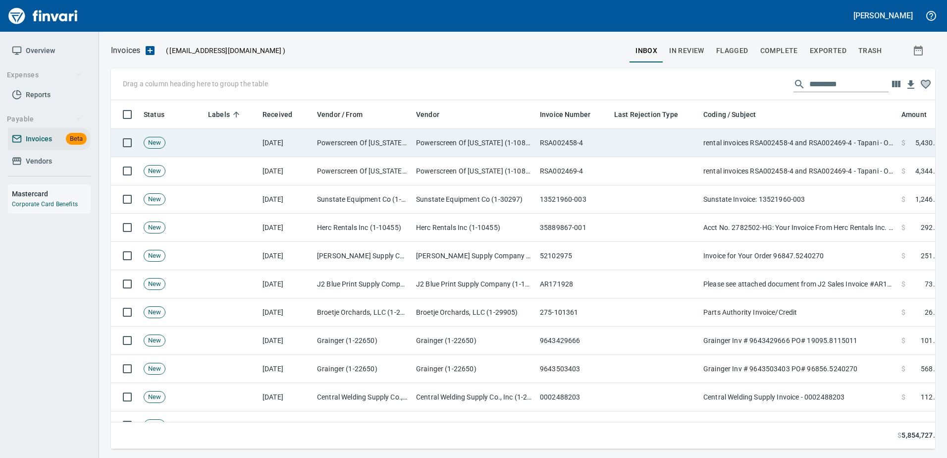
click at [806, 155] on td "rental invoices RSA002458-4 and RSA002469-4 - Tapani - Origin C2000T EQ1078 and…" at bounding box center [798, 143] width 198 height 28
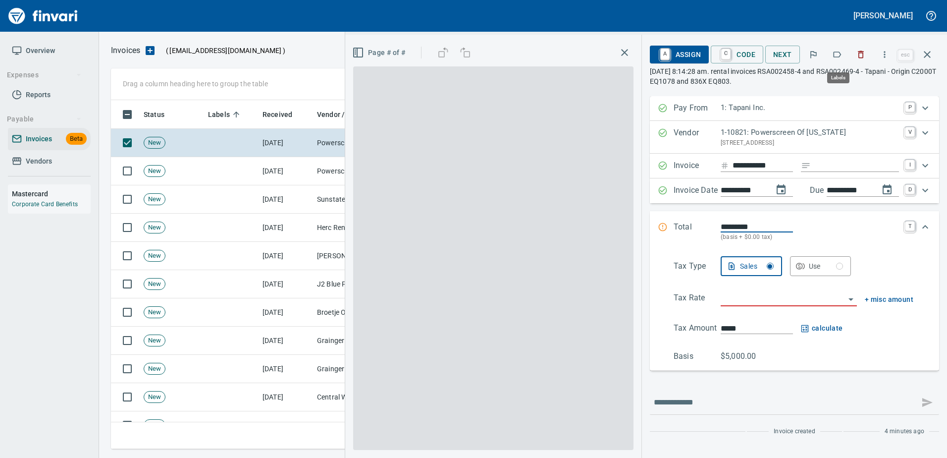
click at [839, 49] on button "button" at bounding box center [837, 55] width 22 height 22
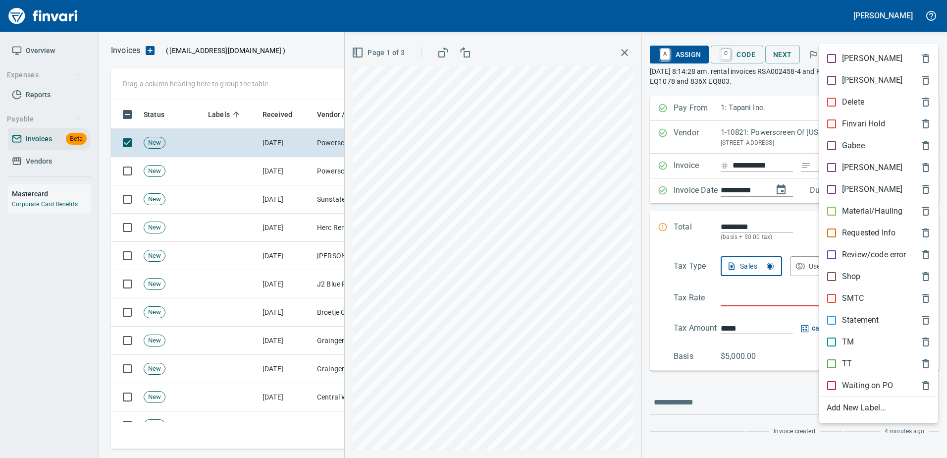
scroll to position [334, 809]
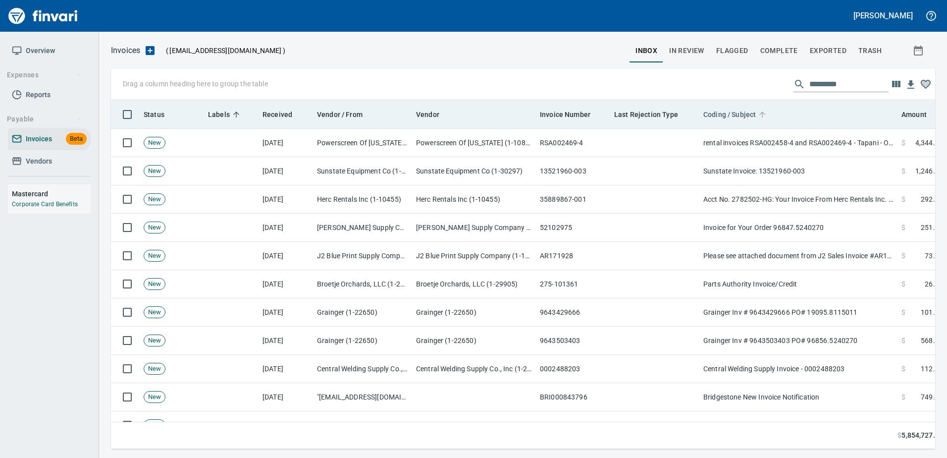
click at [731, 118] on span "Coding / Subject" at bounding box center [729, 114] width 53 height 12
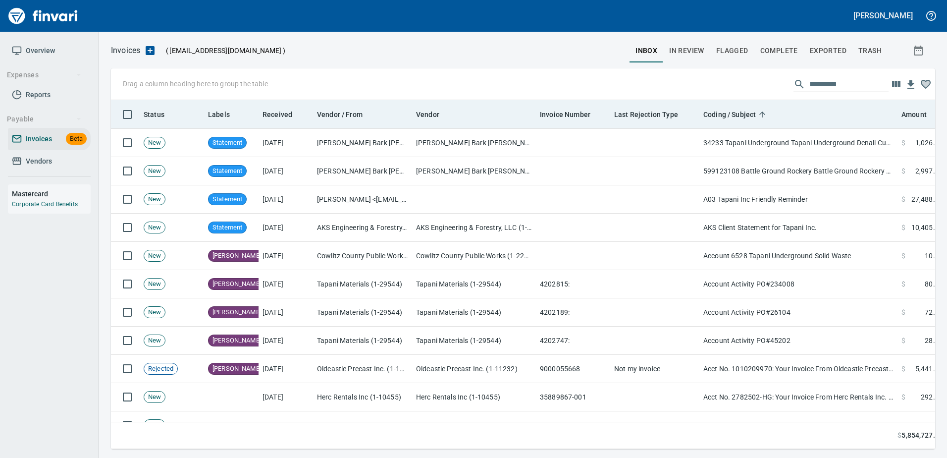
click at [727, 142] on td "34233 Tapani Underground Tapani Underground Denali Customer Statement as of 9/1…" at bounding box center [798, 143] width 198 height 28
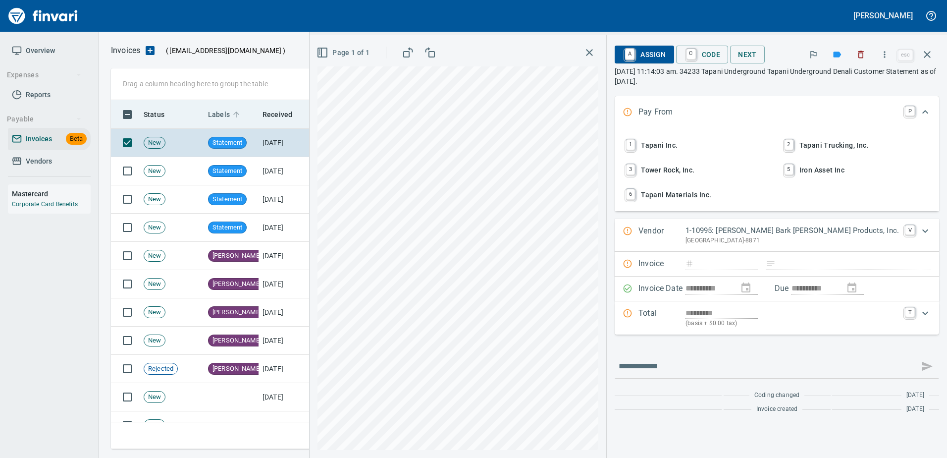
click at [207, 110] on div at bounding box center [204, 114] width 8 height 28
click at [228, 113] on span "Labels" at bounding box center [219, 114] width 22 height 12
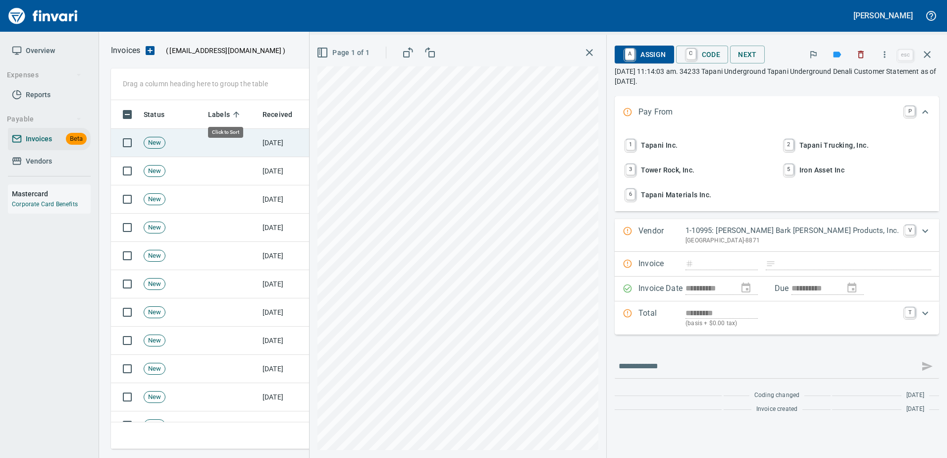
scroll to position [334, 809]
click at [260, 136] on tr "New 9/17/2025 Powerscreen Of Washington (1-10821) Powerscreen Of Washington (1-…" at bounding box center [677, 143] width 1133 height 28
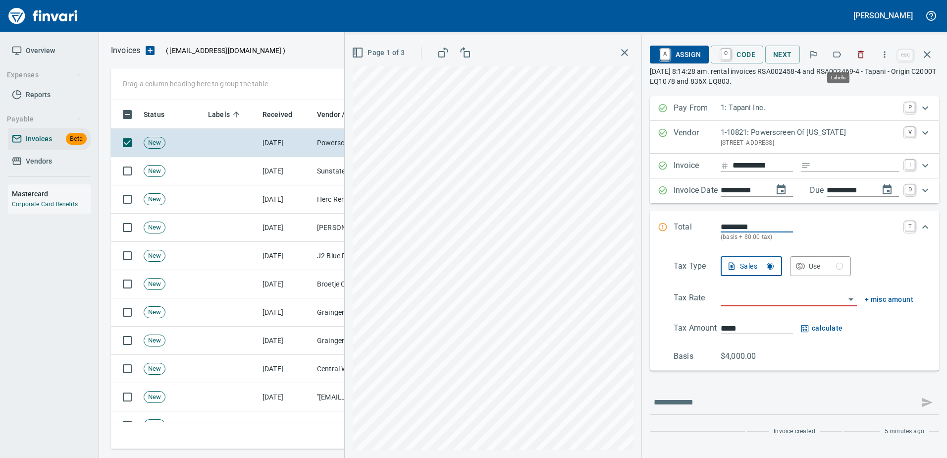
click at [835, 57] on icon "button" at bounding box center [837, 55] width 10 height 10
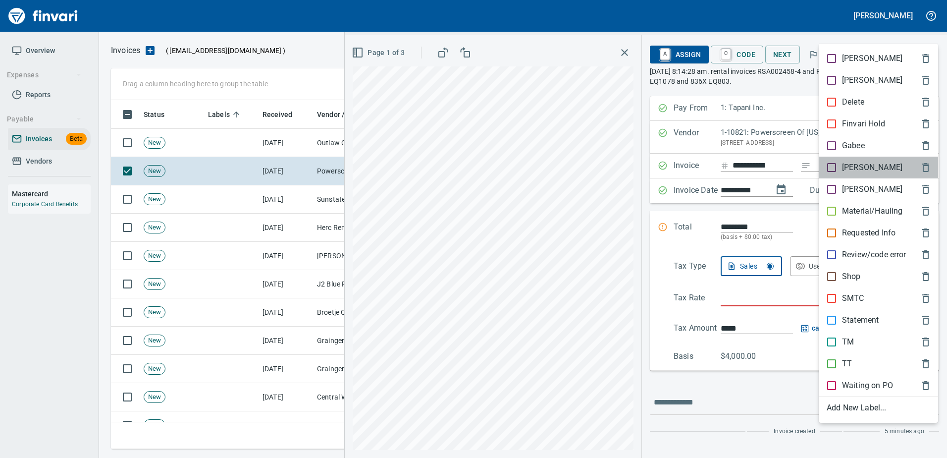
click at [838, 157] on div "[PERSON_NAME]" at bounding box center [878, 168] width 119 height 22
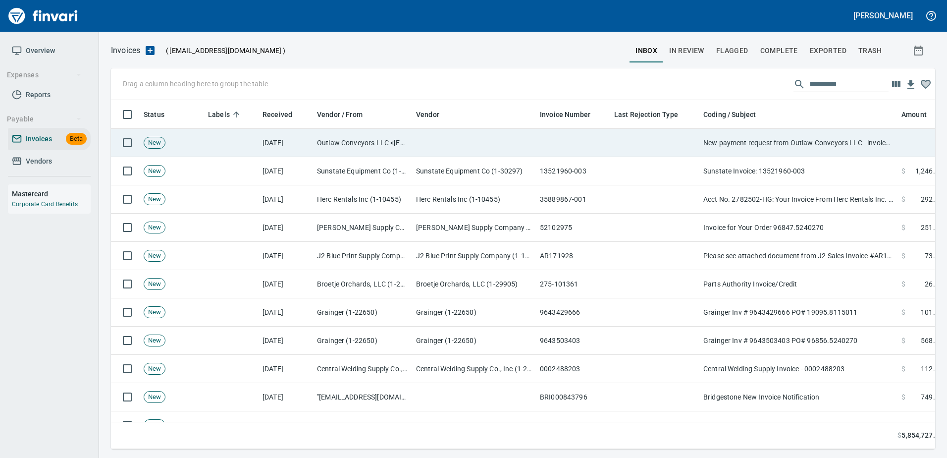
click at [814, 139] on td "New payment request from Outlaw Conveyors LLC - invoice 11978" at bounding box center [798, 143] width 198 height 28
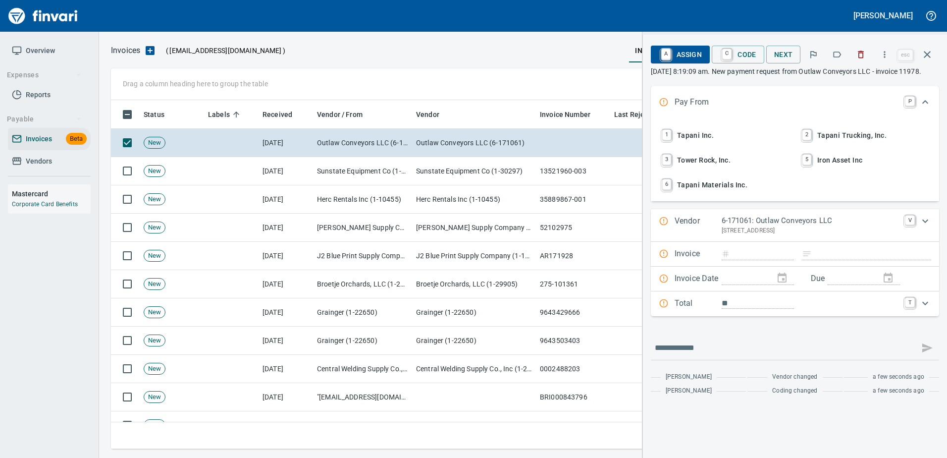
click at [837, 56] on icon "button" at bounding box center [837, 55] width 10 height 10
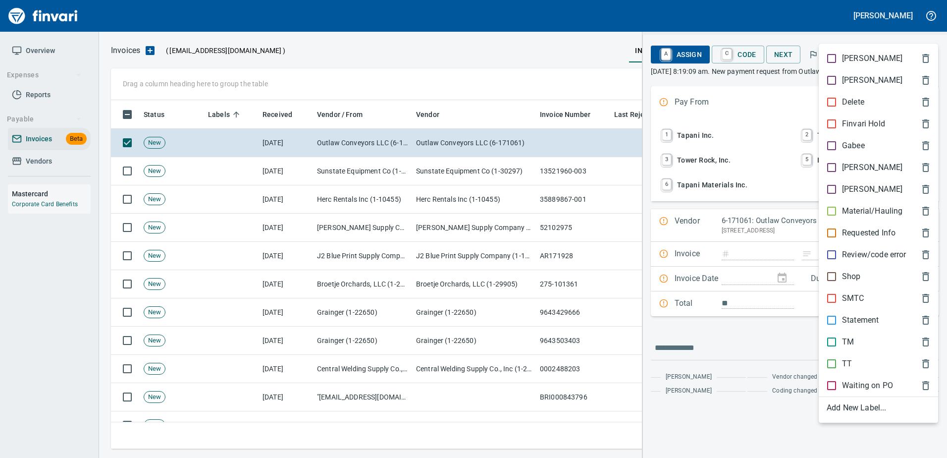
scroll to position [334, 809]
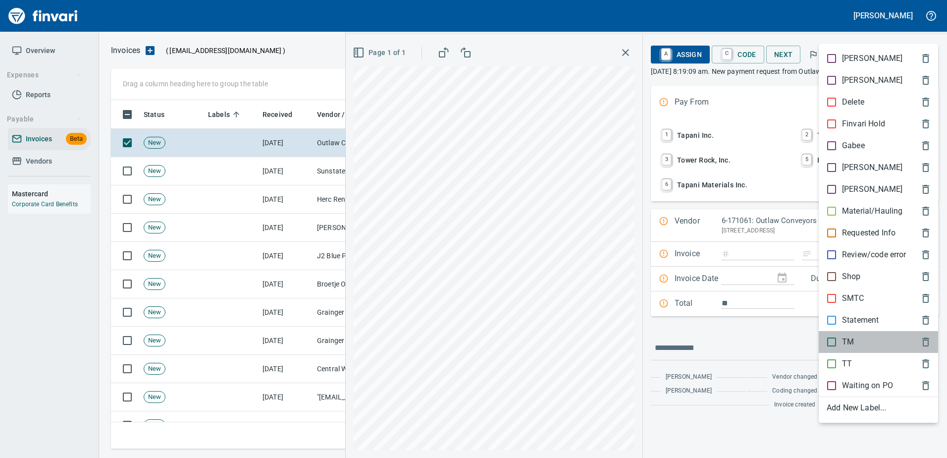
click at [848, 341] on p "TM" at bounding box center [848, 342] width 12 height 12
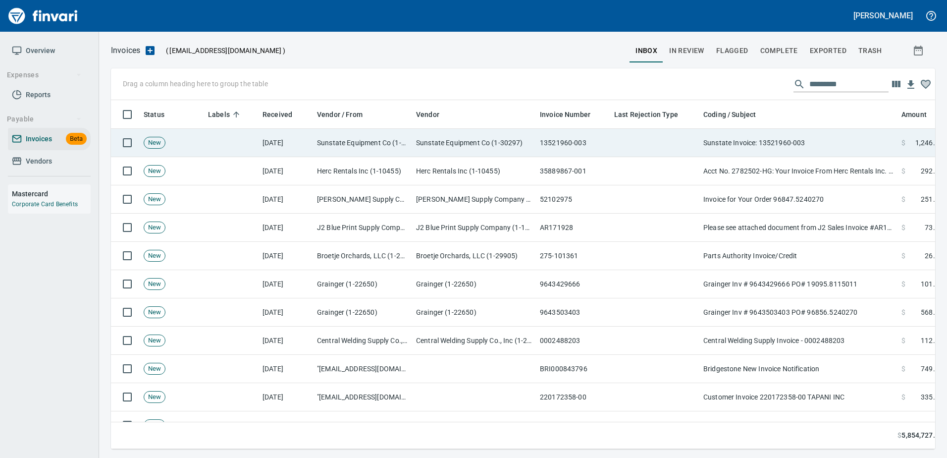
click at [819, 134] on td "Sunstate Invoice: 13521960-003" at bounding box center [798, 143] width 198 height 28
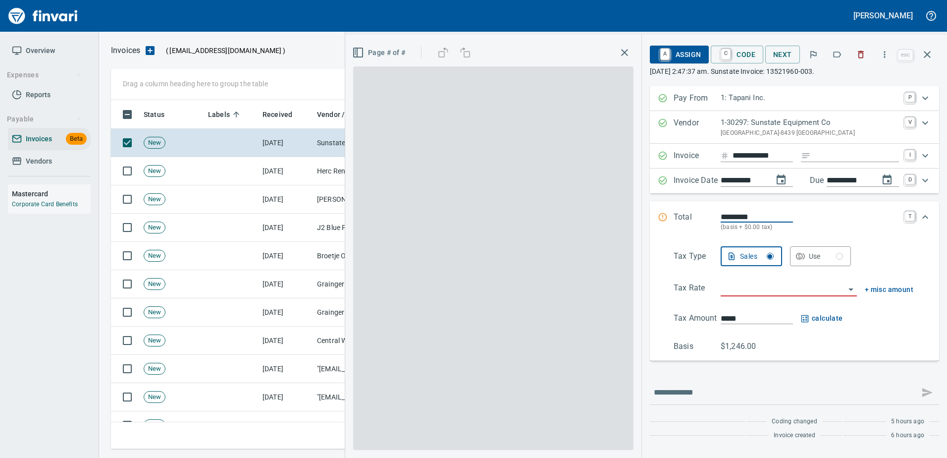
click at [836, 56] on icon "button" at bounding box center [837, 55] width 10 height 10
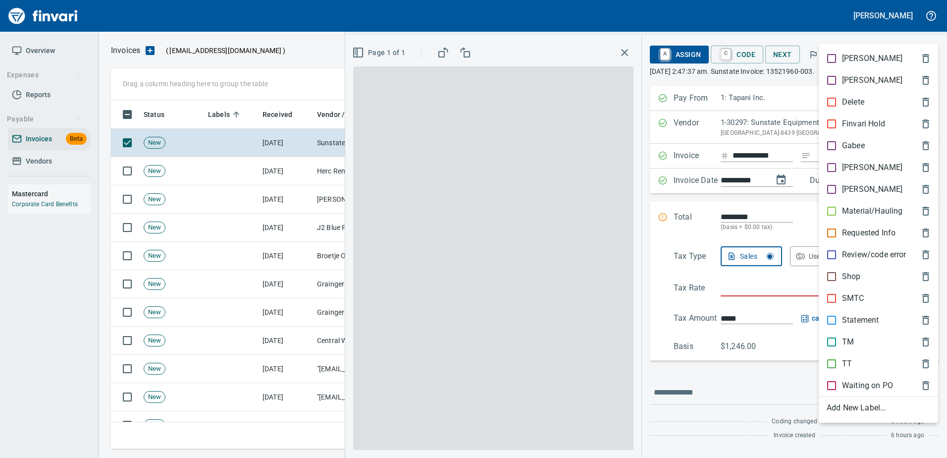
scroll to position [334, 809]
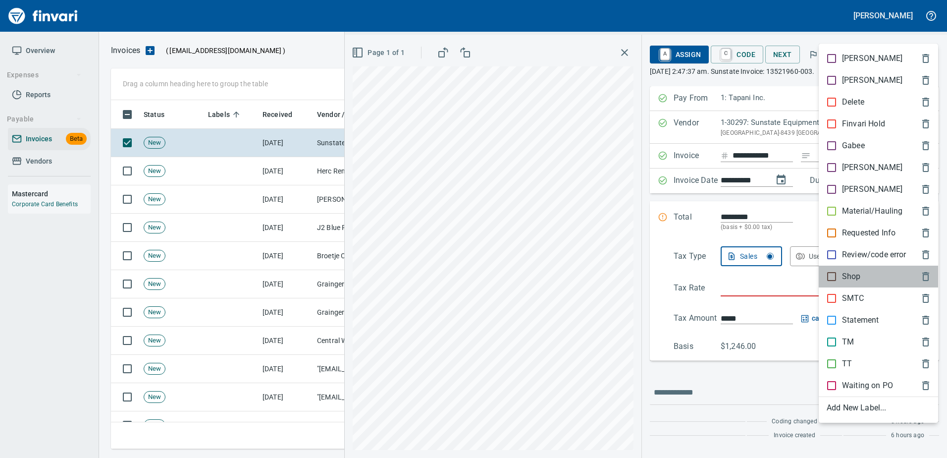
click at [839, 267] on div "Shop" at bounding box center [878, 277] width 119 height 22
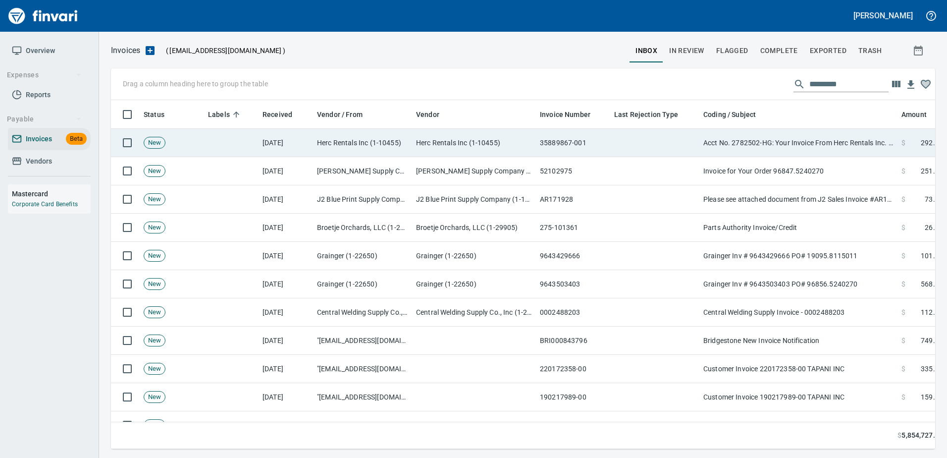
click at [838, 137] on td "Acct No. 2782502-HG: Your Invoice From Herc Rentals Inc. is Attached" at bounding box center [798, 143] width 198 height 28
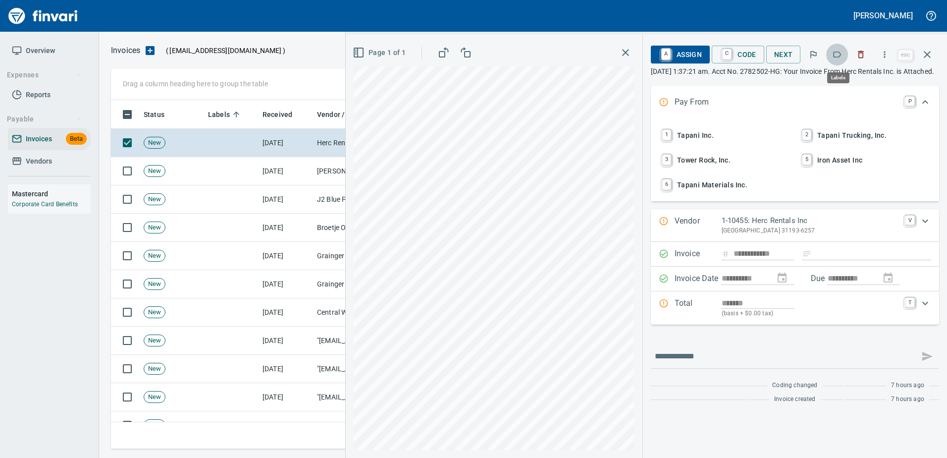
scroll to position [334, 809]
click at [840, 51] on icon "button" at bounding box center [837, 55] width 10 height 10
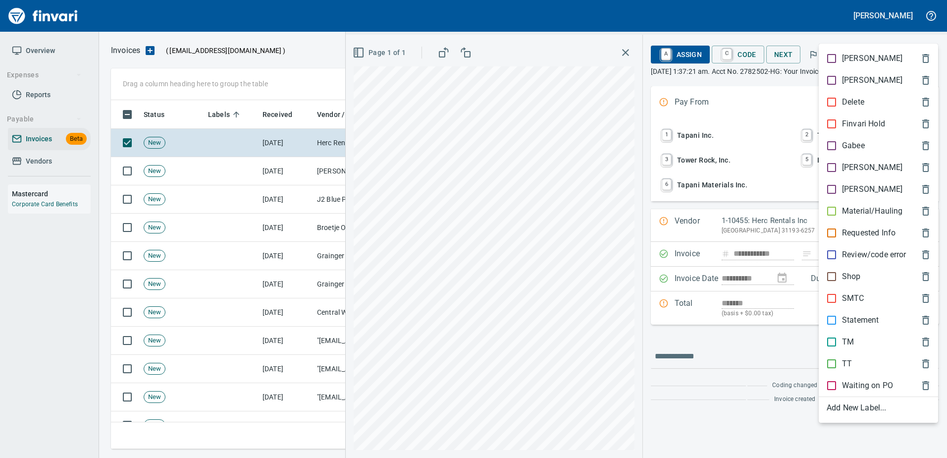
click at [852, 273] on p "Shop" at bounding box center [851, 276] width 19 height 12
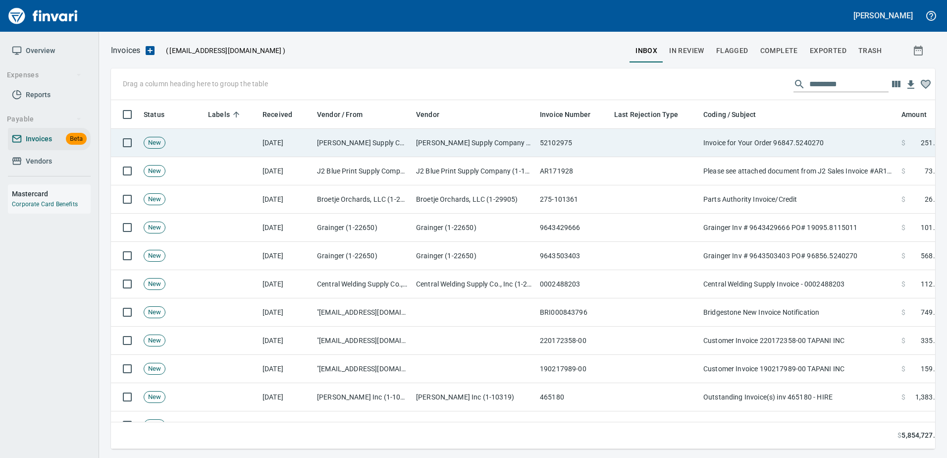
click at [801, 141] on td "Invoice for Your Order 96847.5240270" at bounding box center [798, 143] width 198 height 28
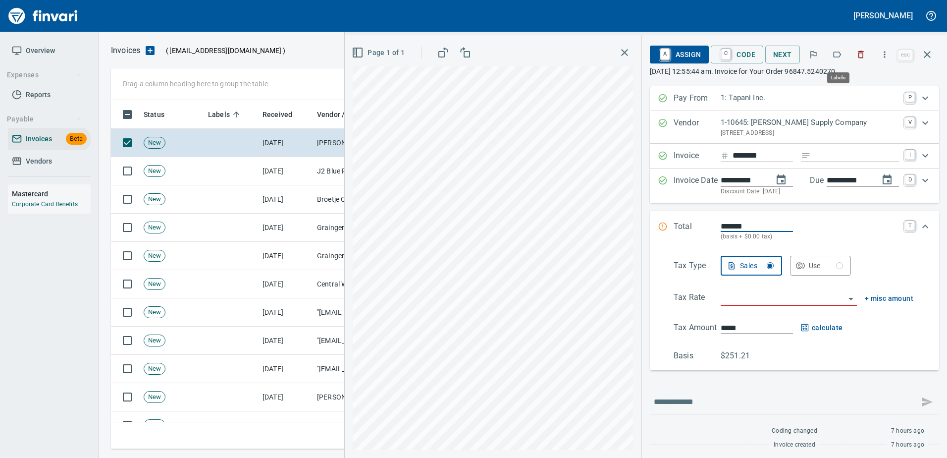
click at [829, 57] on button "button" at bounding box center [837, 55] width 22 height 22
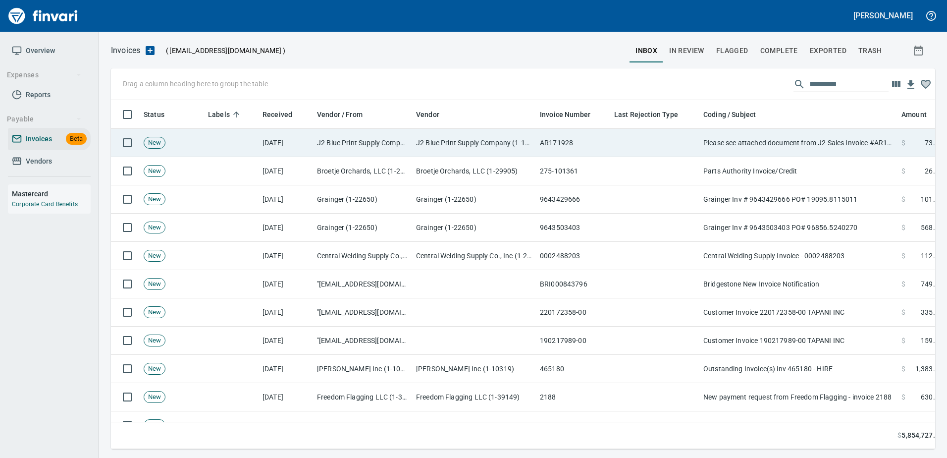
click at [820, 138] on td "Please see attached document from J2 Sales Invoice #AR171928" at bounding box center [798, 143] width 198 height 28
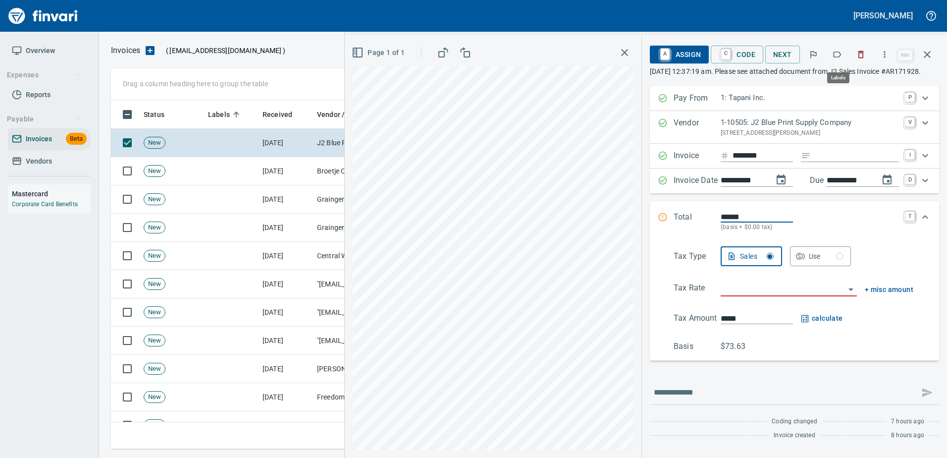
click at [834, 55] on icon "button" at bounding box center [837, 55] width 10 height 10
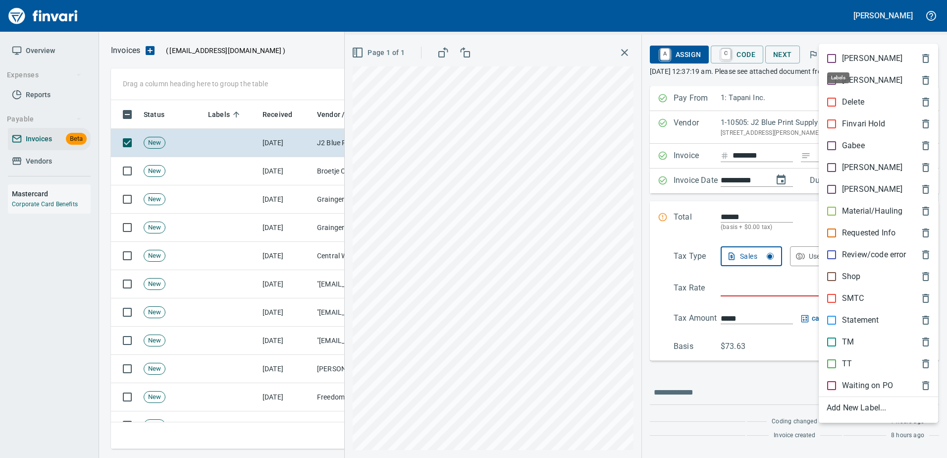
scroll to position [334, 809]
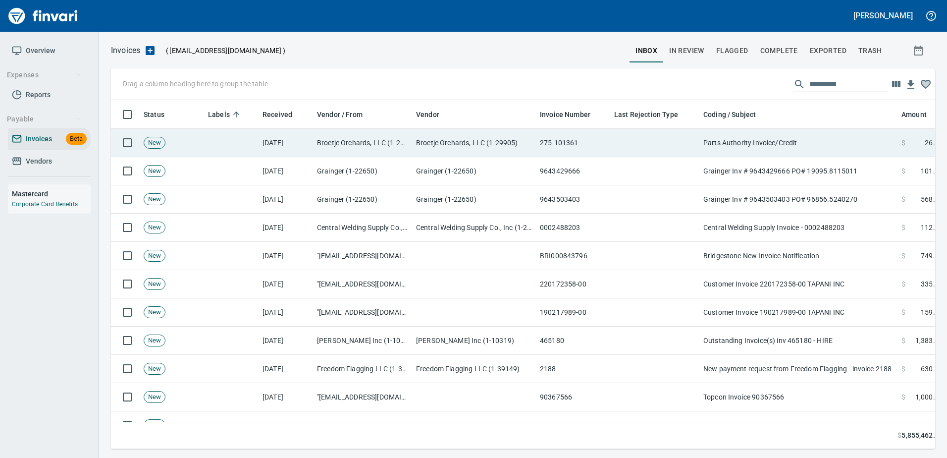
click at [821, 145] on td "Parts Authority Invoice/Credit" at bounding box center [798, 143] width 198 height 28
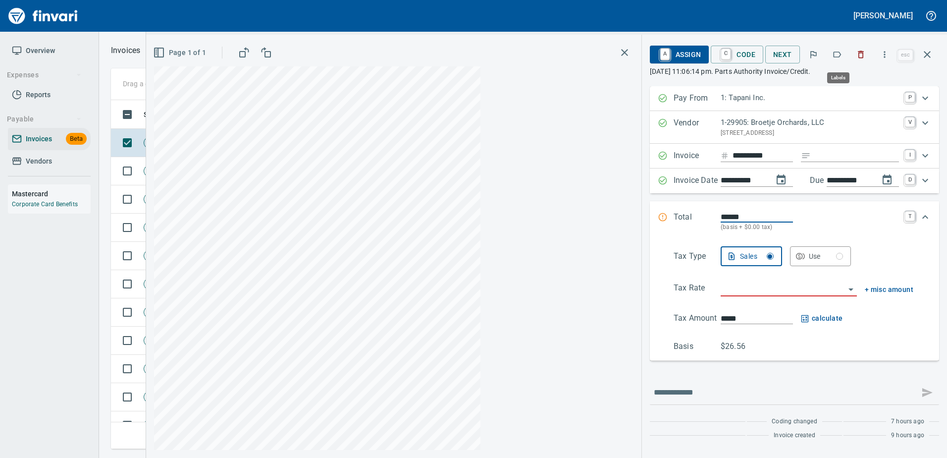
click at [839, 55] on icon "button" at bounding box center [837, 55] width 10 height 10
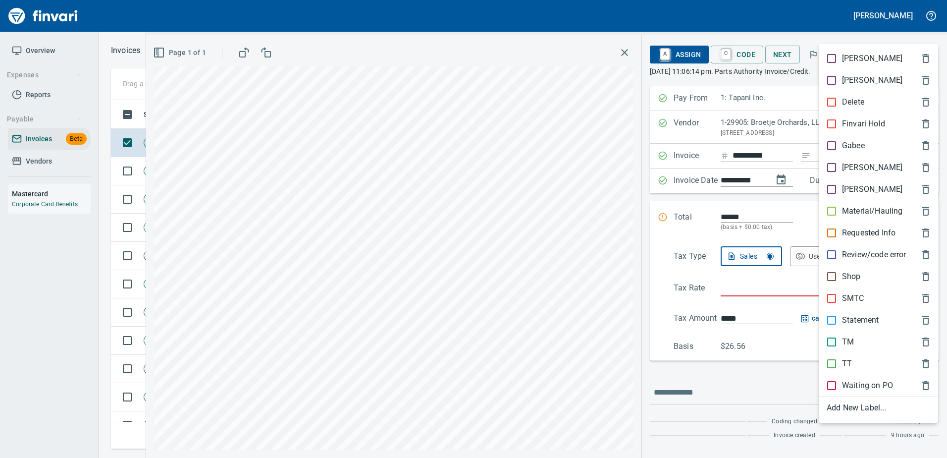
click at [830, 247] on ul "[PERSON_NAME] Hold Gabee [PERSON_NAME] [PERSON_NAME] Material/Hauling Requested…" at bounding box center [878, 233] width 119 height 379
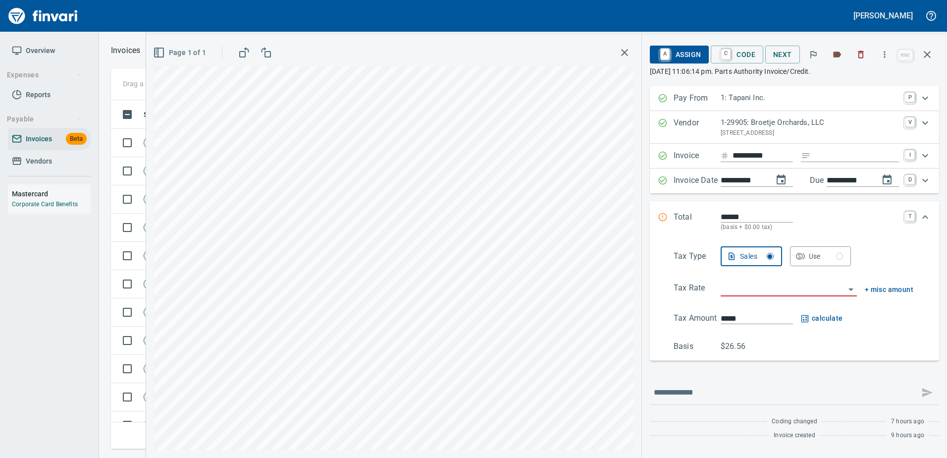
click at [761, 127] on p "1-29905: Broetje Orchards, LLC" at bounding box center [810, 122] width 178 height 11
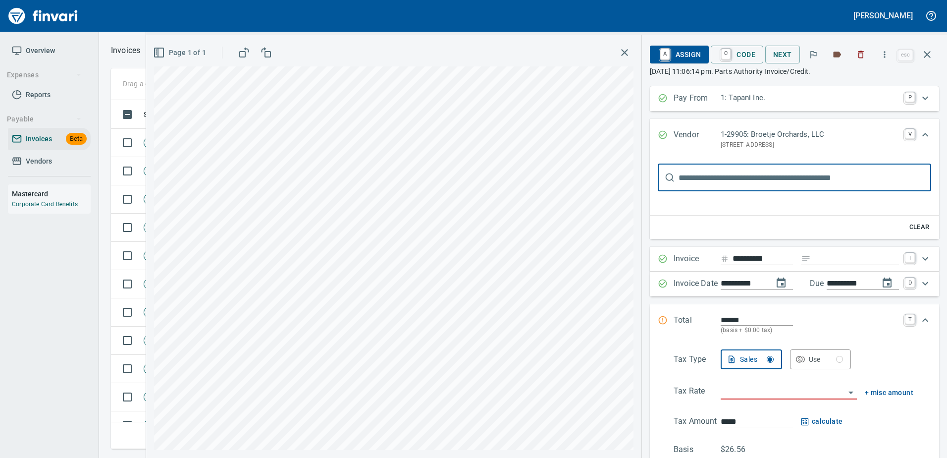
scroll to position [0, 0]
type input "*****"
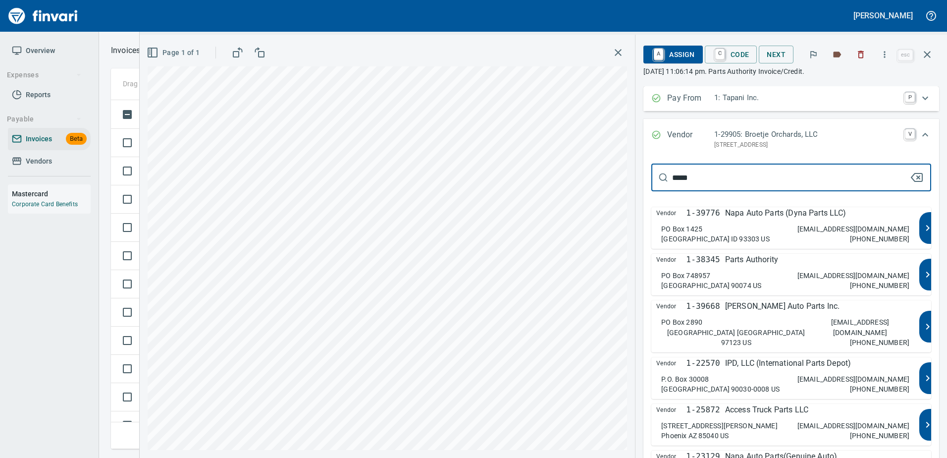
click at [745, 258] on p "Parts Authority" at bounding box center [751, 260] width 53 height 12
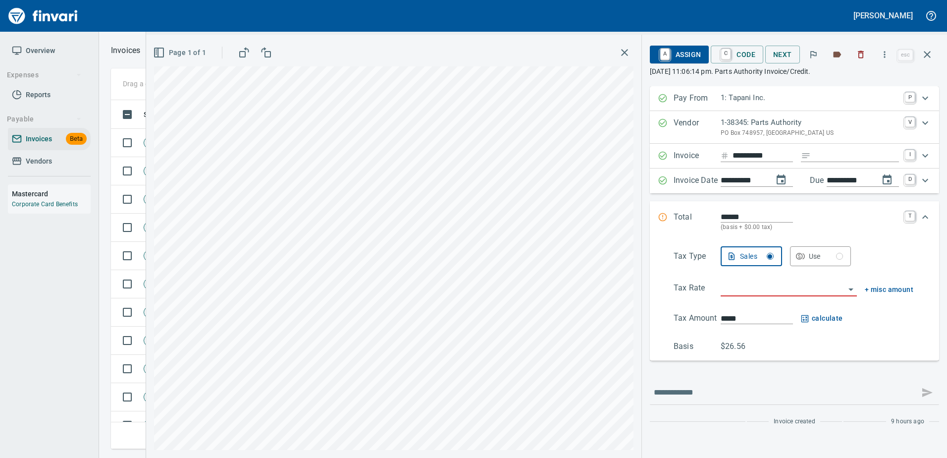
type input "**********"
click at [935, 48] on button "button" at bounding box center [927, 55] width 24 height 24
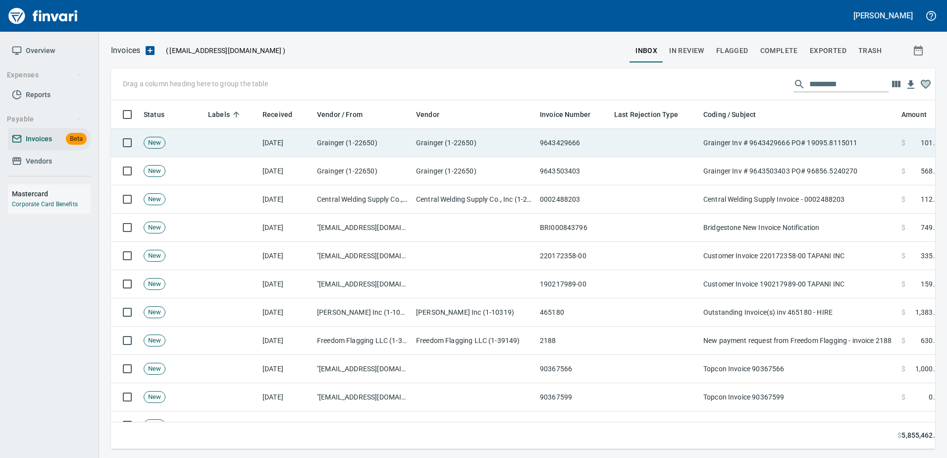
scroll to position [334, 809]
click at [631, 150] on td at bounding box center [654, 143] width 89 height 28
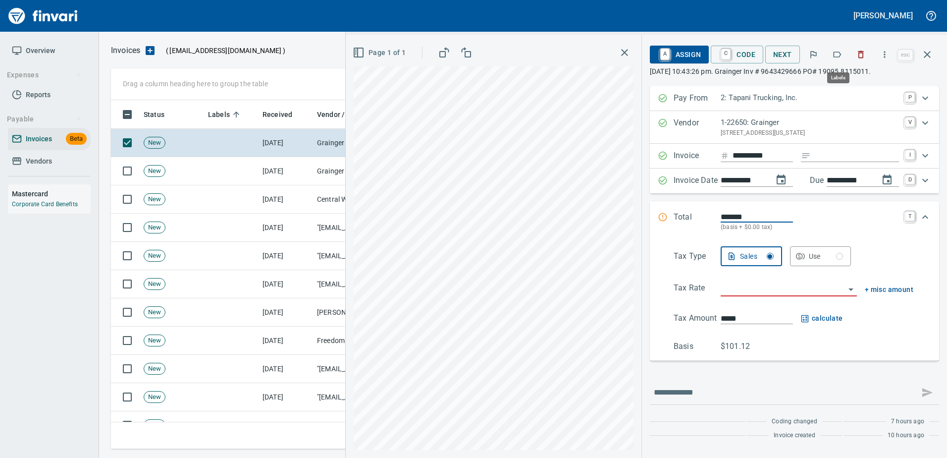
scroll to position [334, 809]
click at [842, 56] on icon "button" at bounding box center [837, 55] width 10 height 10
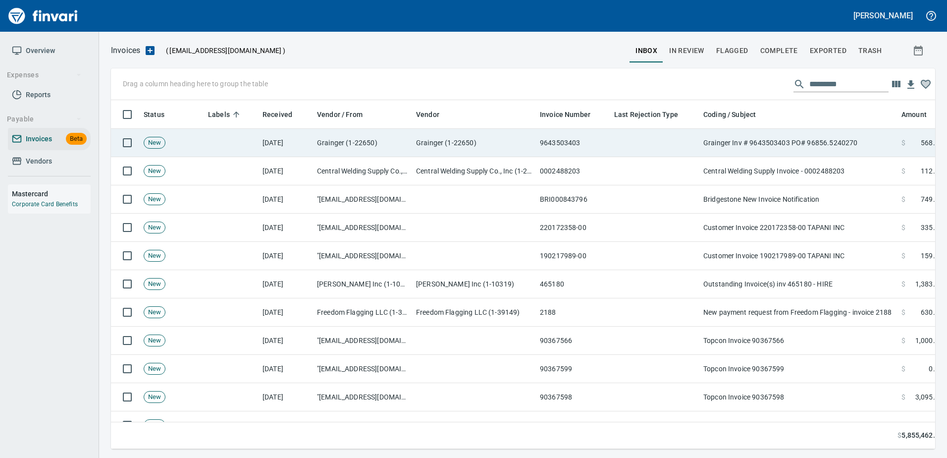
click at [814, 130] on td "Grainger Inv # 9643503403 PO# 96856.5240270" at bounding box center [798, 143] width 198 height 28
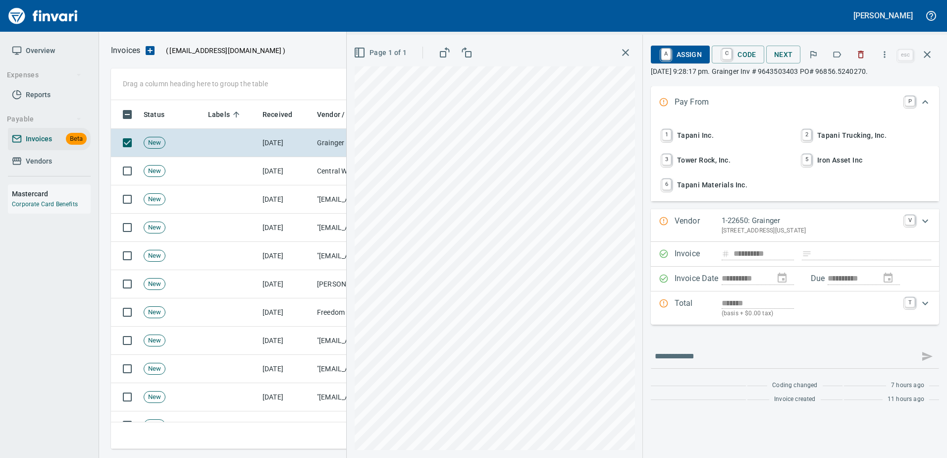
click at [842, 52] on icon "button" at bounding box center [837, 55] width 10 height 10
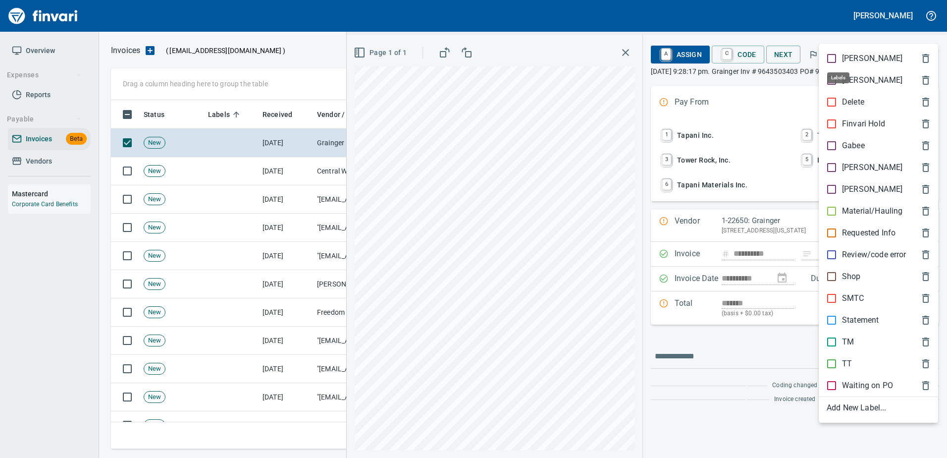
scroll to position [334, 809]
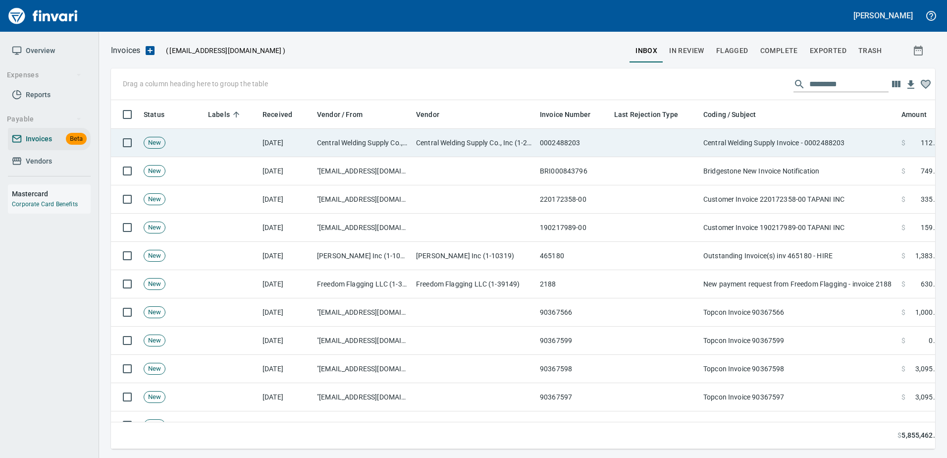
click at [748, 142] on td "Central Welding Supply Invoice - 0002488203" at bounding box center [798, 143] width 198 height 28
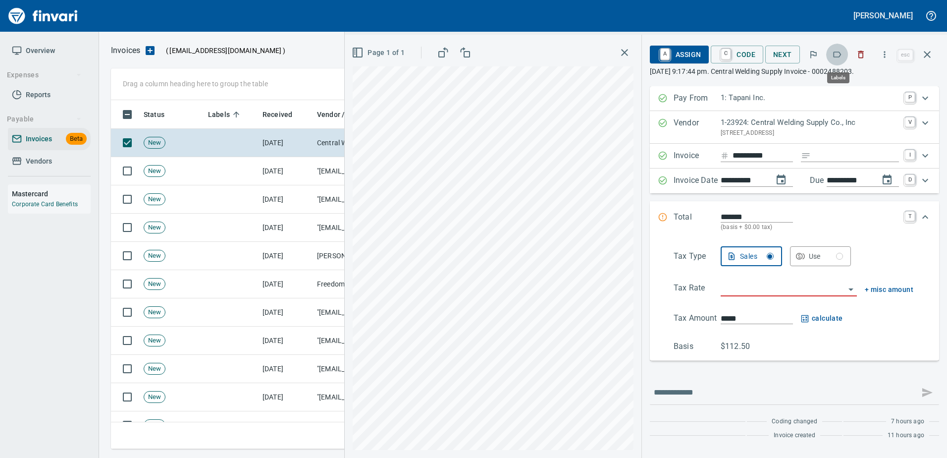
click at [841, 55] on icon "button" at bounding box center [837, 55] width 10 height 10
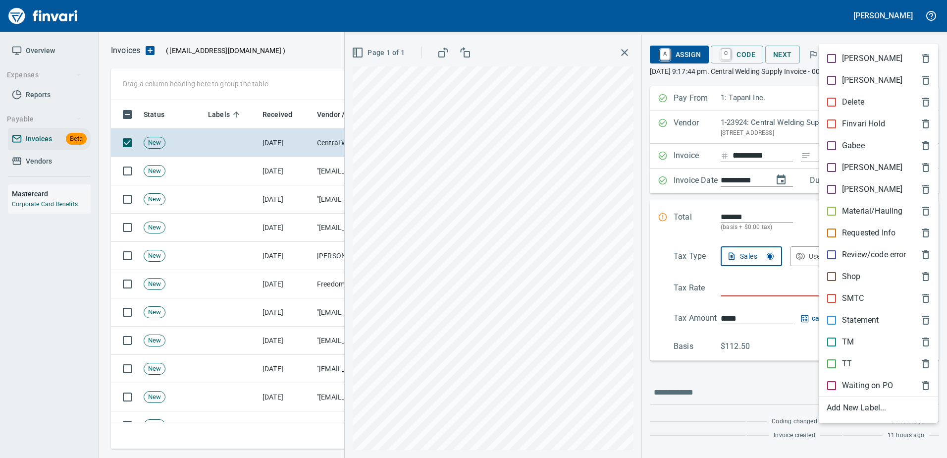
click at [848, 160] on div "[PERSON_NAME]" at bounding box center [878, 168] width 119 height 22
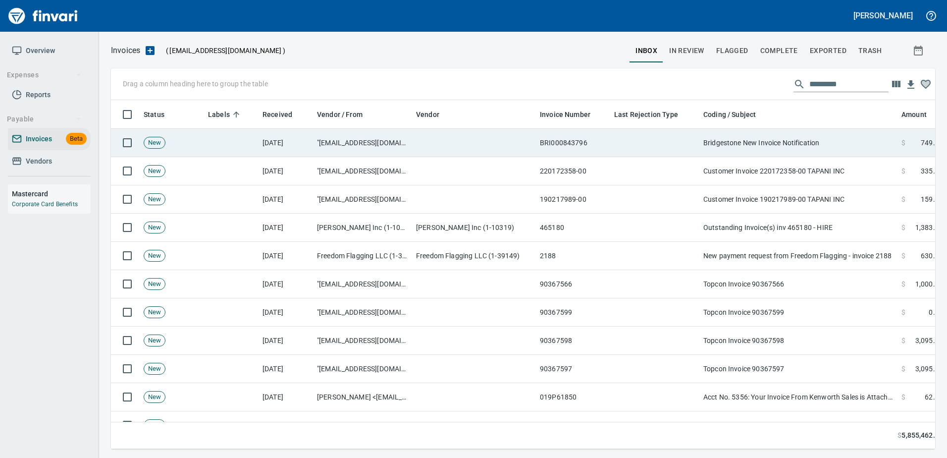
click at [786, 141] on td "Bridgestone New Invoice Notification" at bounding box center [798, 143] width 198 height 28
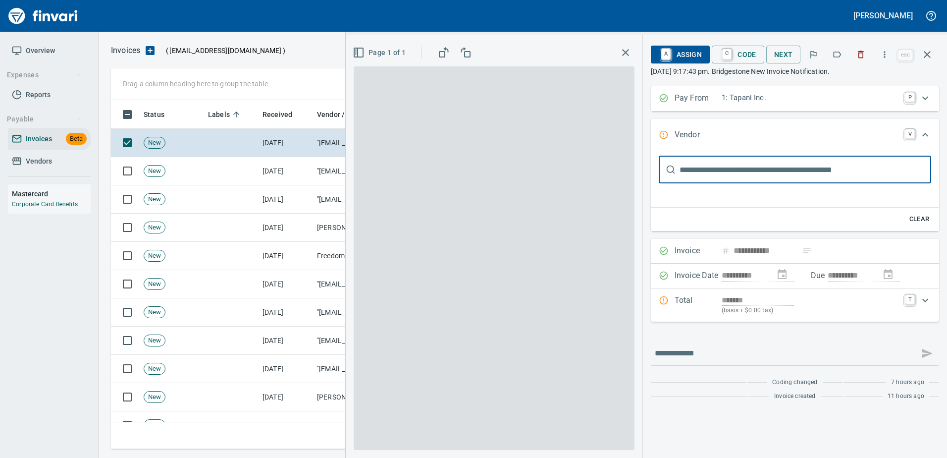
scroll to position [334, 809]
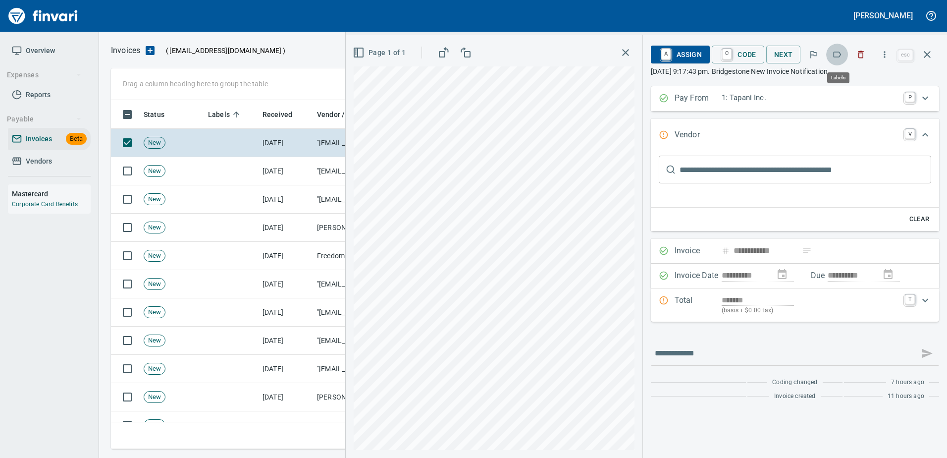
click at [837, 53] on icon "button" at bounding box center [837, 55] width 10 height 10
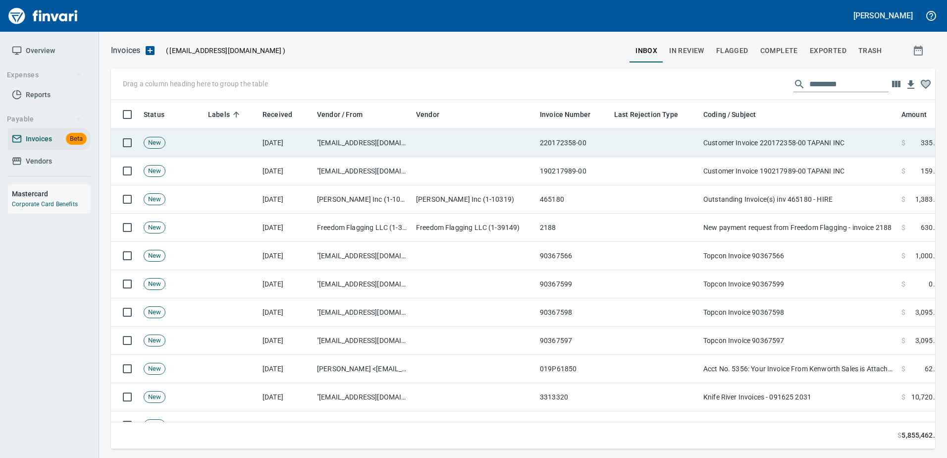
click at [826, 134] on td "Customer Invoice 220172358-00 TAPANI INC" at bounding box center [798, 143] width 198 height 28
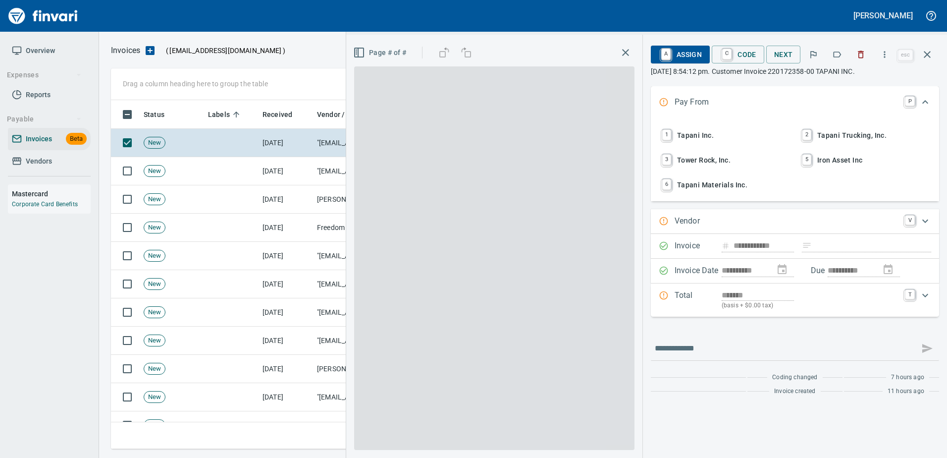
type input "**********"
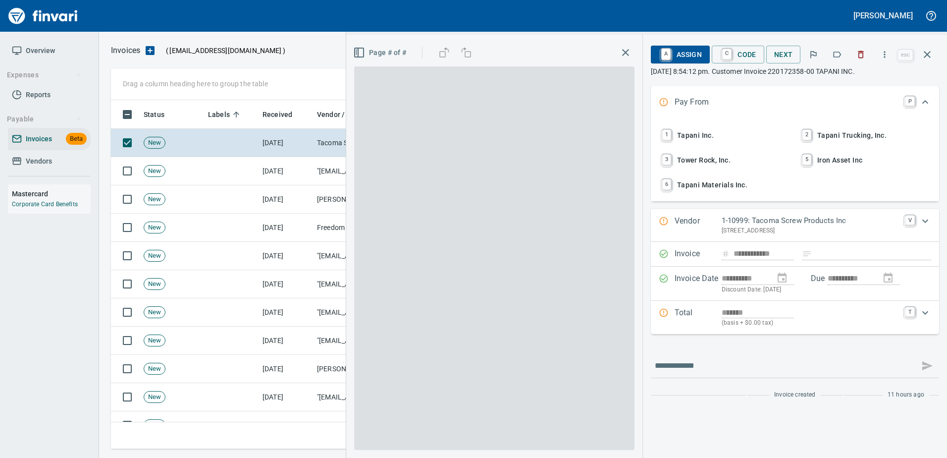
click at [842, 54] on icon "button" at bounding box center [837, 55] width 10 height 10
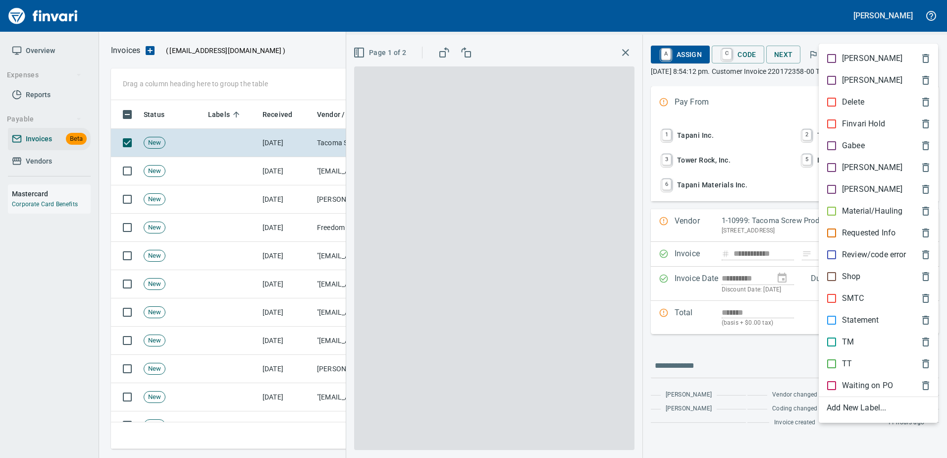
scroll to position [334, 809]
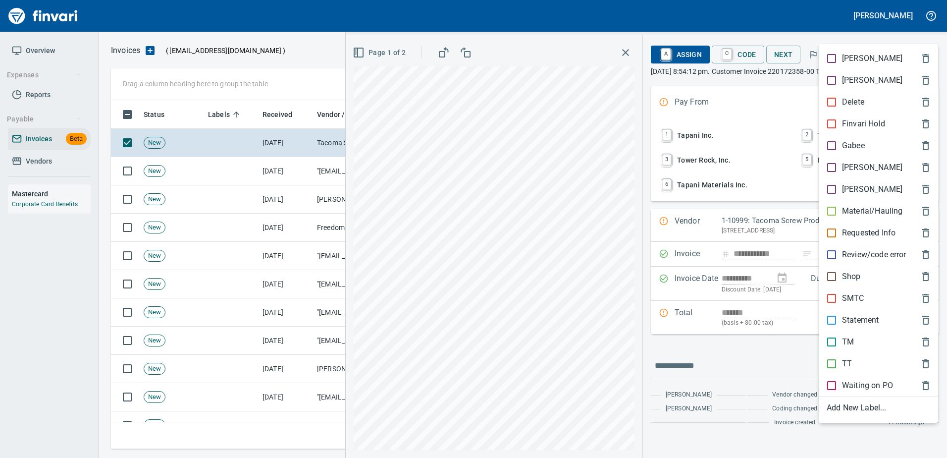
click at [845, 274] on p "Shop" at bounding box center [851, 276] width 19 height 12
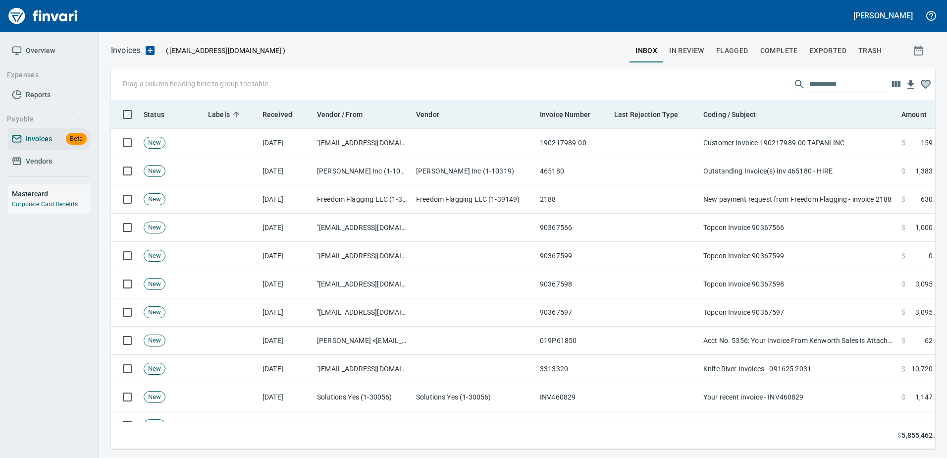
click at [803, 127] on th "Coding / Subject" at bounding box center [798, 114] width 198 height 29
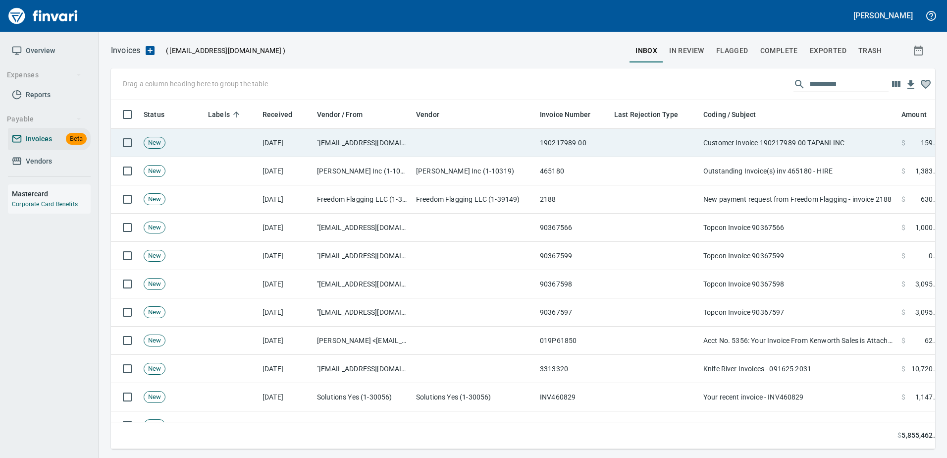
click at [807, 142] on td "Customer Invoice 190217989-00 TAPANI INC" at bounding box center [798, 143] width 198 height 28
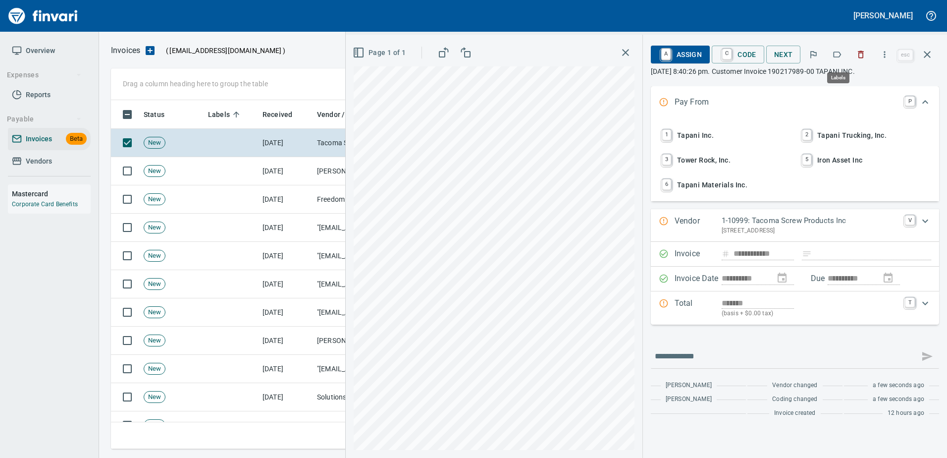
click at [834, 56] on icon "button" at bounding box center [837, 55] width 10 height 10
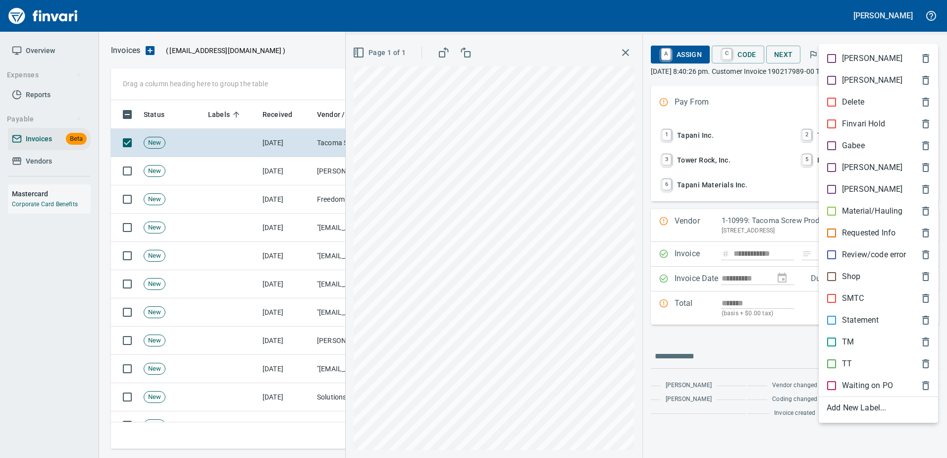
click at [848, 278] on p "Shop" at bounding box center [851, 276] width 19 height 12
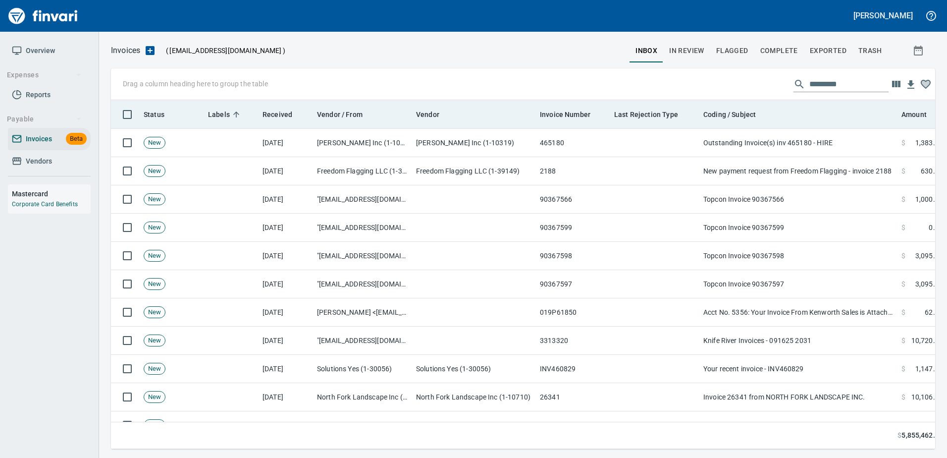
click at [819, 137] on td "Outstanding Invoice(s) inv 465180 - HIRE" at bounding box center [798, 143] width 198 height 28
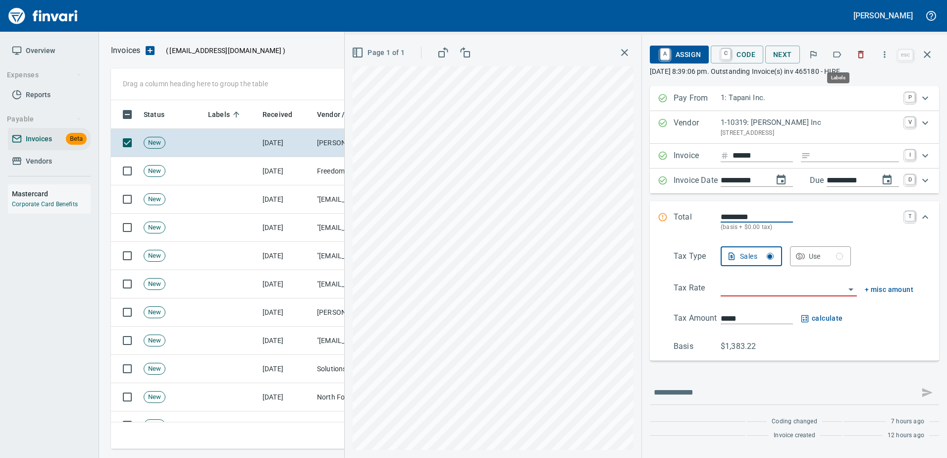
click at [842, 54] on icon "button" at bounding box center [838, 55] width 8 height 6
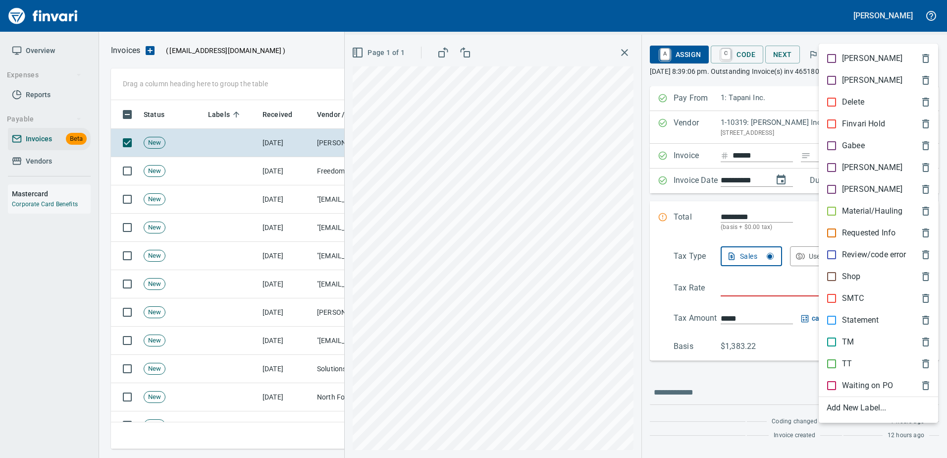
scroll to position [334, 809]
click at [832, 283] on div "Shop" at bounding box center [878, 277] width 119 height 22
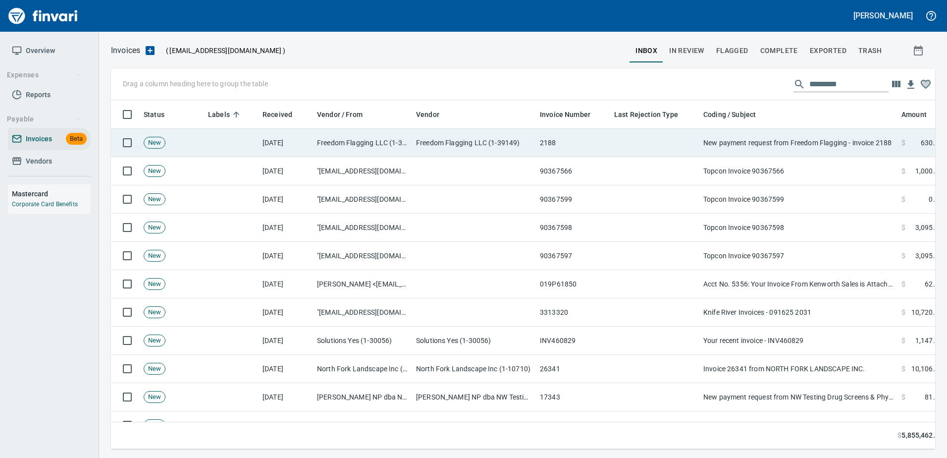
click at [803, 139] on td "New payment request from Freedom Flagging - invoice 2188" at bounding box center [798, 143] width 198 height 28
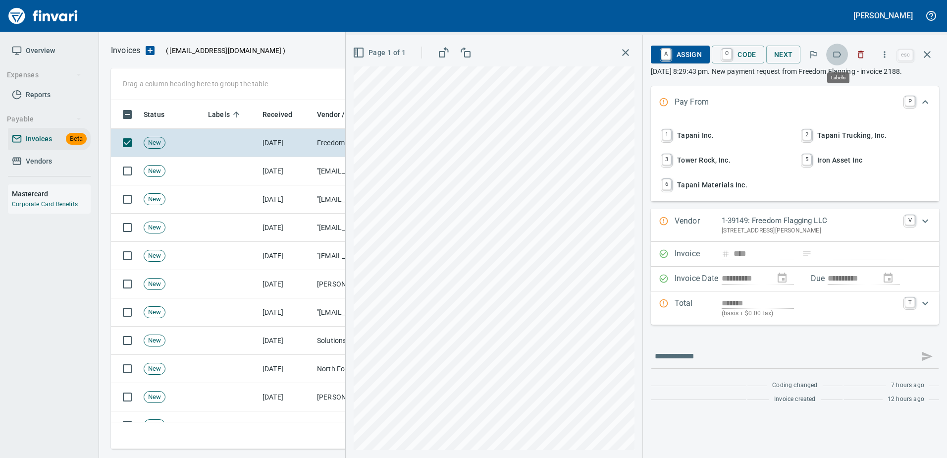
click at [839, 54] on icon "button" at bounding box center [837, 55] width 10 height 10
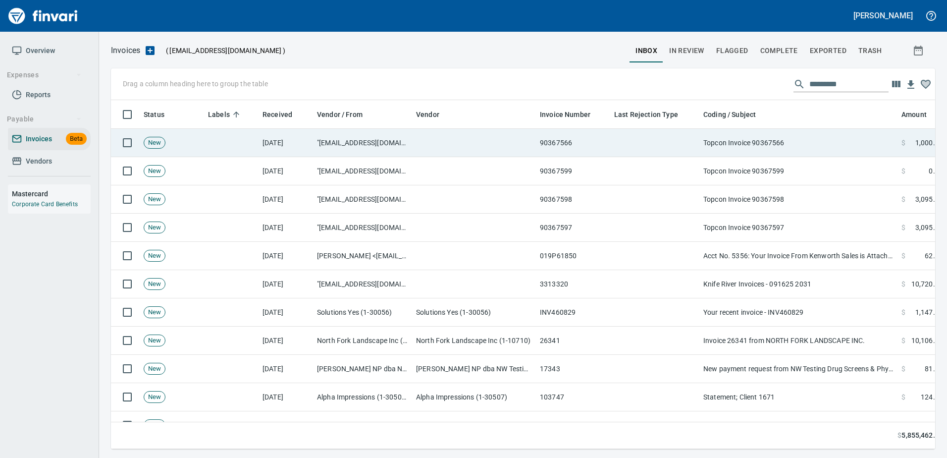
click at [802, 146] on td "Topcon Invoice 90367566" at bounding box center [798, 143] width 198 height 28
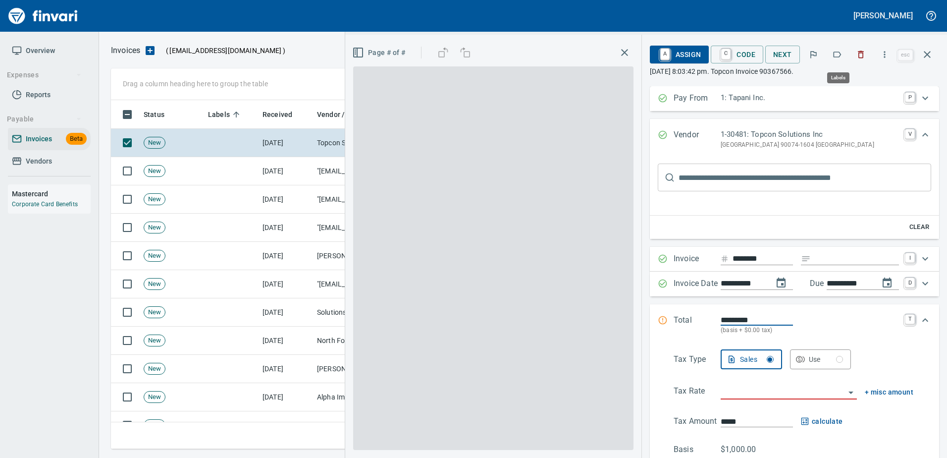
click at [836, 56] on icon "button" at bounding box center [837, 55] width 10 height 10
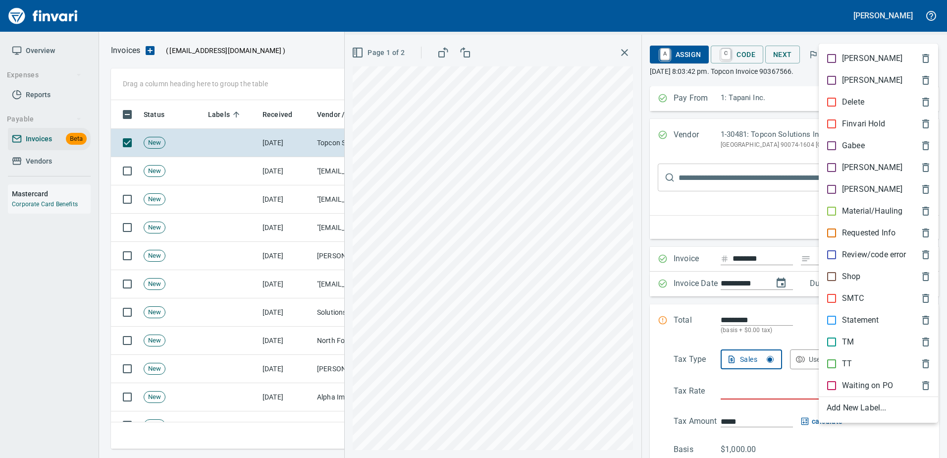
scroll to position [334, 809]
click at [850, 275] on p "Shop" at bounding box center [851, 276] width 19 height 12
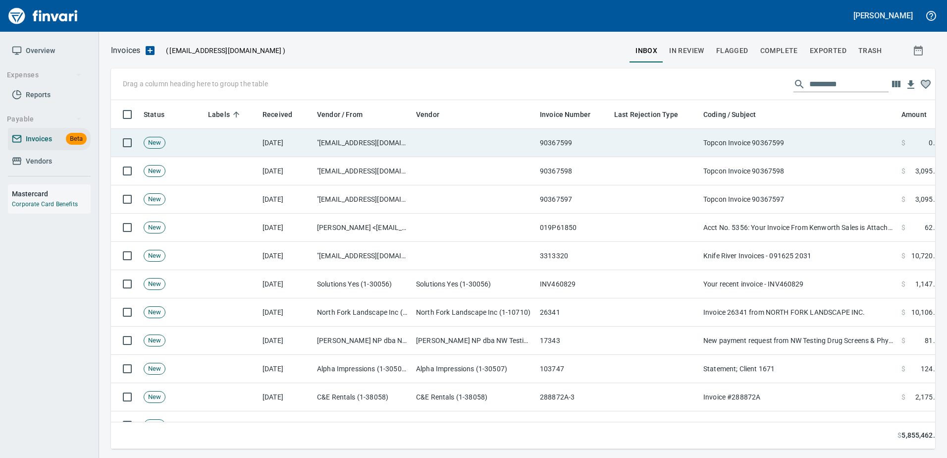
click at [832, 143] on td "Topcon Invoice 90367599" at bounding box center [798, 143] width 198 height 28
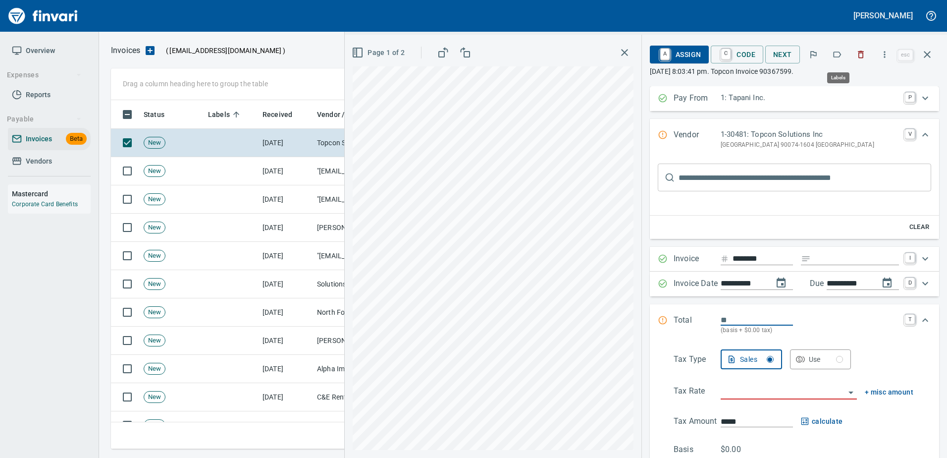
click at [836, 54] on icon "button" at bounding box center [837, 55] width 10 height 10
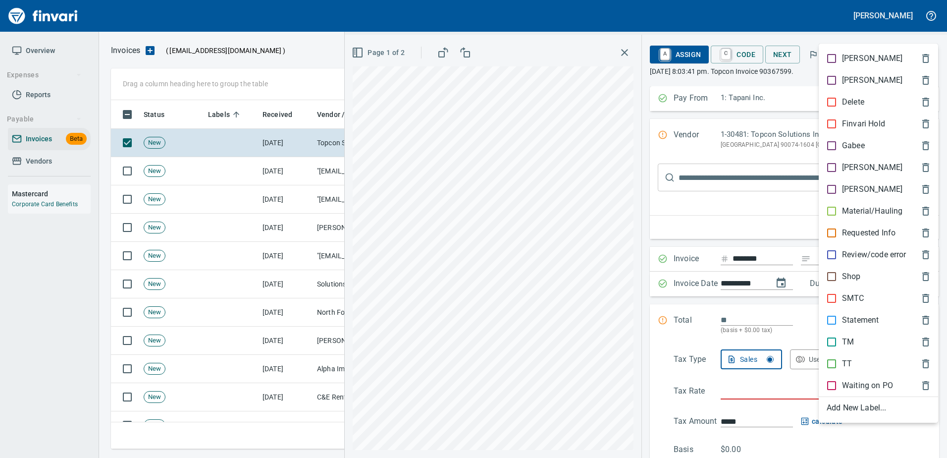
click at [845, 171] on p "[PERSON_NAME]" at bounding box center [872, 167] width 60 height 12
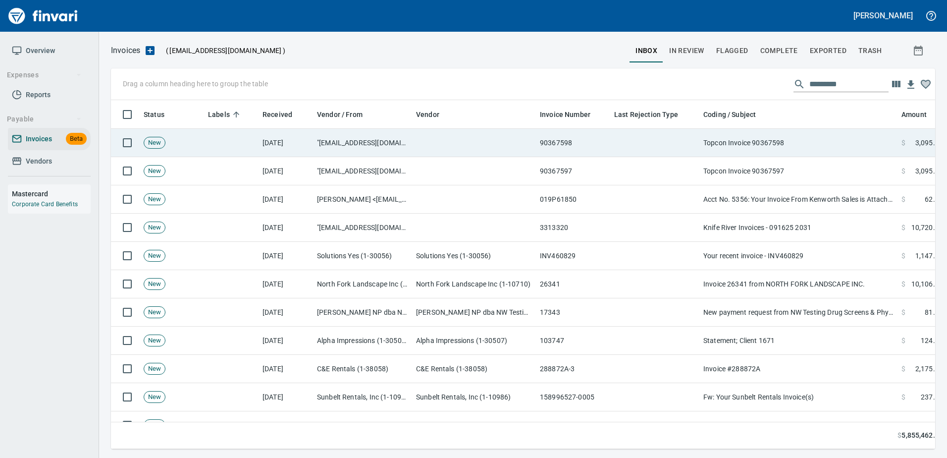
click at [788, 151] on td "Topcon Invoice 90367598" at bounding box center [798, 143] width 198 height 28
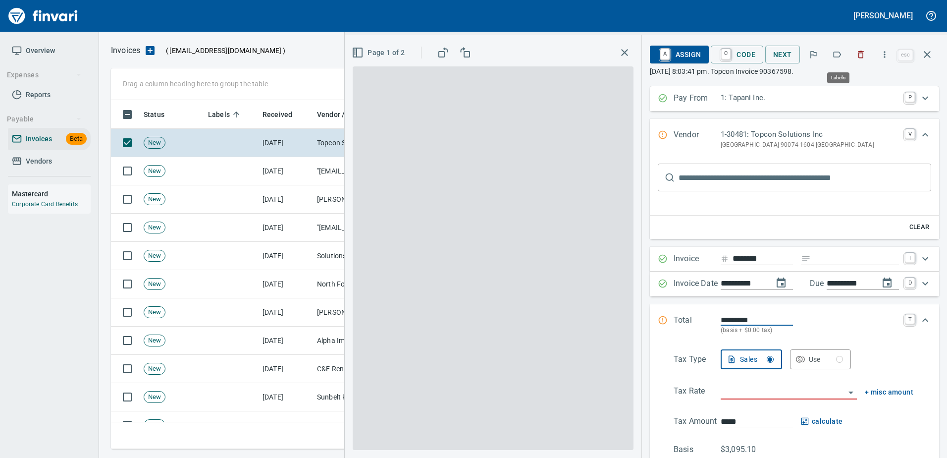
click at [834, 57] on icon "button" at bounding box center [837, 55] width 10 height 10
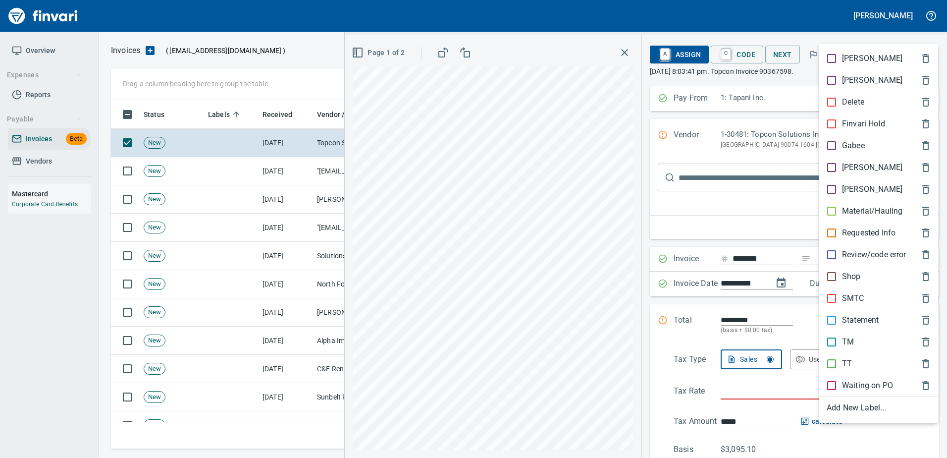
scroll to position [334, 809]
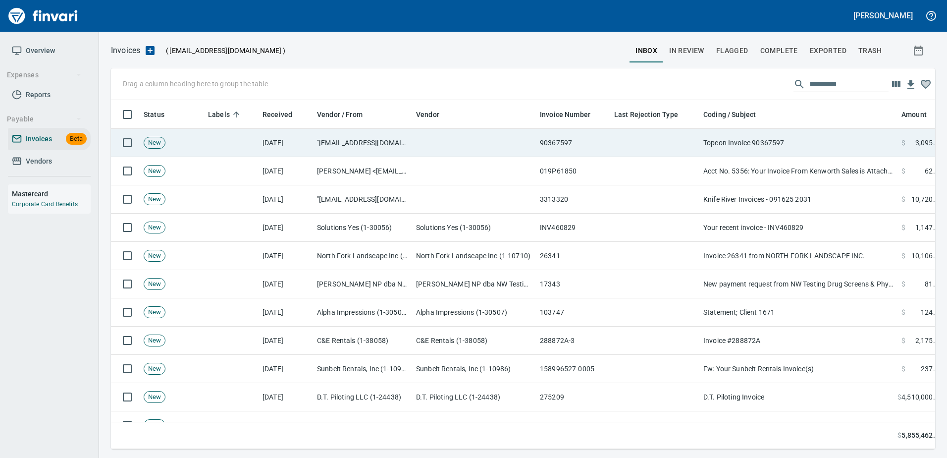
click at [796, 135] on td "Topcon Invoice 90367597" at bounding box center [798, 143] width 198 height 28
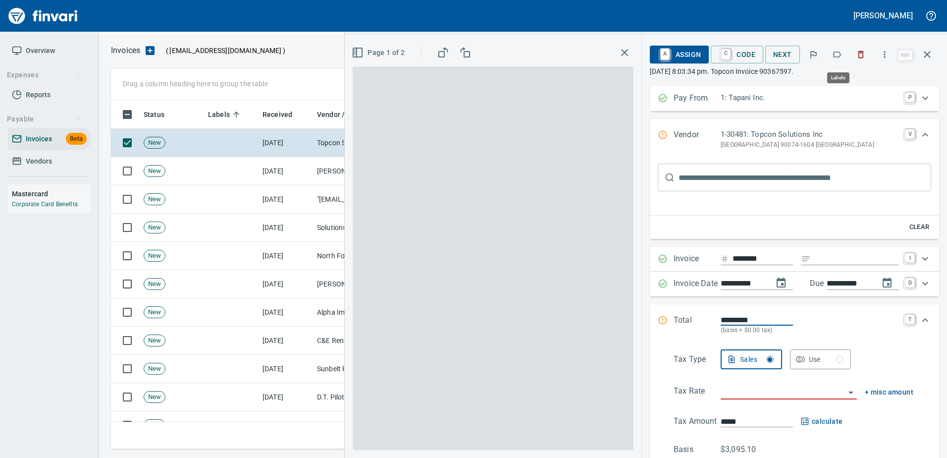
click at [841, 50] on icon "button" at bounding box center [837, 55] width 10 height 10
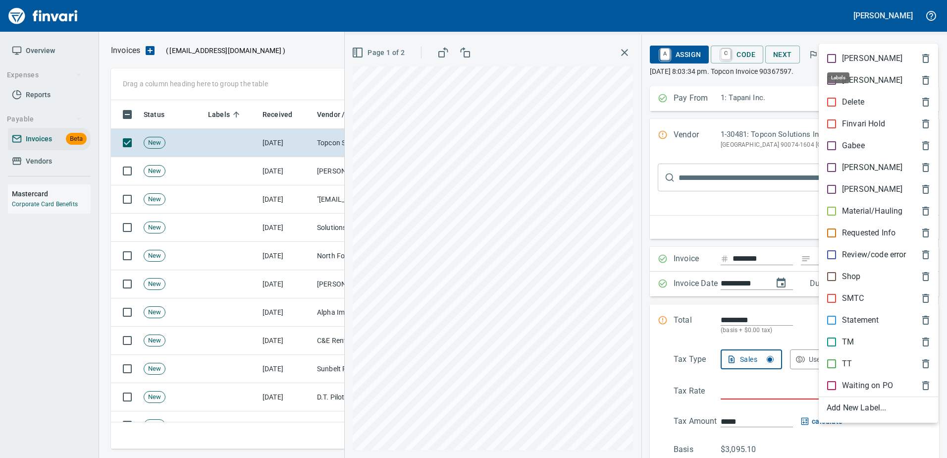
scroll to position [334, 809]
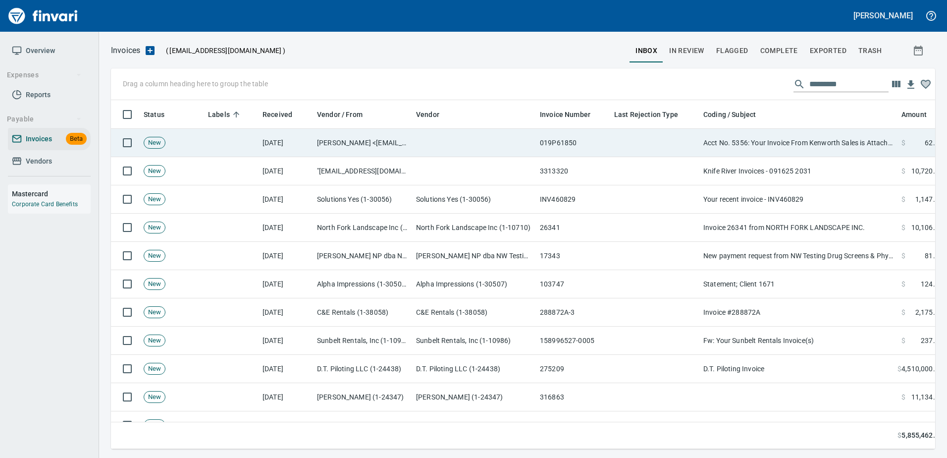
click at [814, 127] on th "Coding / Subject" at bounding box center [798, 114] width 198 height 29
click at [815, 143] on td "Acct No. 5356: Your Invoice From Kenworth Sales is Attached" at bounding box center [798, 143] width 198 height 28
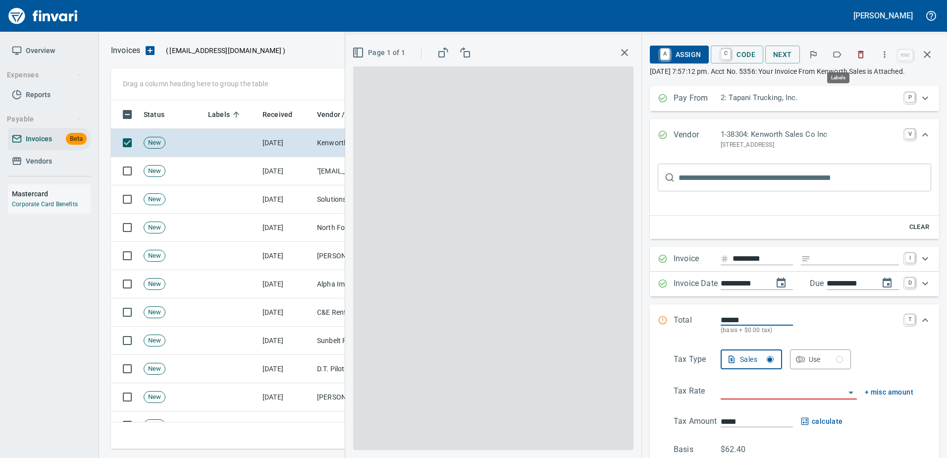
scroll to position [334, 809]
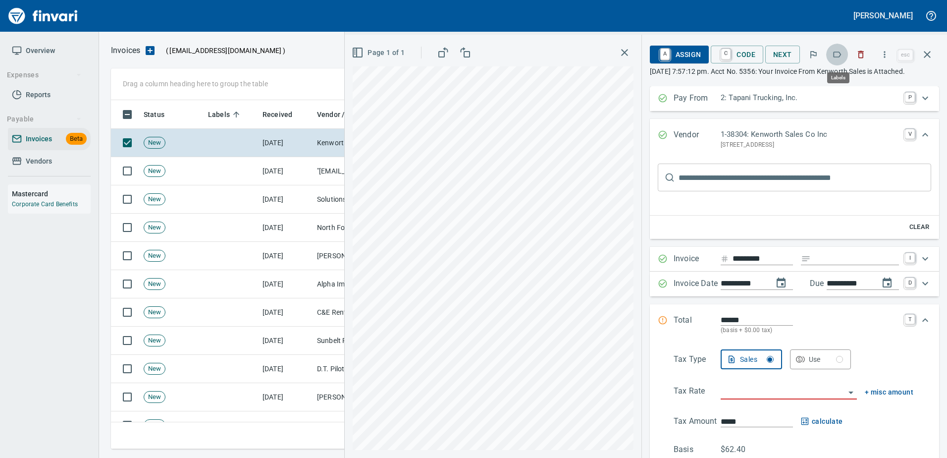
click at [838, 53] on icon "button" at bounding box center [837, 55] width 10 height 10
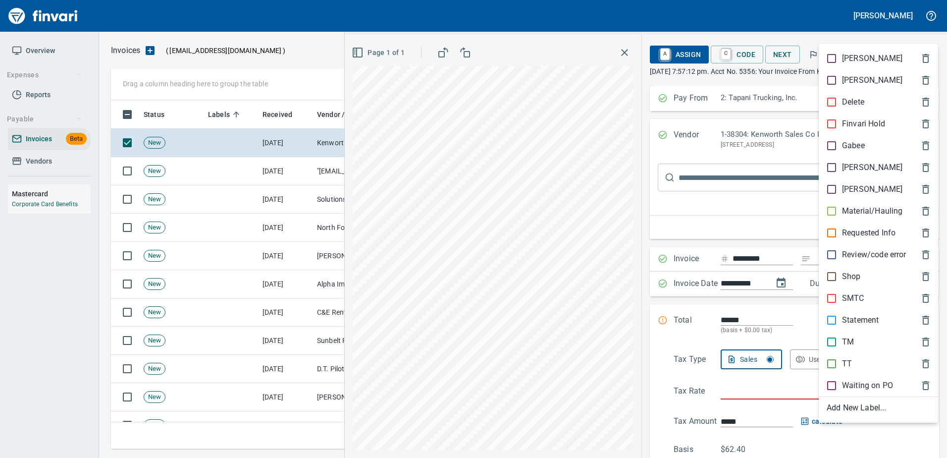
click at [851, 368] on p "TT" at bounding box center [847, 364] width 10 height 12
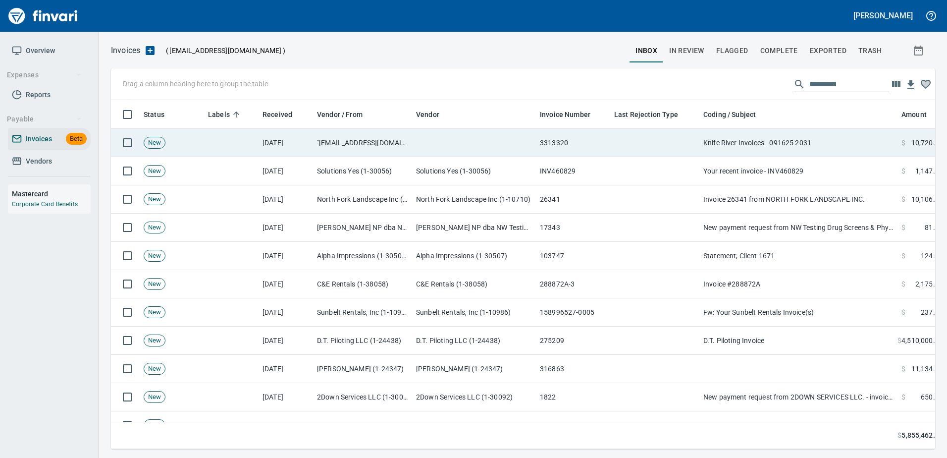
click at [811, 152] on td "Knife River Invoices - 091625 2031" at bounding box center [798, 143] width 198 height 28
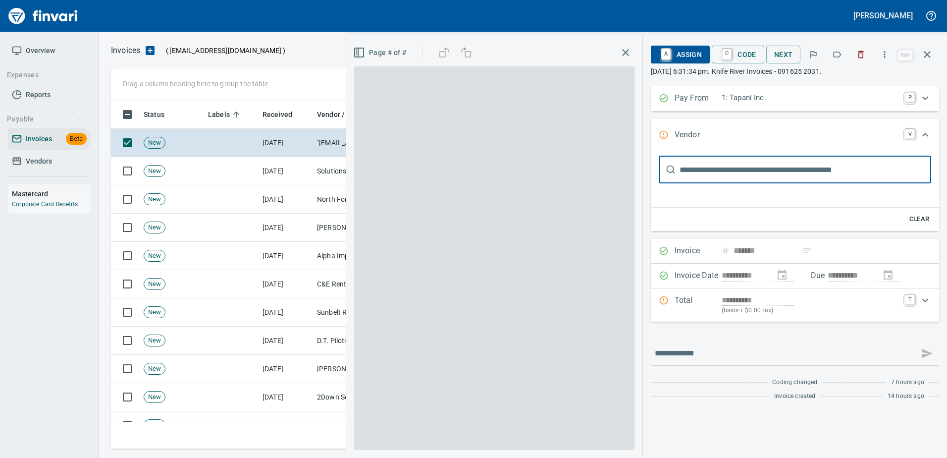
type input "**********"
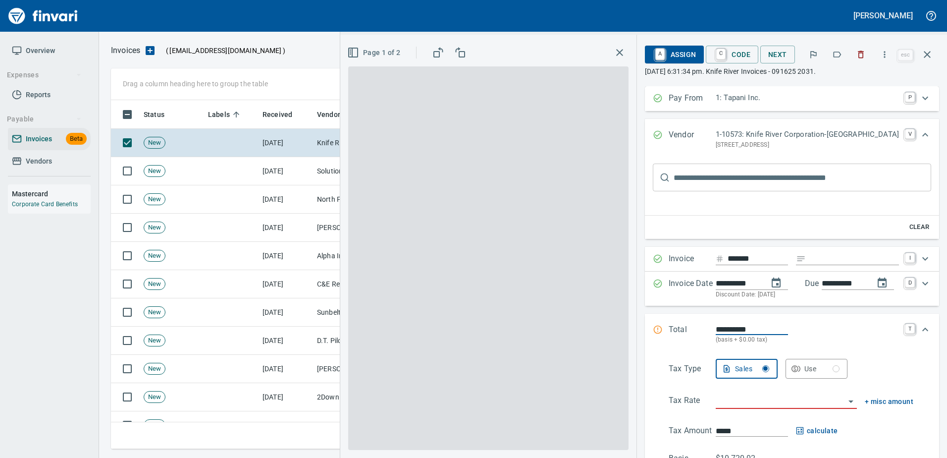
click at [838, 58] on icon "button" at bounding box center [837, 55] width 10 height 10
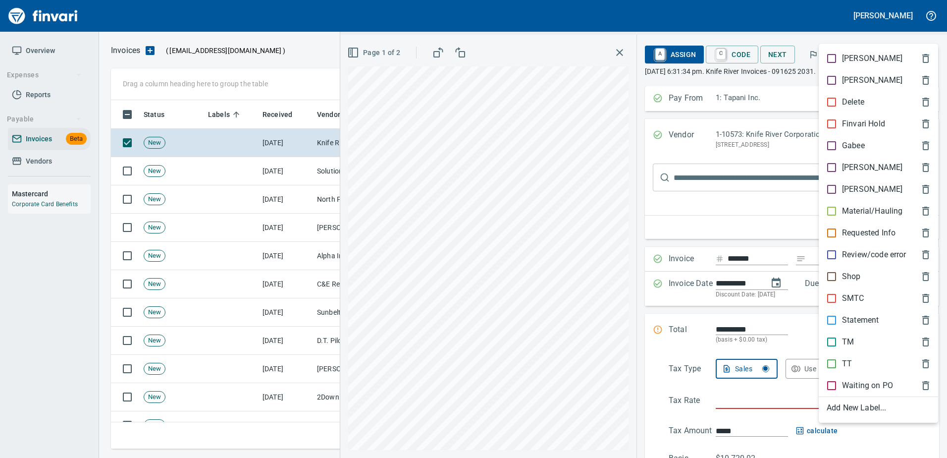
scroll to position [334, 809]
click at [849, 220] on div "Material/Hauling" at bounding box center [878, 211] width 119 height 22
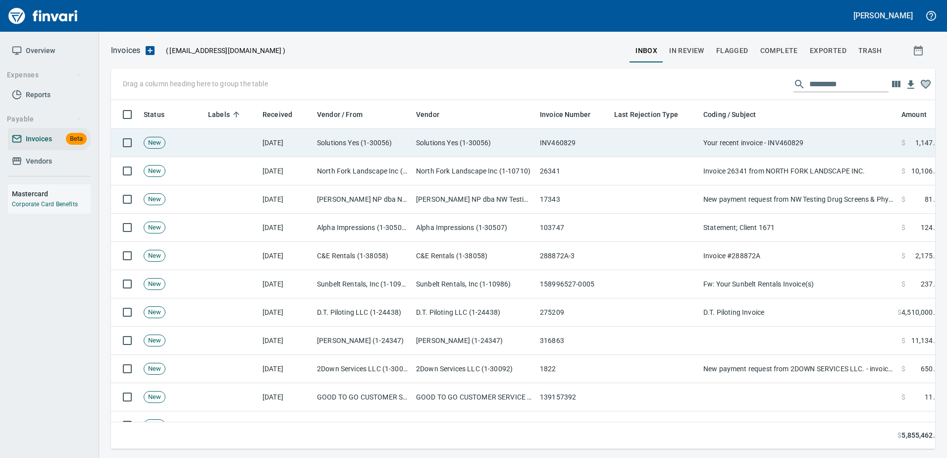
click at [812, 146] on td "Your recent invoice - INV460829" at bounding box center [798, 143] width 198 height 28
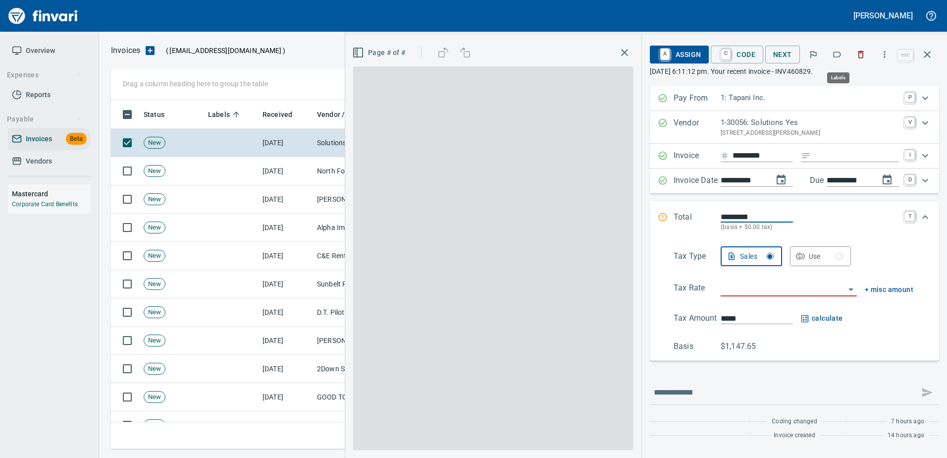
click at [845, 54] on button "button" at bounding box center [837, 55] width 22 height 22
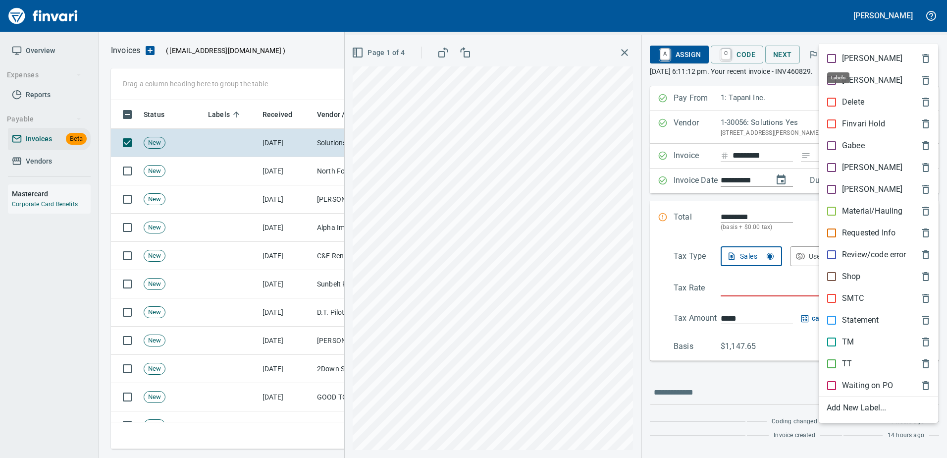
scroll to position [334, 809]
click at [852, 167] on p "[PERSON_NAME]" at bounding box center [872, 167] width 60 height 12
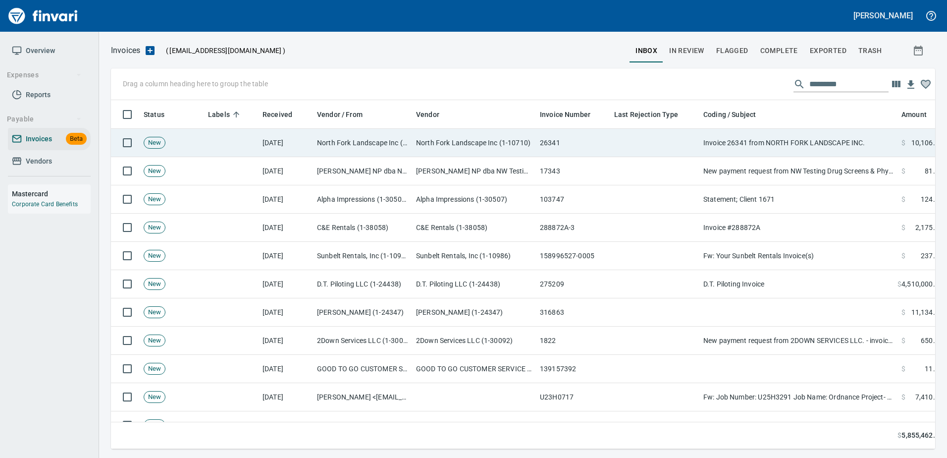
click at [806, 139] on td "Invoice 26341 from NORTH FORK LANDSCAPE INC." at bounding box center [798, 143] width 198 height 28
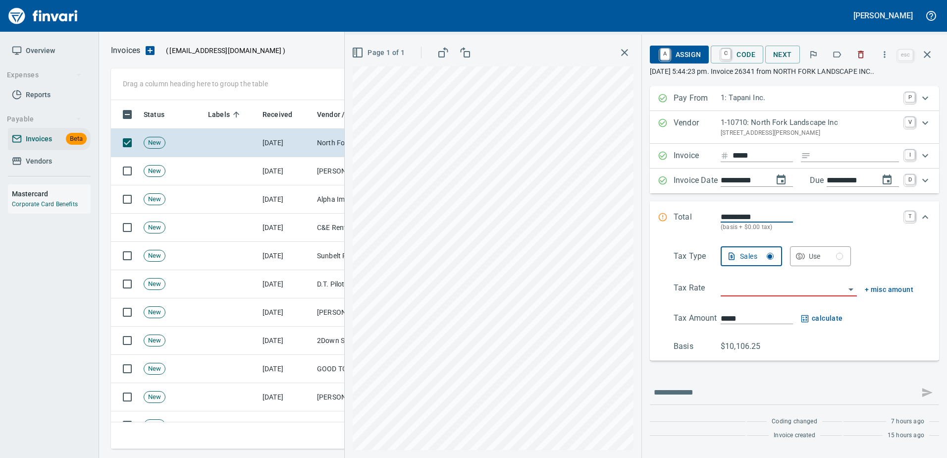
scroll to position [334, 809]
click at [862, 51] on icon "button" at bounding box center [861, 55] width 10 height 10
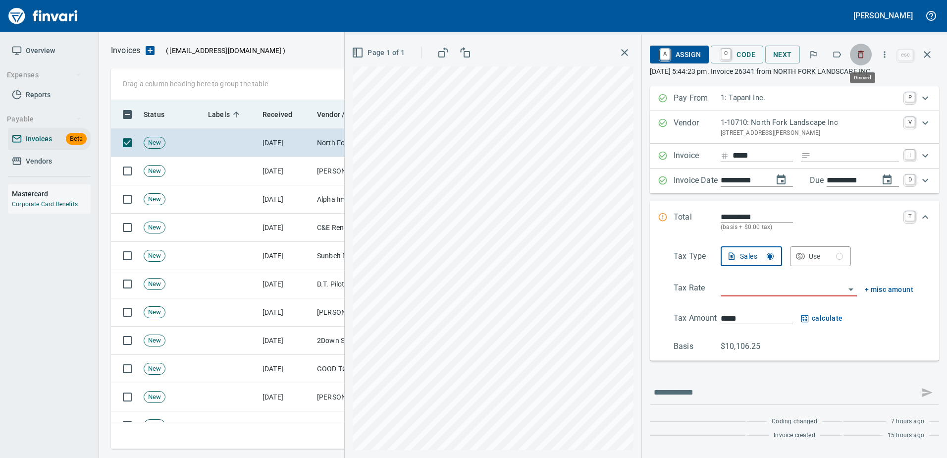
scroll to position [334, 809]
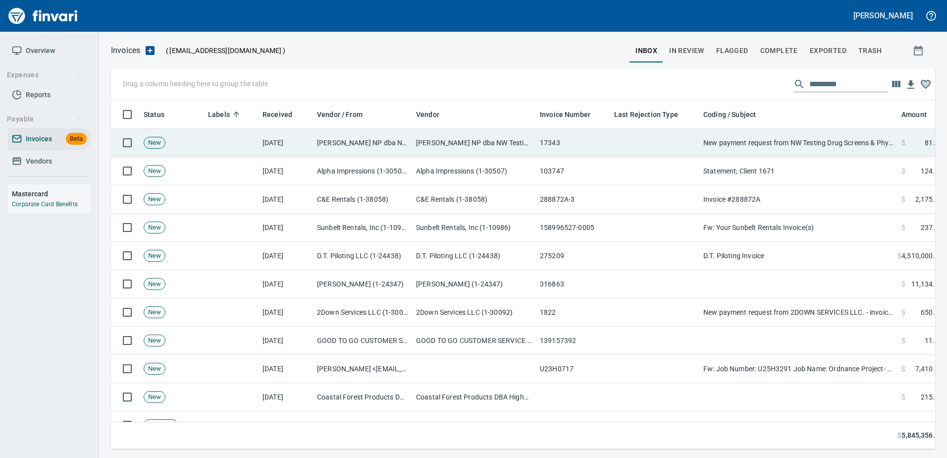
click at [801, 138] on td "New payment request from NW Testing Drug Screens & Physicals - invoice 17343" at bounding box center [798, 143] width 198 height 28
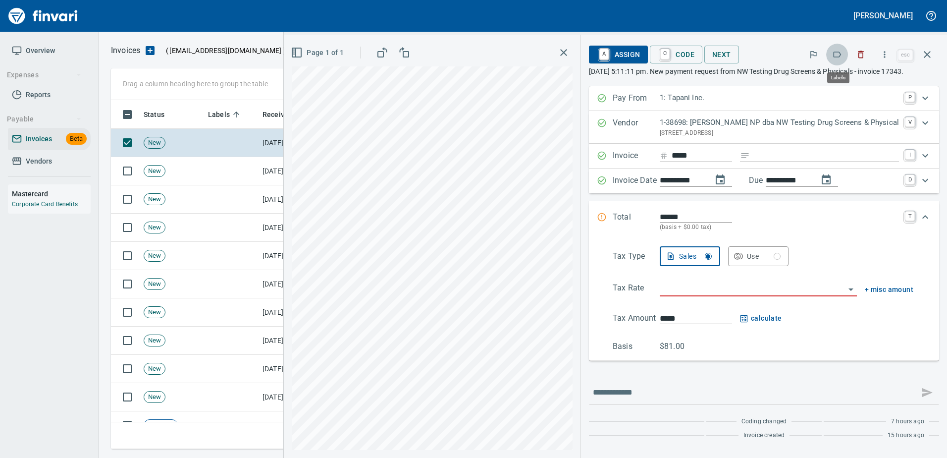
click at [841, 55] on icon "button" at bounding box center [837, 55] width 10 height 10
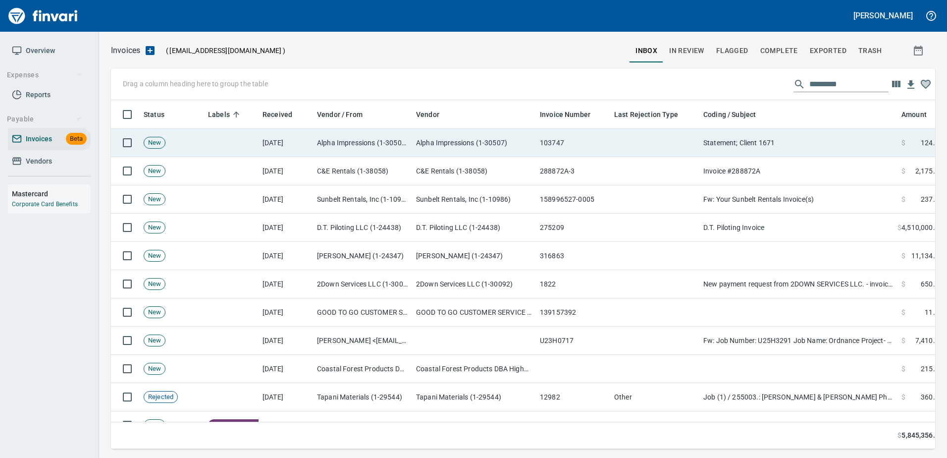
click at [808, 142] on td "Statement; Client 1671" at bounding box center [798, 143] width 198 height 28
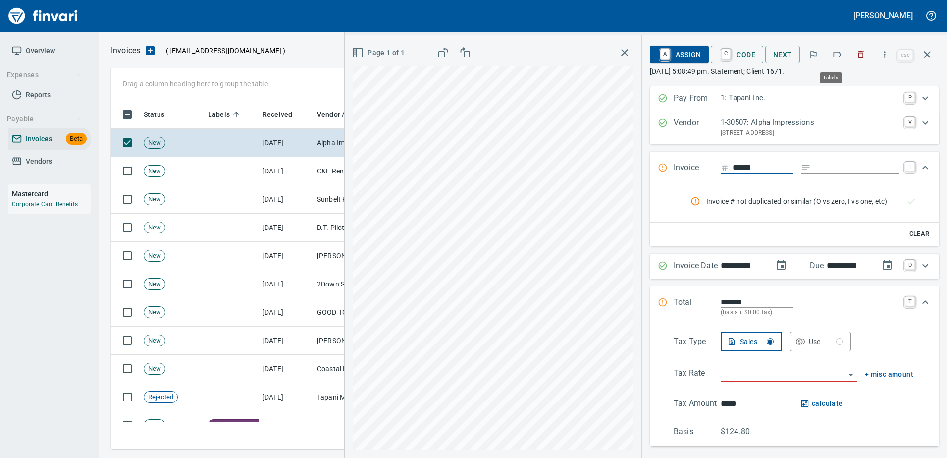
click at [836, 53] on icon "button" at bounding box center [837, 55] width 10 height 10
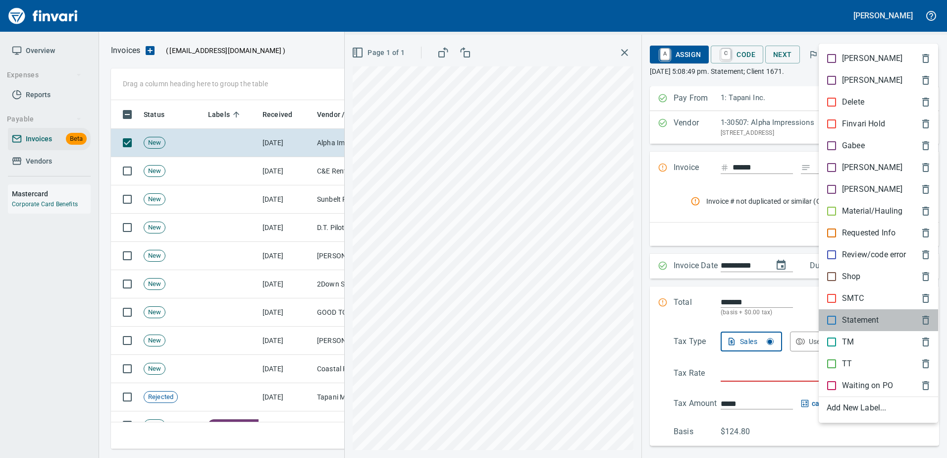
click at [864, 316] on p "Statement" at bounding box center [860, 320] width 37 height 12
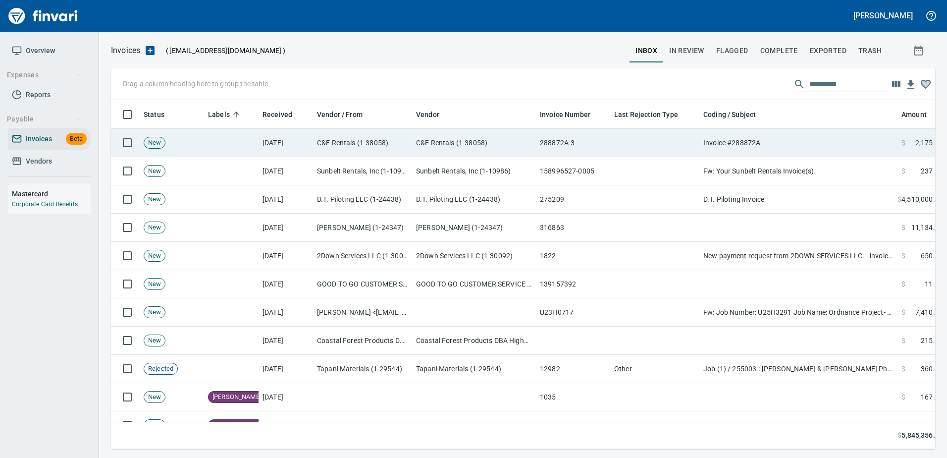
click at [758, 149] on td "Invoice #288872A" at bounding box center [798, 143] width 198 height 28
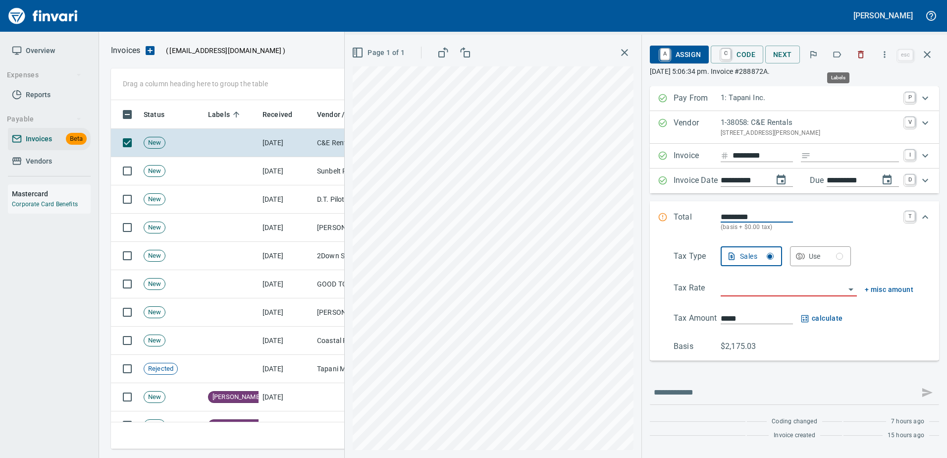
click at [834, 55] on icon "button" at bounding box center [837, 55] width 10 height 10
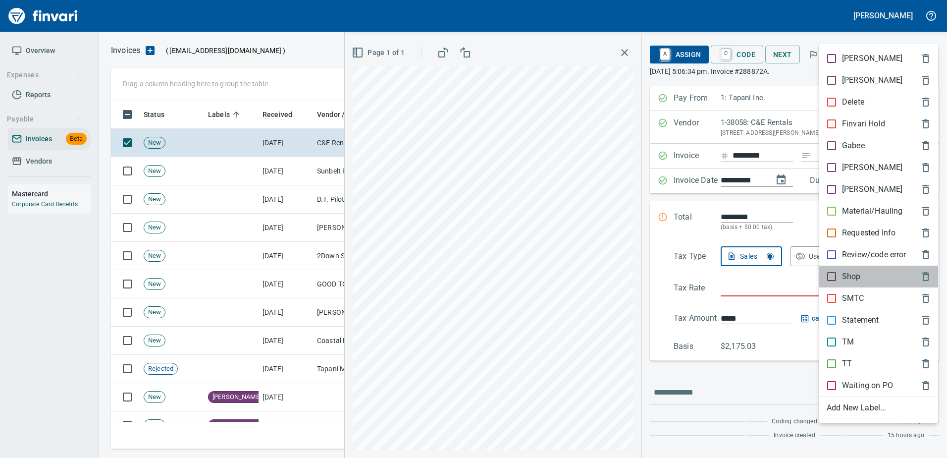
click at [860, 275] on p "Shop" at bounding box center [851, 276] width 19 height 12
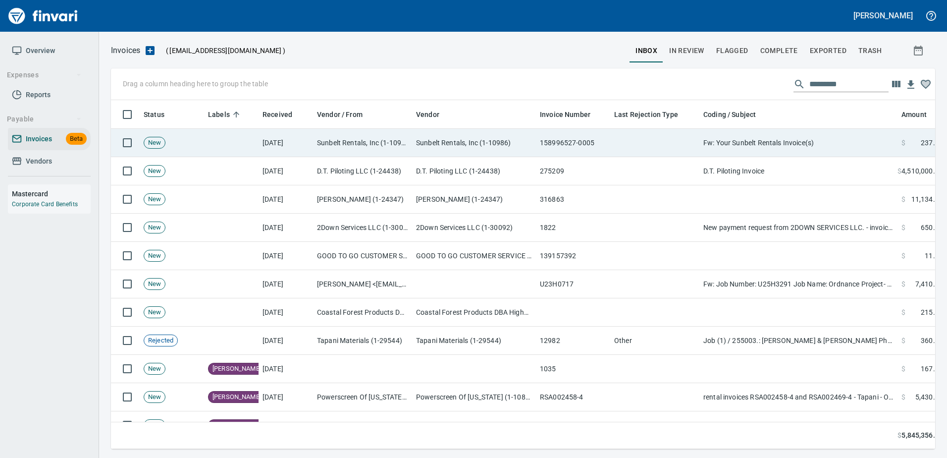
click at [836, 134] on td "Fw: Your Sunbelt Rentals Invoice(s)" at bounding box center [798, 143] width 198 height 28
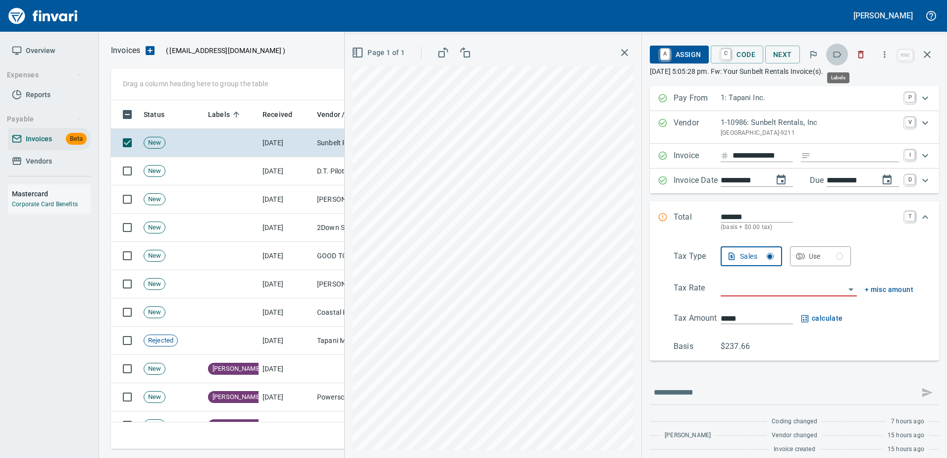
scroll to position [334, 809]
click at [839, 52] on icon "button" at bounding box center [838, 55] width 8 height 6
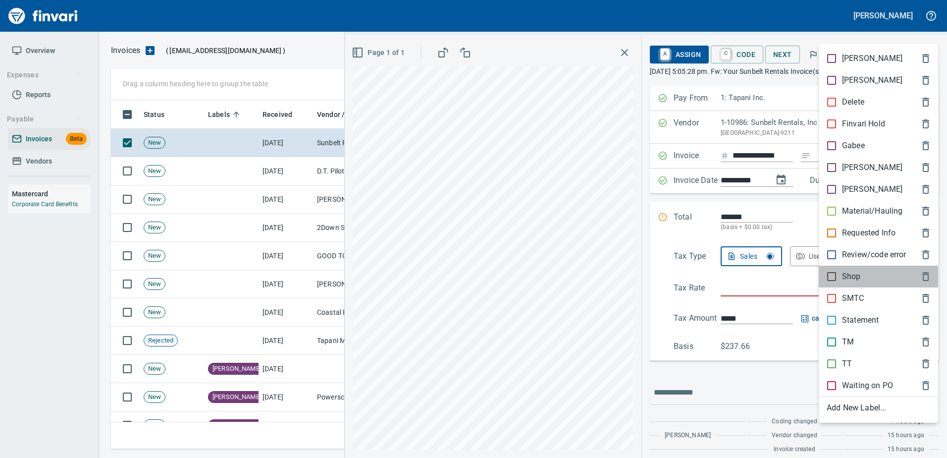
click at [856, 274] on p "Shop" at bounding box center [851, 276] width 19 height 12
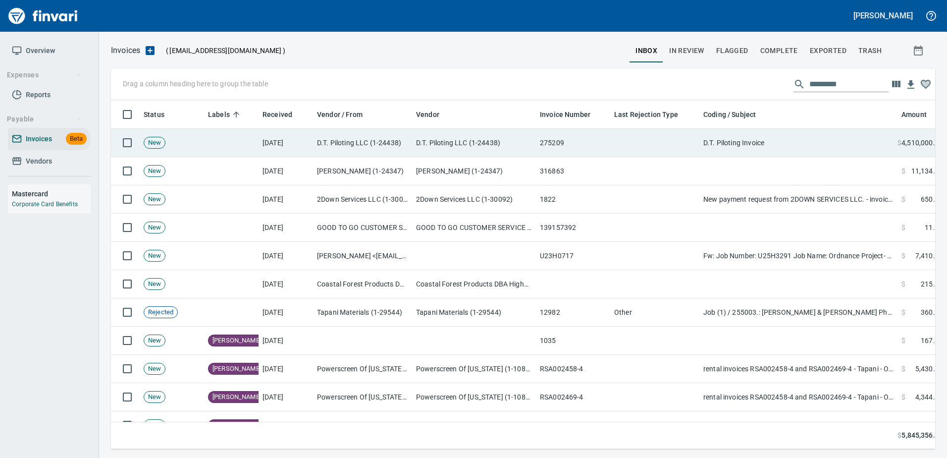
click at [802, 146] on td "D.T. Piloting Invoice" at bounding box center [798, 143] width 198 height 28
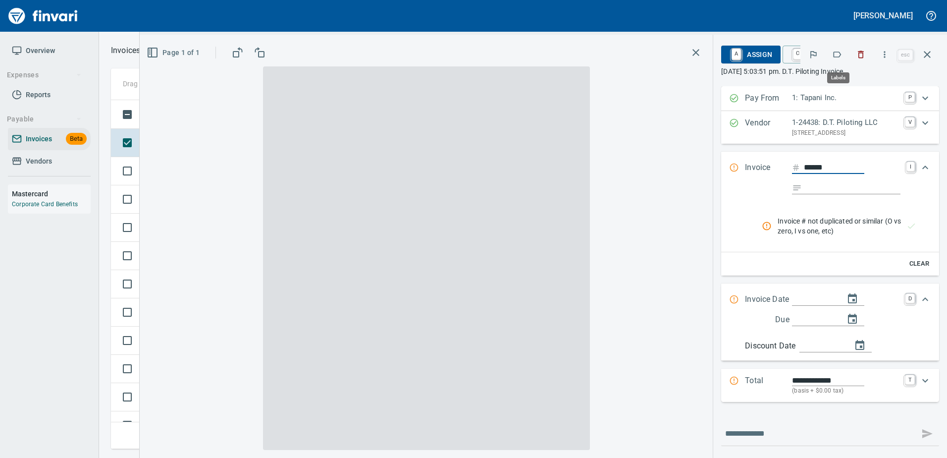
click at [835, 48] on button "button" at bounding box center [837, 55] width 22 height 22
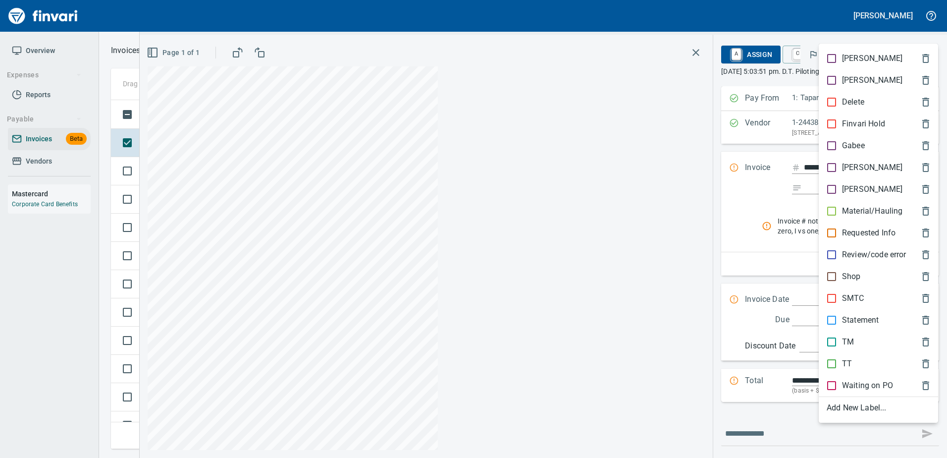
scroll to position [334, 809]
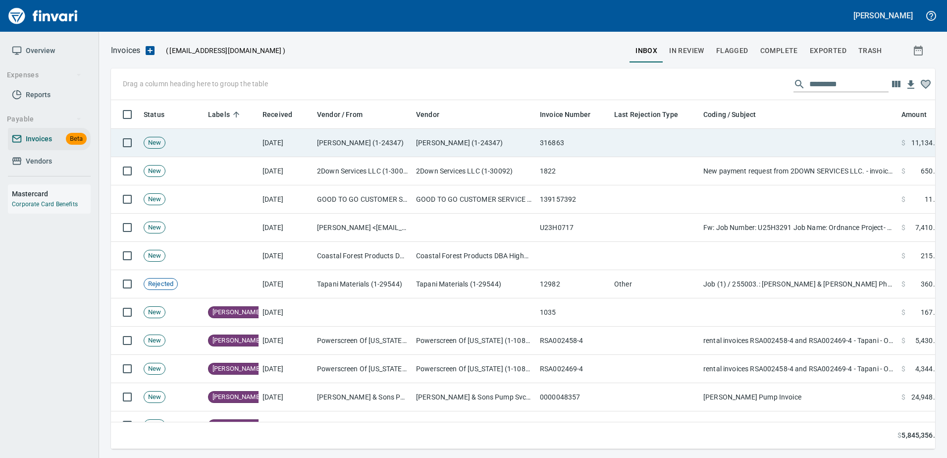
click at [818, 151] on td at bounding box center [798, 143] width 198 height 28
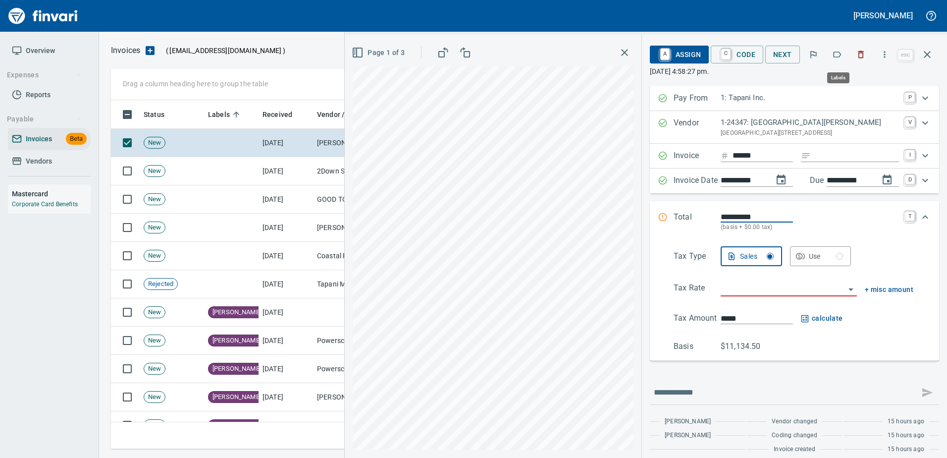
click at [844, 50] on button "button" at bounding box center [837, 55] width 22 height 22
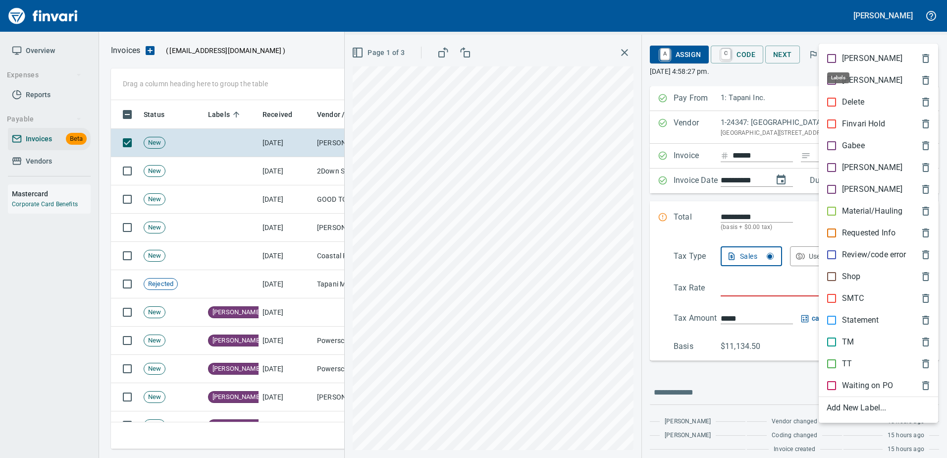
scroll to position [334, 809]
click at [843, 164] on p "[PERSON_NAME]" at bounding box center [872, 167] width 60 height 12
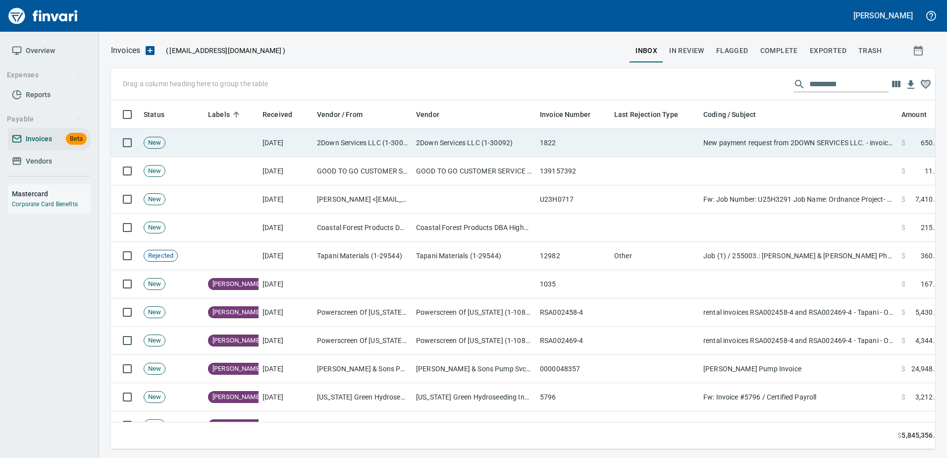
click at [824, 144] on td "New payment request from 2DOWN SERVICES LLC. - invoice 1822" at bounding box center [798, 143] width 198 height 28
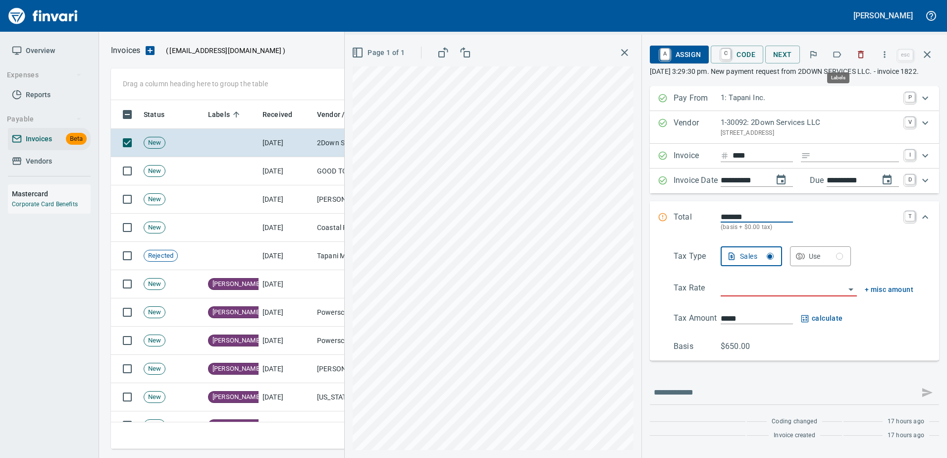
scroll to position [334, 809]
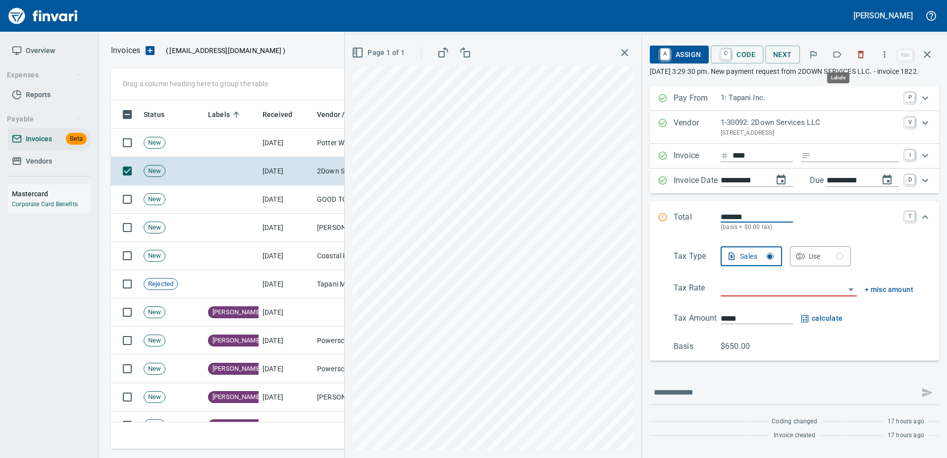
click at [828, 54] on button "button" at bounding box center [837, 55] width 22 height 22
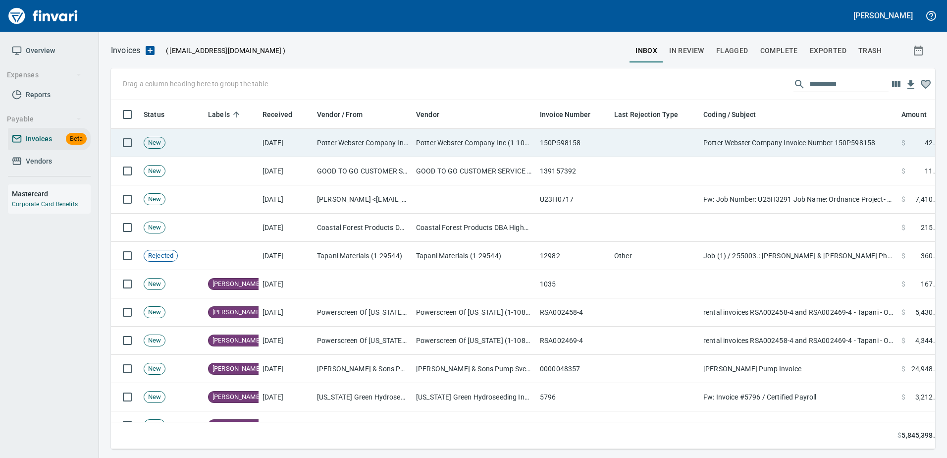
click at [765, 140] on td "Potter Webster Company Invoice Number 150P598158" at bounding box center [798, 143] width 198 height 28
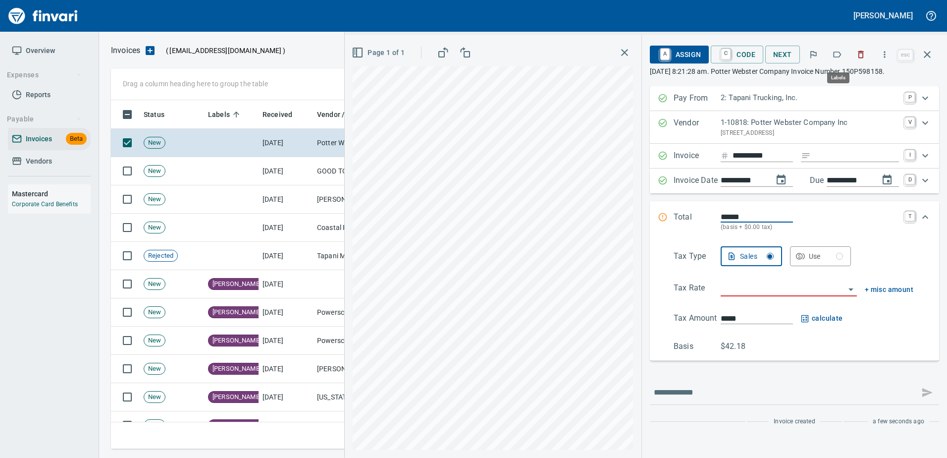
scroll to position [334, 809]
click at [838, 55] on icon "button" at bounding box center [837, 55] width 10 height 10
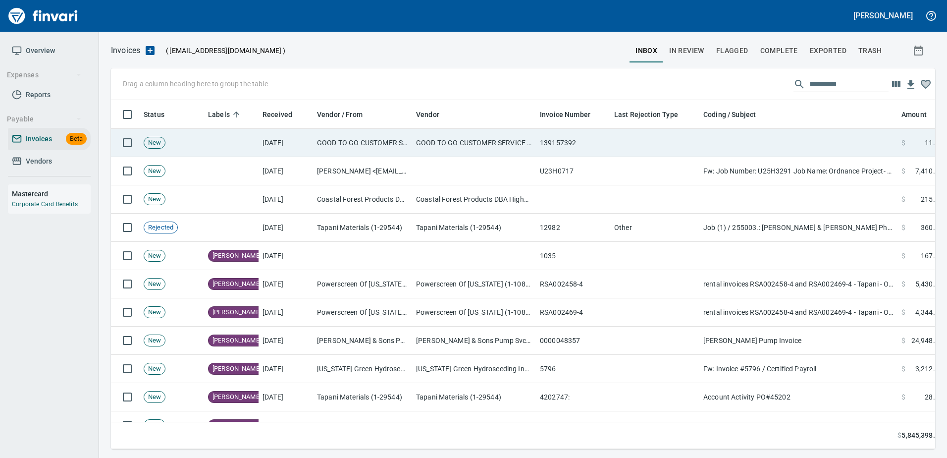
click at [819, 141] on td at bounding box center [798, 143] width 198 height 28
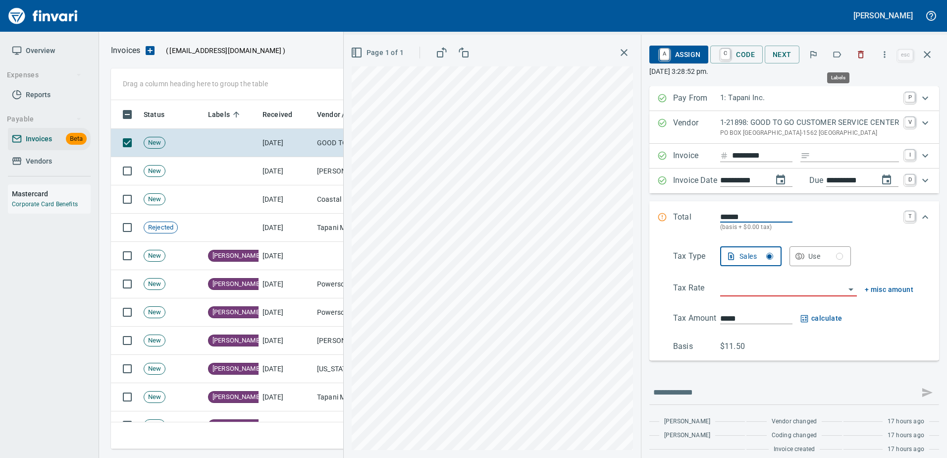
click at [838, 55] on icon "button" at bounding box center [837, 55] width 10 height 10
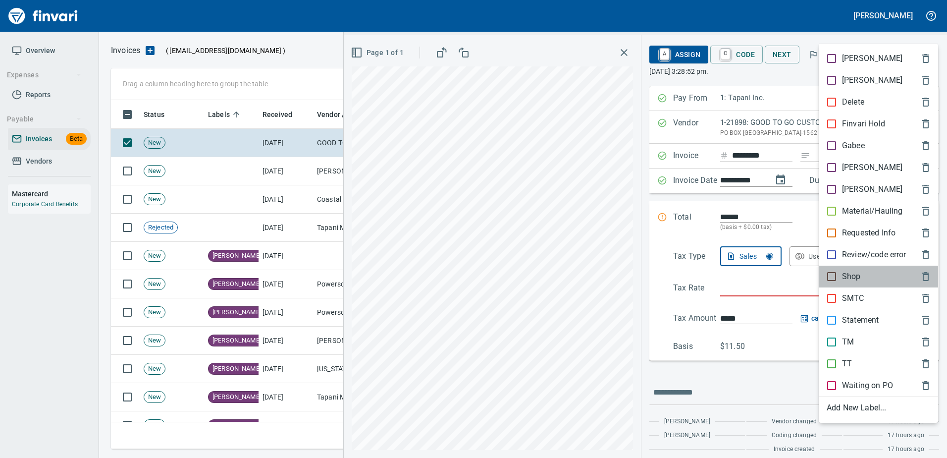
click at [847, 268] on div "Shop" at bounding box center [878, 277] width 119 height 22
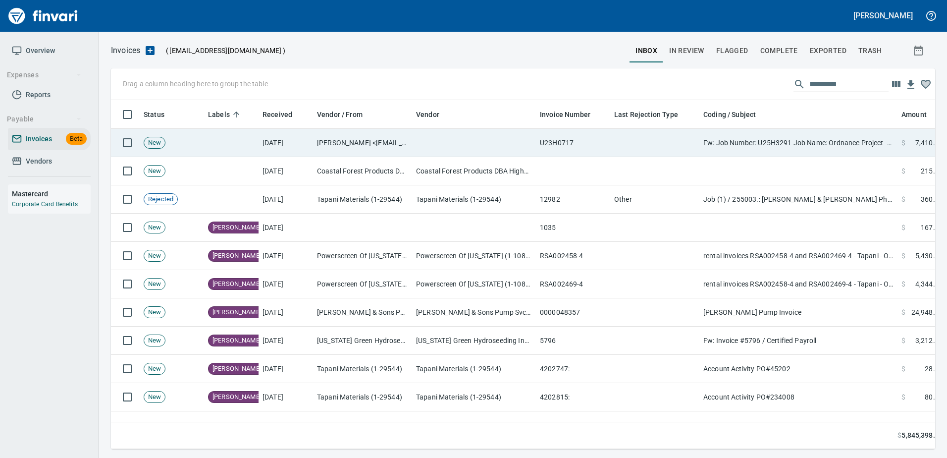
click at [800, 146] on td "Fw: Job Number: U25H3291 Job Name: Ordnance Project- Phase 1&[PHONE_NUMBER]" at bounding box center [798, 143] width 198 height 28
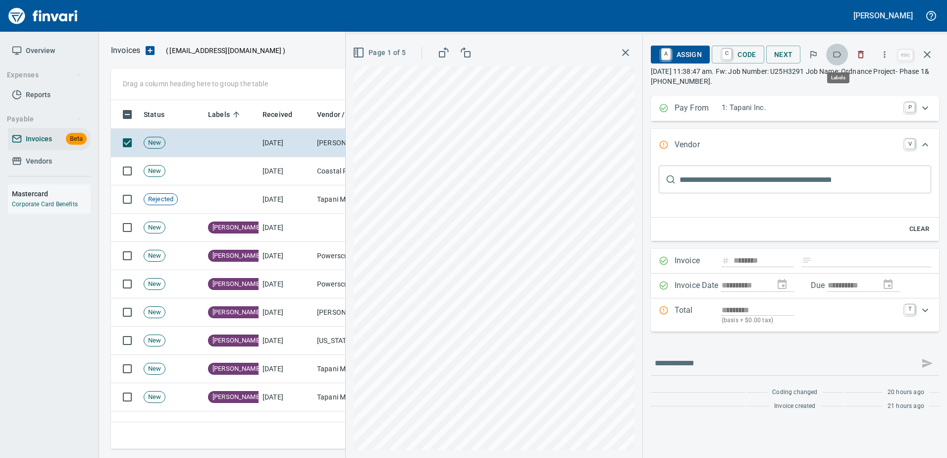
click at [837, 50] on icon "button" at bounding box center [837, 55] width 10 height 10
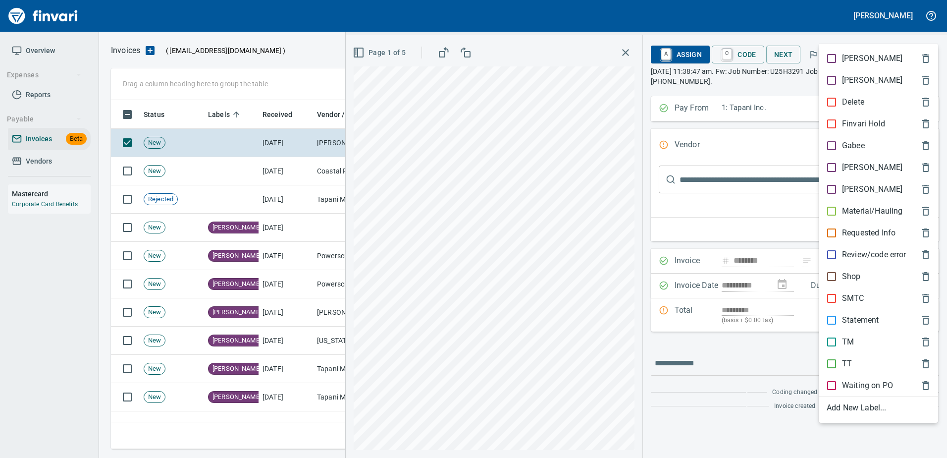
click at [844, 28] on div at bounding box center [473, 229] width 947 height 458
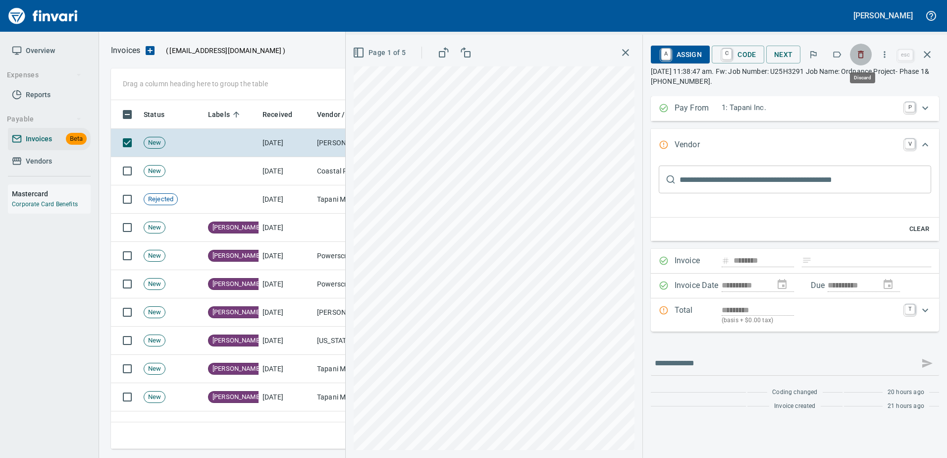
click at [857, 53] on icon "button" at bounding box center [861, 55] width 10 height 10
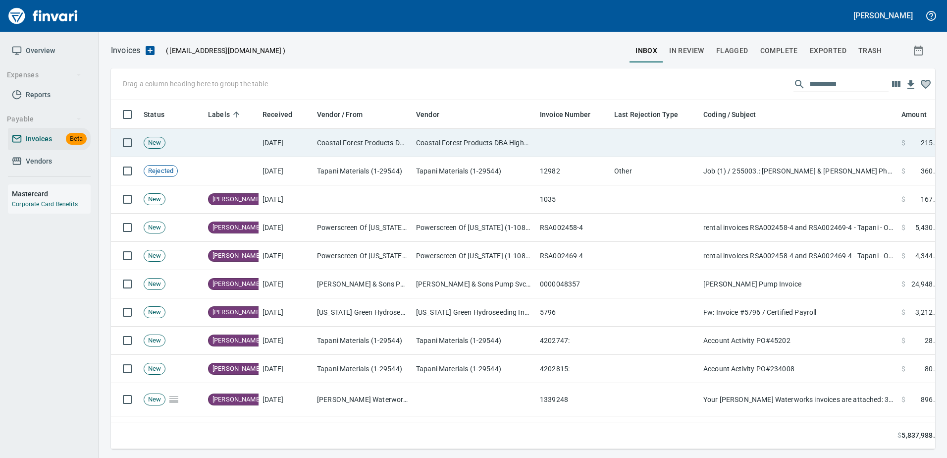
click at [735, 136] on td at bounding box center [798, 143] width 198 height 28
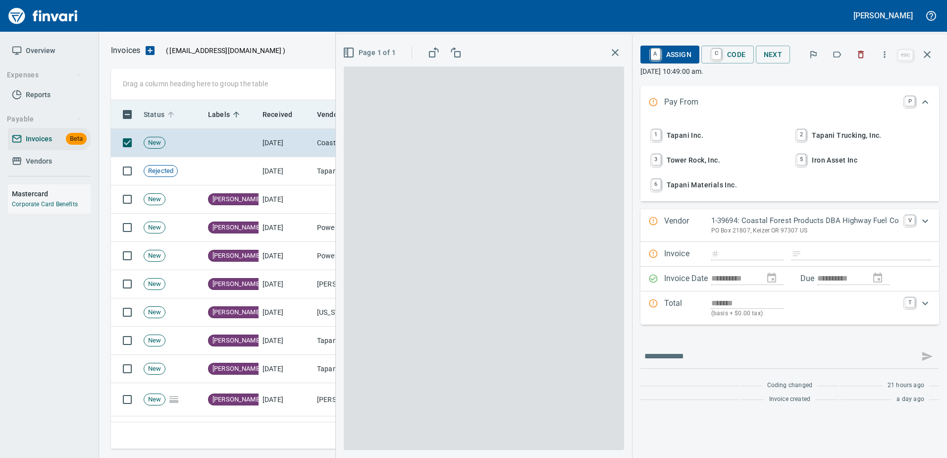
scroll to position [334, 809]
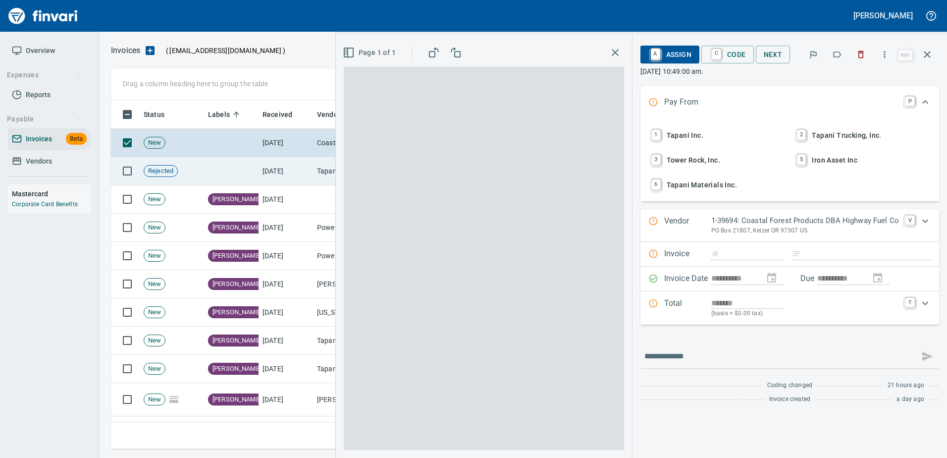
click at [256, 164] on td at bounding box center [231, 171] width 54 height 28
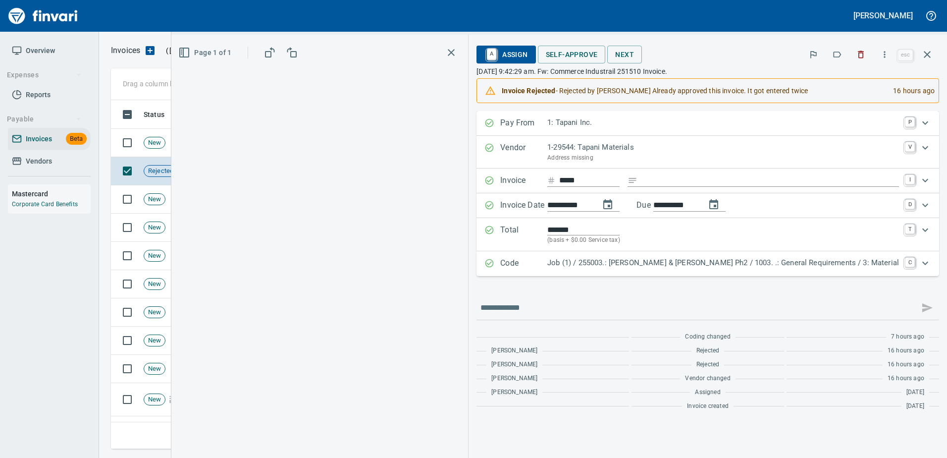
click at [380, 171] on div at bounding box center [319, 257] width 281 height 383
click at [931, 51] on icon "button" at bounding box center [927, 55] width 12 height 12
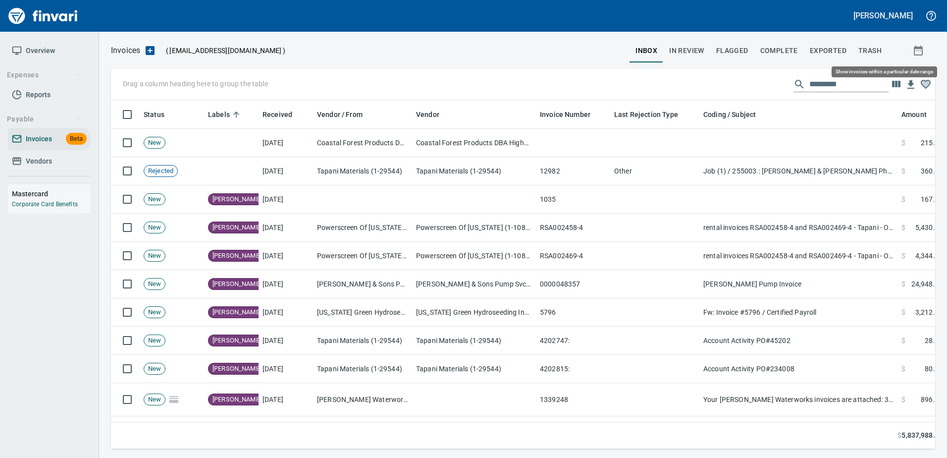
scroll to position [334, 809]
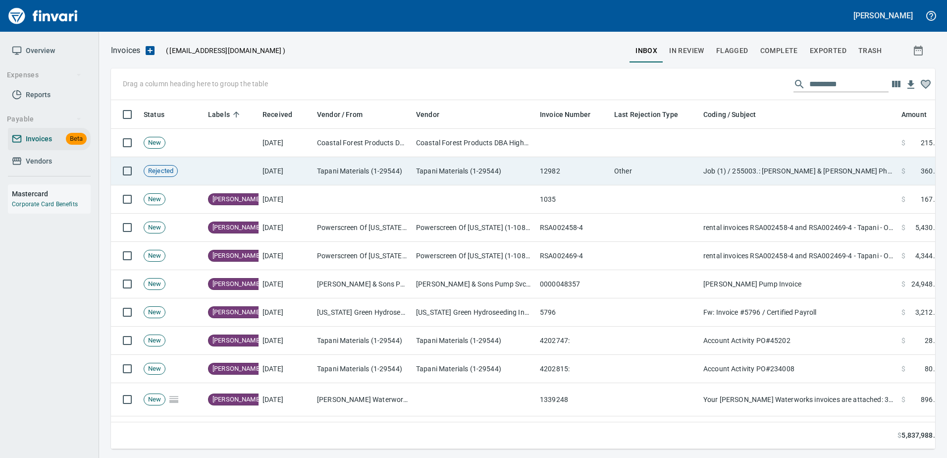
click at [631, 175] on td "Other" at bounding box center [654, 171] width 89 height 28
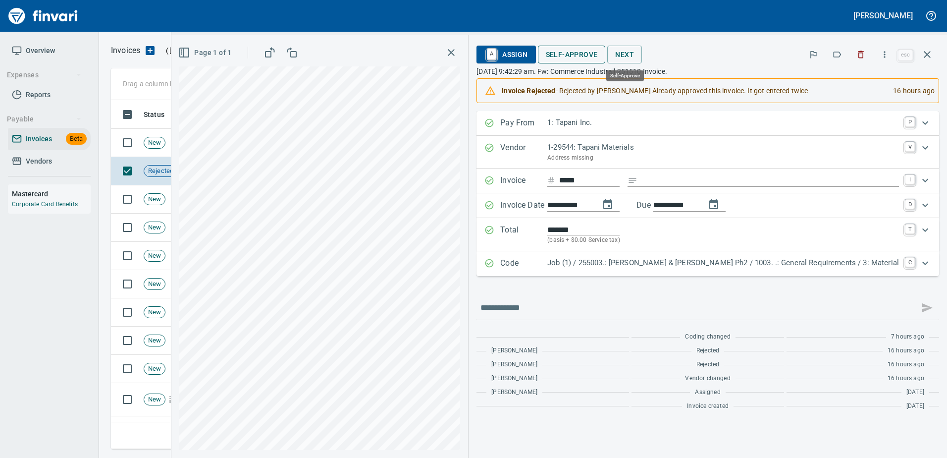
scroll to position [334, 809]
click at [865, 57] on icon "button" at bounding box center [861, 55] width 10 height 10
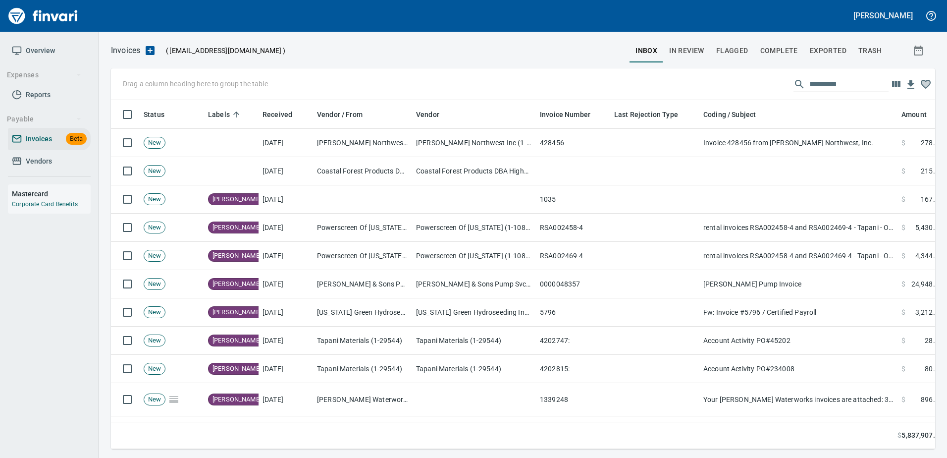
scroll to position [334, 809]
